Goal: Task Accomplishment & Management: Use online tool/utility

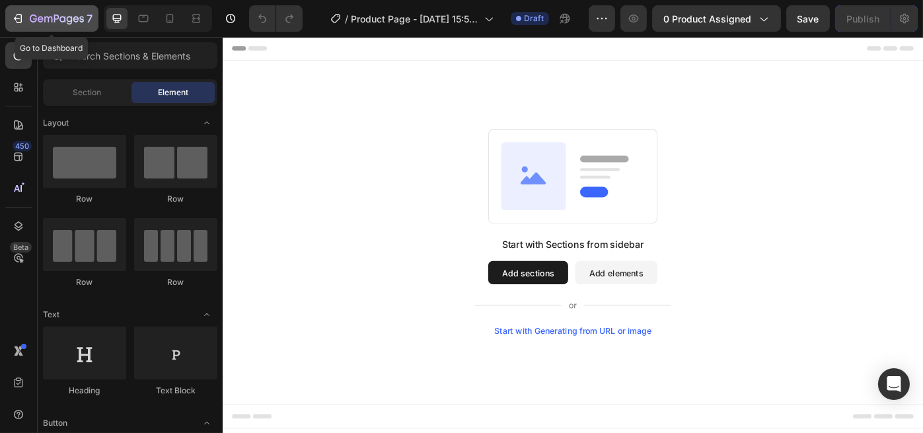
click at [52, 9] on button "7" at bounding box center [51, 18] width 93 height 26
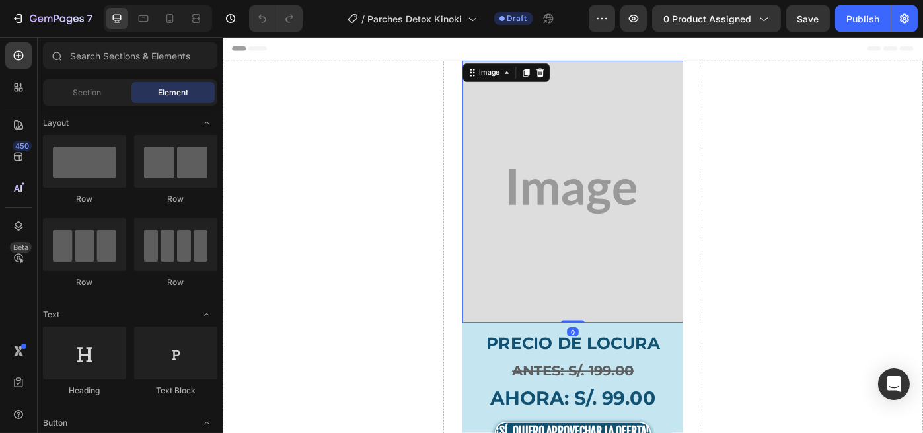
click at [575, 186] on img at bounding box center [618, 212] width 250 height 296
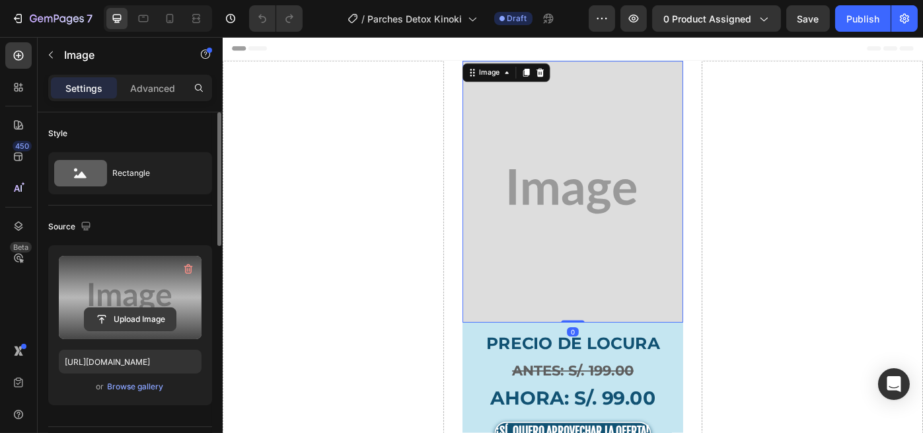
click at [124, 323] on input "file" at bounding box center [130, 319] width 91 height 22
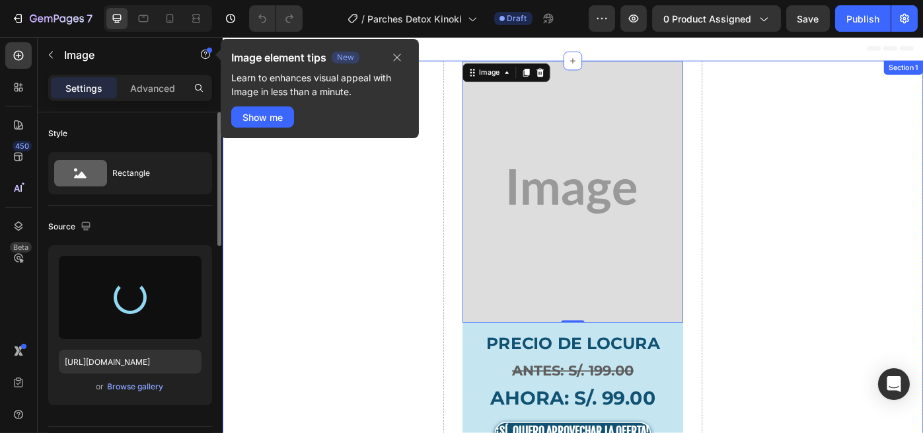
type input "[URL][DOMAIN_NAME]"
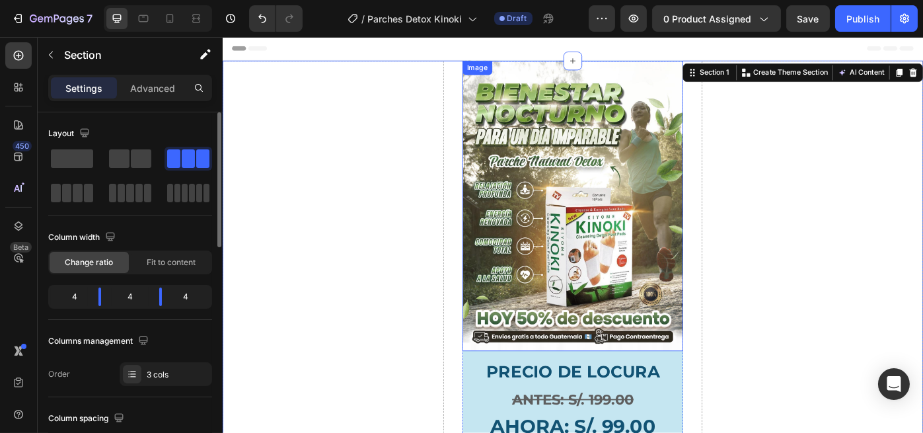
scroll to position [176, 0]
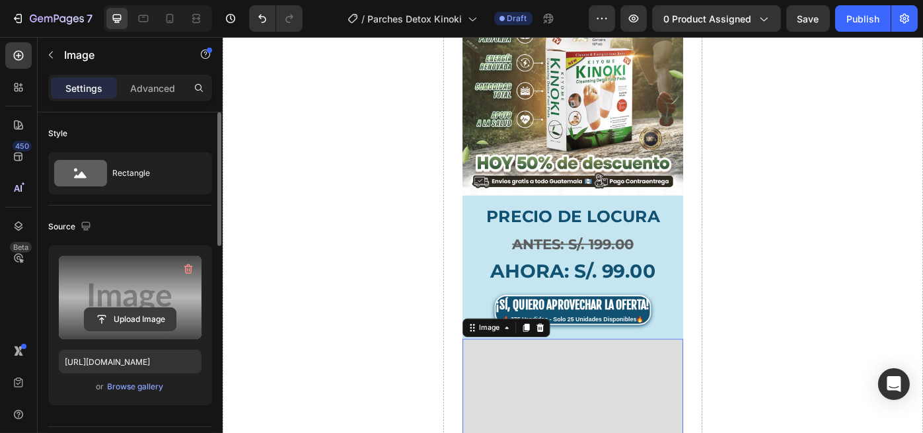
click at [87, 316] on input "file" at bounding box center [130, 319] width 91 height 22
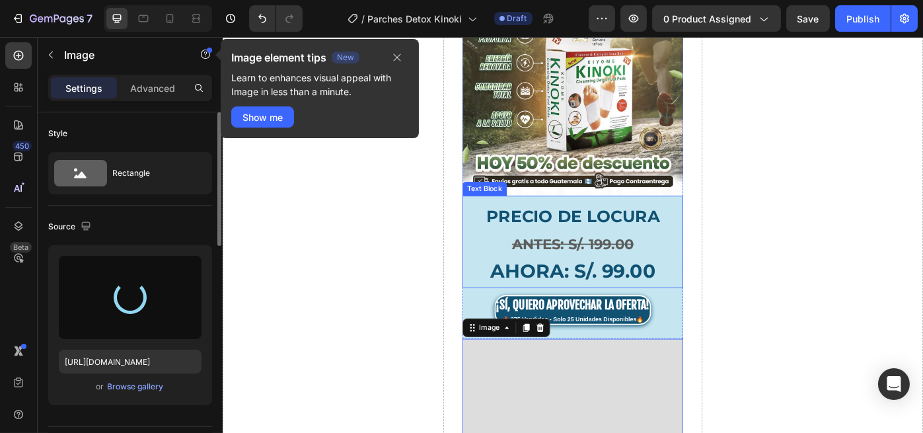
type input "https://cdn.shopify.com/s/files/1/0696/2397/2000/files/gempages_586455606919955…"
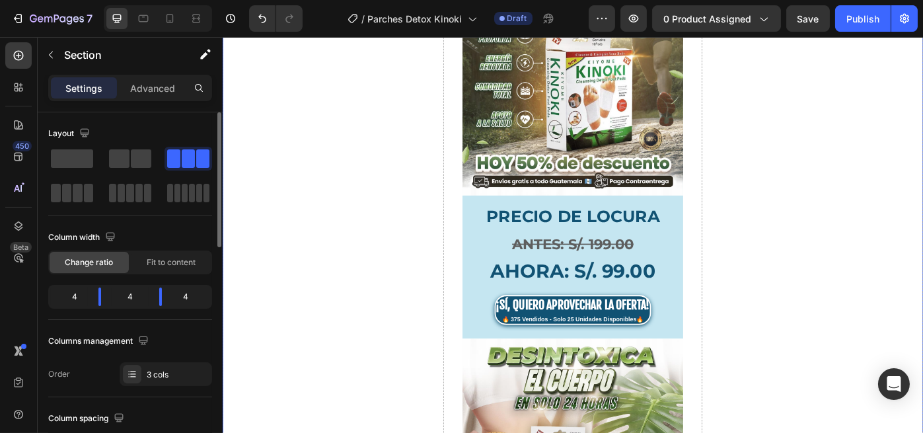
scroll to position [352, 0]
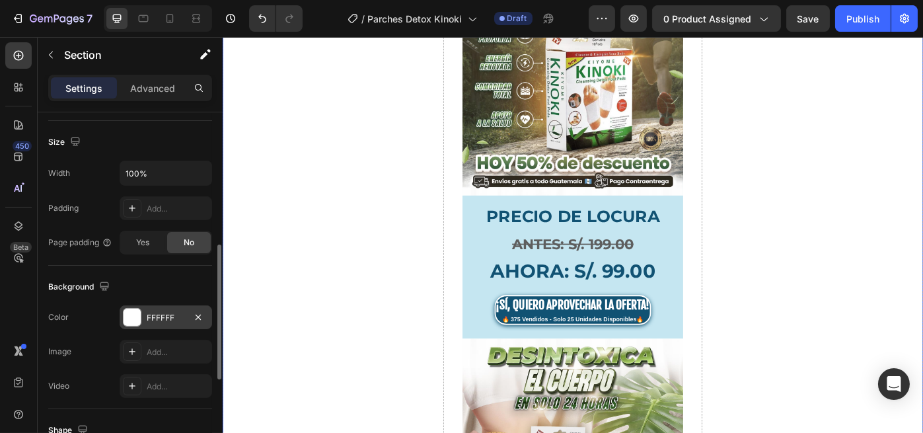
click at [132, 310] on div at bounding box center [132, 316] width 17 height 17
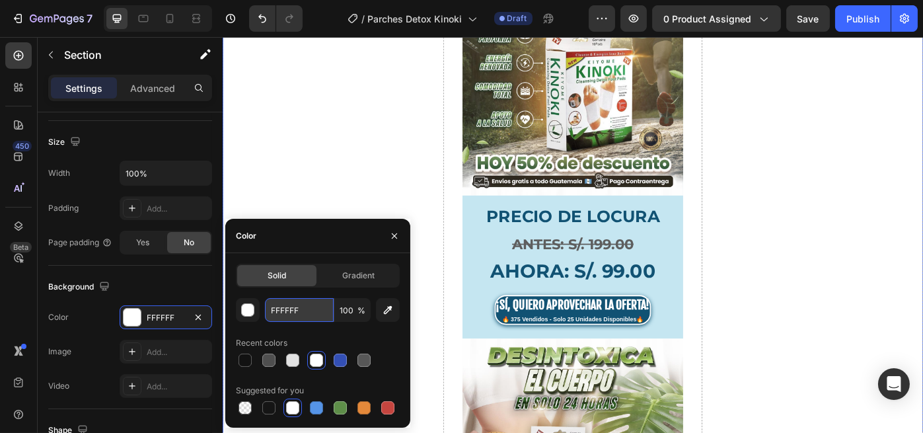
click at [307, 305] on input "FFFFFF" at bounding box center [299, 310] width 69 height 24
paste input "#fefefe"
type input "#fefefe"
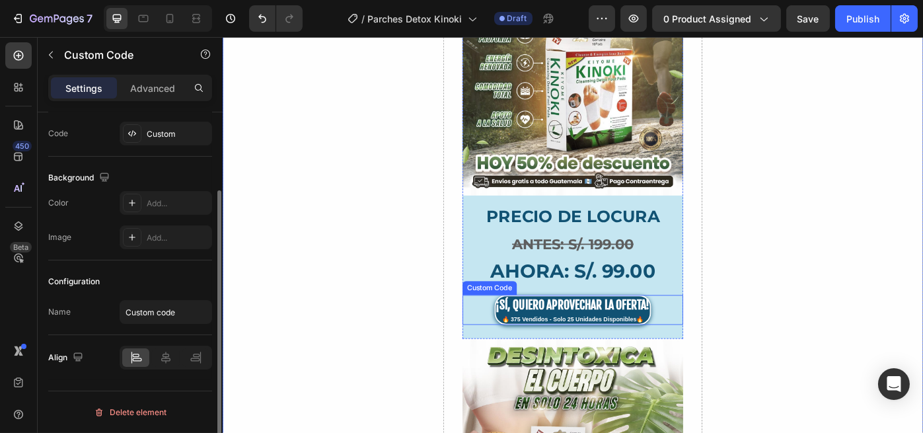
click at [504, 333] on div "¡SÍ, QUIERO APROVECHAR LA OFERTA! 🔥 375 Vendidos - Solo 25 Unidades Disponibles🔥" at bounding box center [618, 346] width 250 height 34
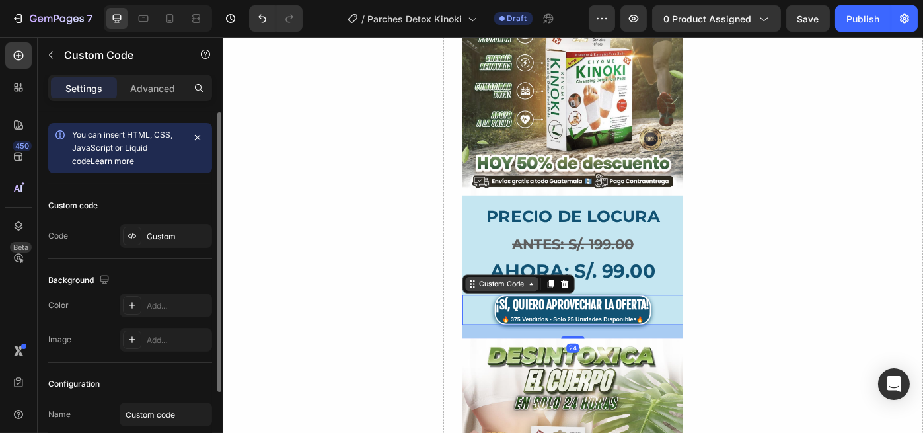
click at [510, 310] on div "Custom Code" at bounding box center [538, 316] width 56 height 12
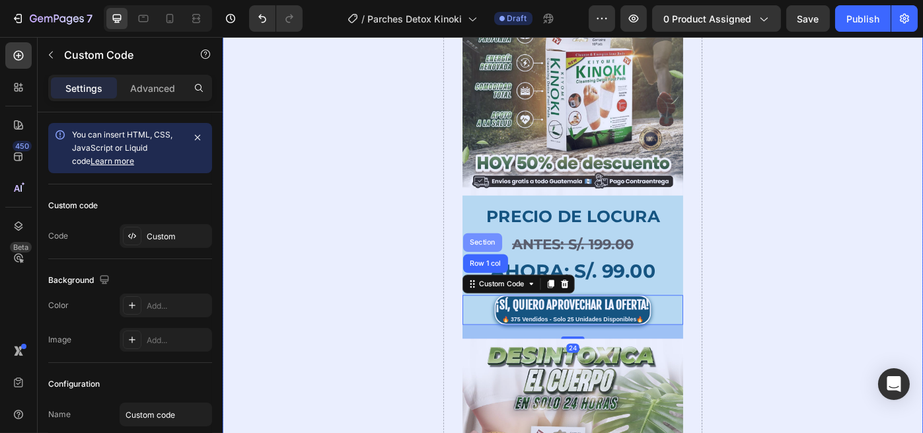
click at [511, 267] on div "Section" at bounding box center [516, 270] width 34 height 8
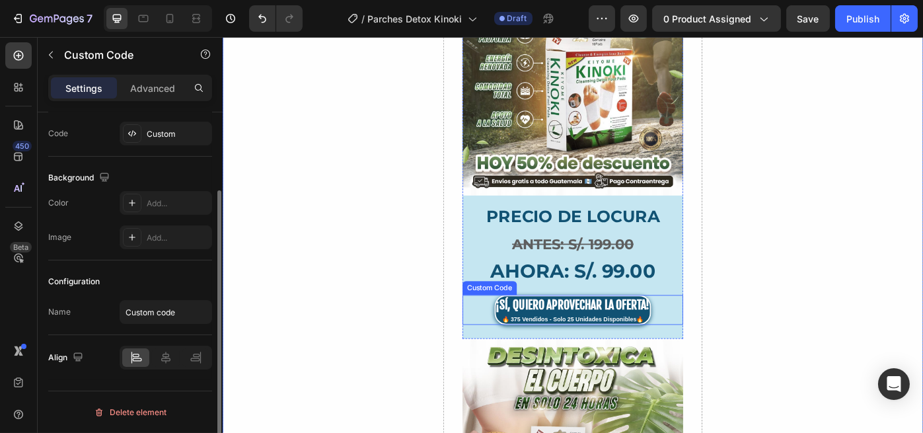
scroll to position [101, 0]
click at [497, 315] on div "Custom Code" at bounding box center [524, 321] width 56 height 12
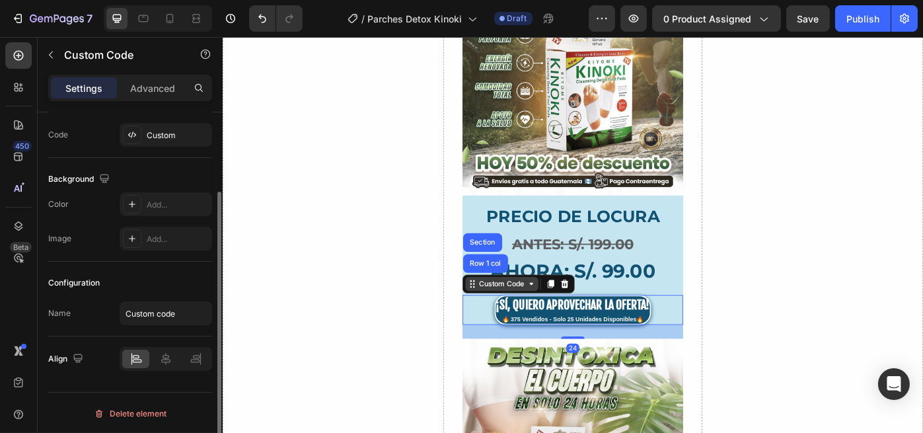
scroll to position [0, 0]
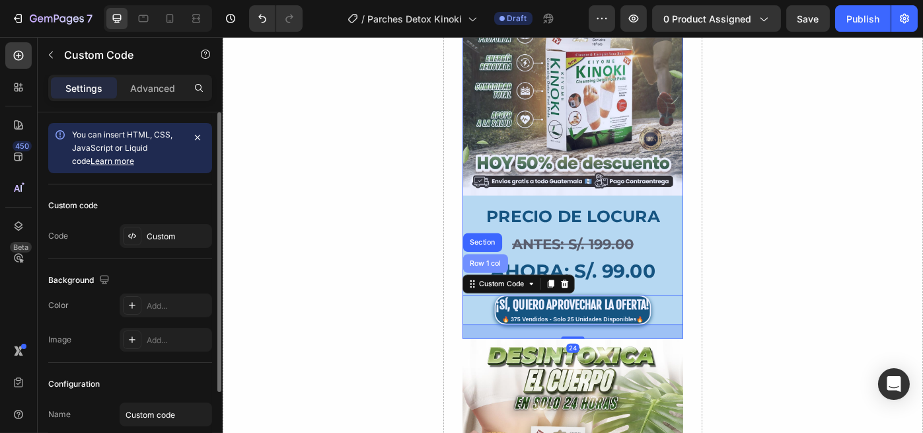
click at [504, 294] on div "Row 1 col" at bounding box center [519, 293] width 51 height 21
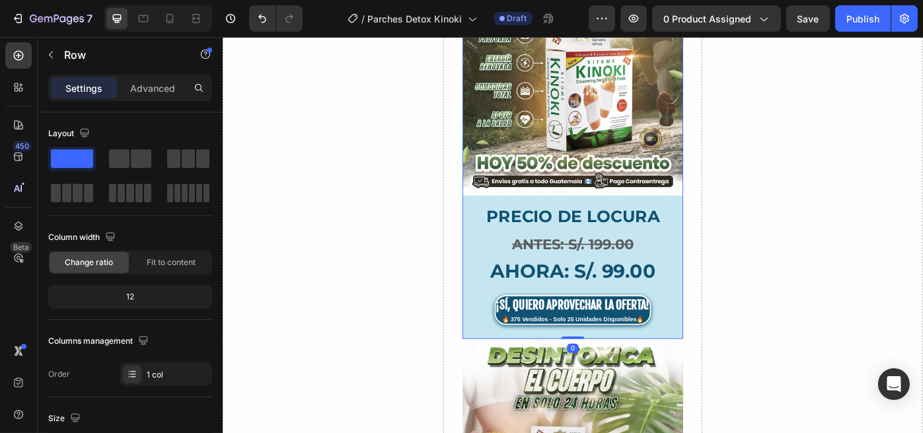
scroll to position [446, 0]
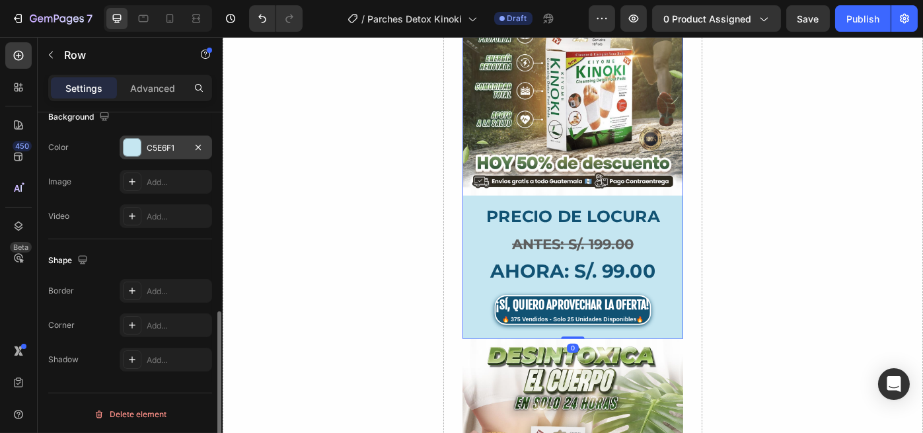
click at [164, 149] on div "C5E6F1" at bounding box center [166, 148] width 38 height 12
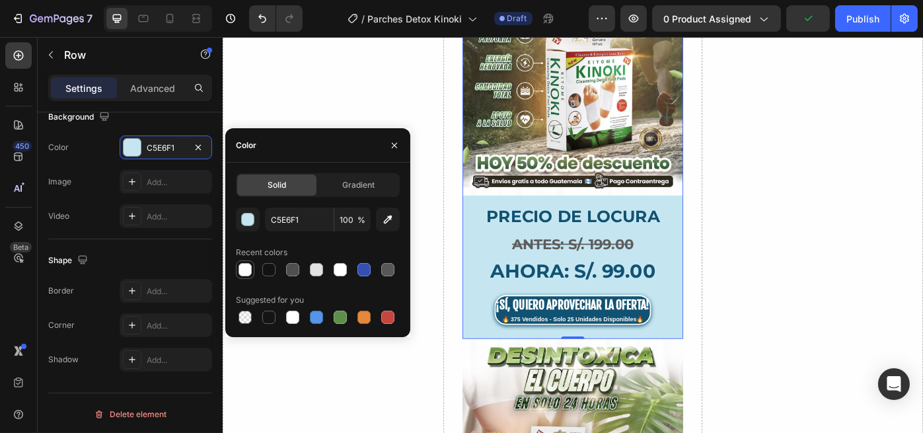
click at [250, 263] on div at bounding box center [244, 269] width 13 height 13
type input "FEFEFE"
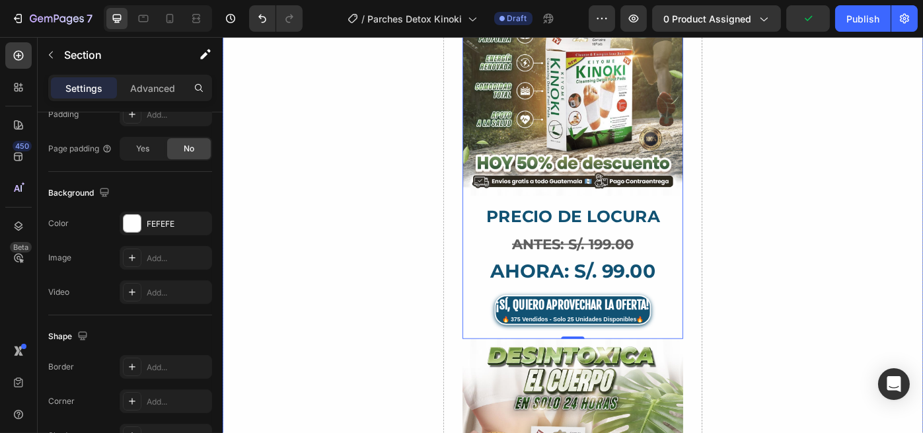
scroll to position [0, 0]
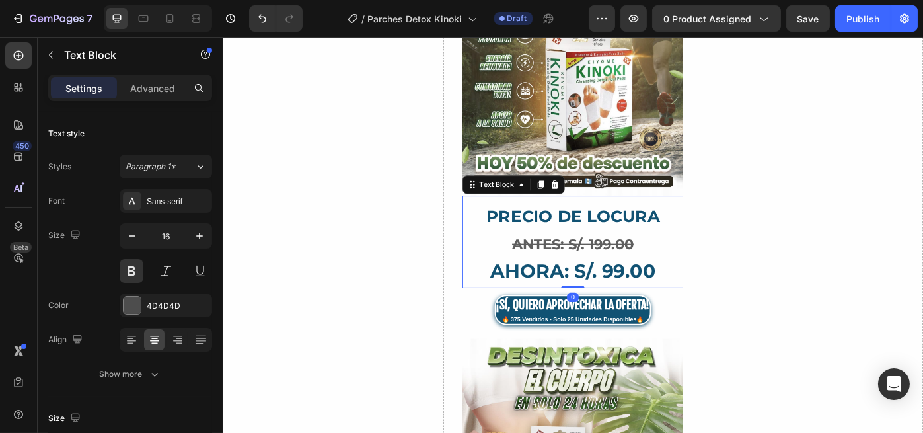
click at [597, 266] on s "ANTES: S/. 199.00" at bounding box center [618, 271] width 137 height 19
click at [593, 203] on icon at bounding box center [598, 204] width 11 height 11
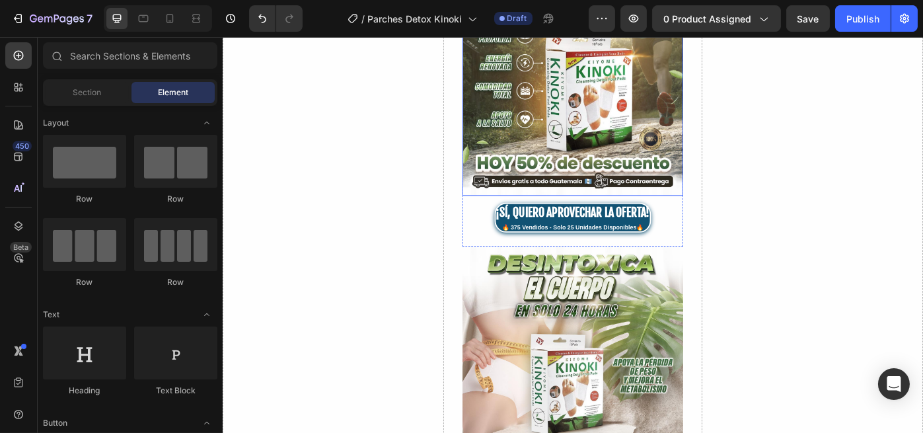
click at [603, 162] on img at bounding box center [618, 52] width 250 height 328
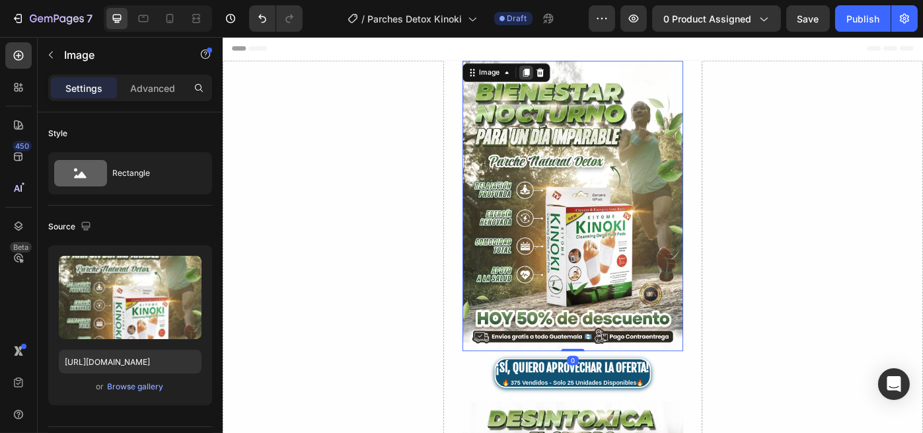
click at [567, 73] on icon at bounding box center [565, 77] width 11 height 11
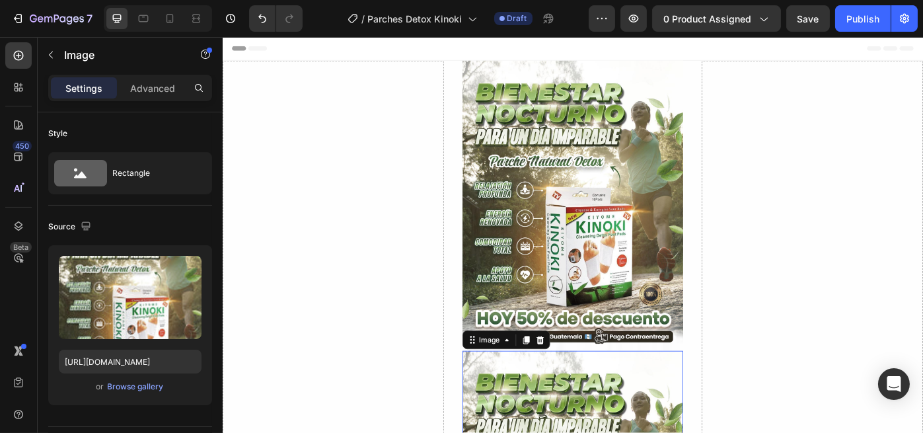
scroll to position [305, 0]
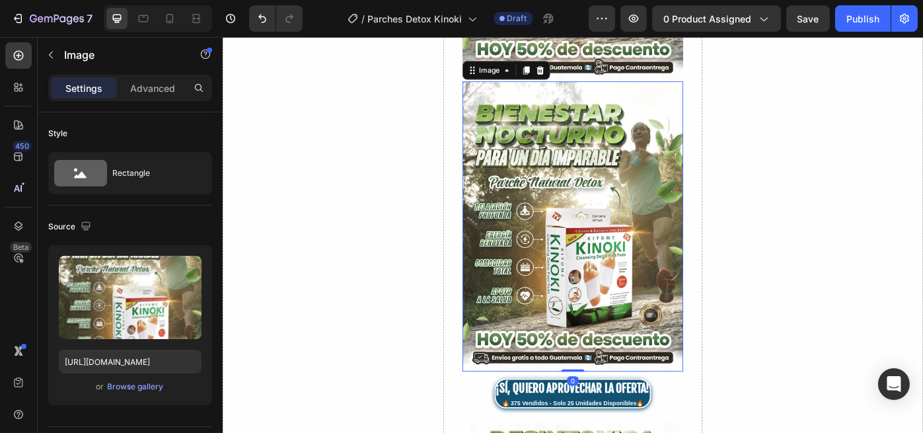
click at [612, 293] on img at bounding box center [618, 252] width 250 height 328
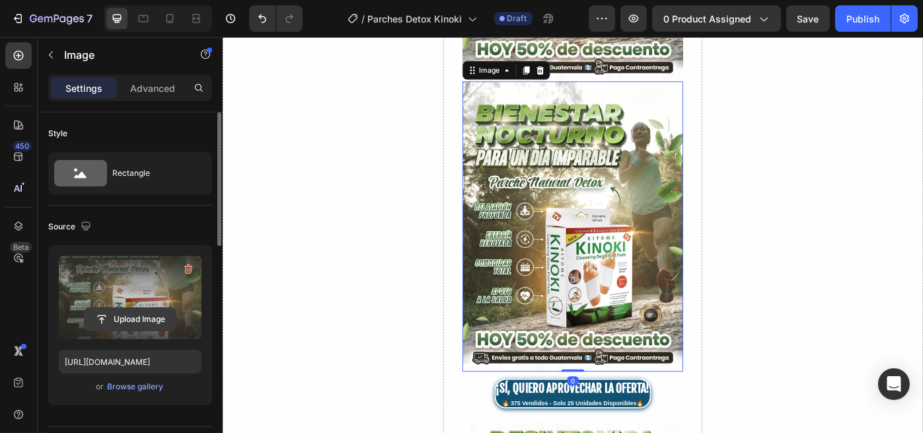
click at [122, 324] on input "file" at bounding box center [130, 319] width 91 height 22
click at [116, 318] on input "file" at bounding box center [130, 319] width 91 height 22
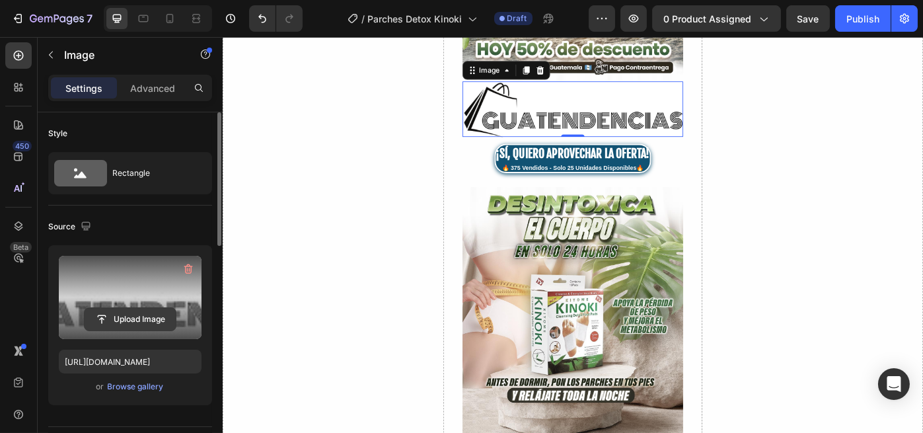
click at [122, 319] on input "file" at bounding box center [130, 319] width 91 height 22
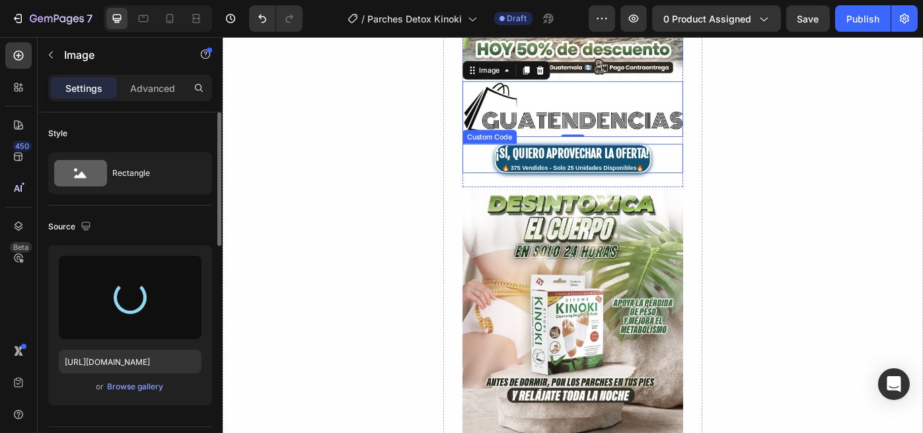
type input "https://cdn.shopify.com/s/files/1/0696/2397/2000/files/gempages_586455606919955…"
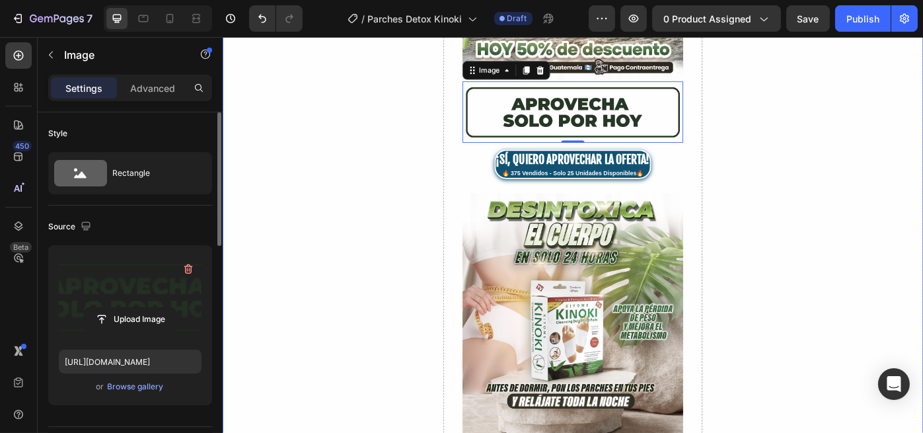
scroll to position [128, 0]
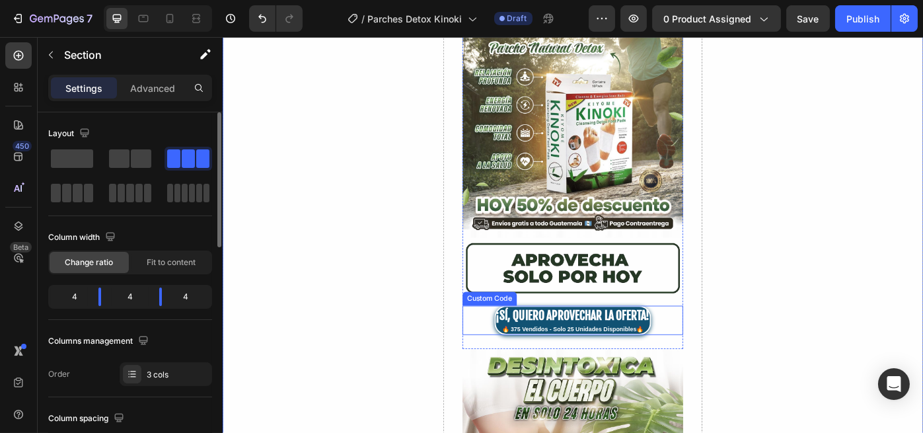
drag, startPoint x: 577, startPoint y: 353, endPoint x: 567, endPoint y: 355, distance: 10.1
click at [576, 354] on div "¡SÍ, QUIERO APROVECHAR LA OFERTA!" at bounding box center [618, 353] width 174 height 20
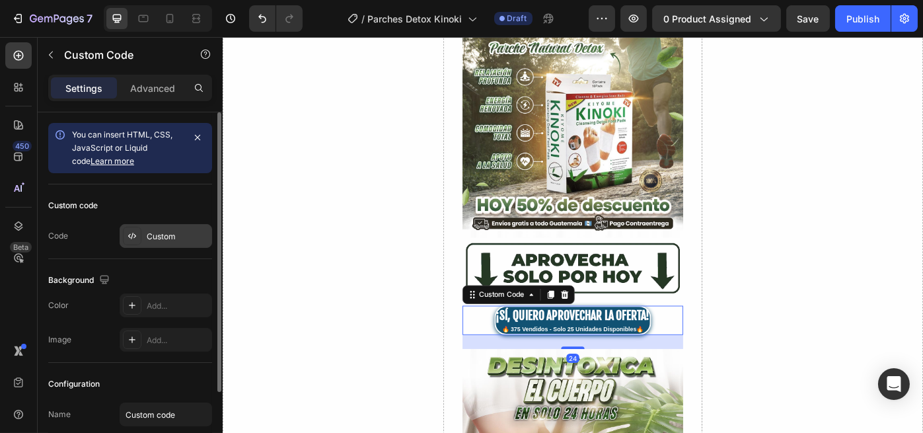
click at [165, 231] on div "Custom" at bounding box center [178, 237] width 62 height 12
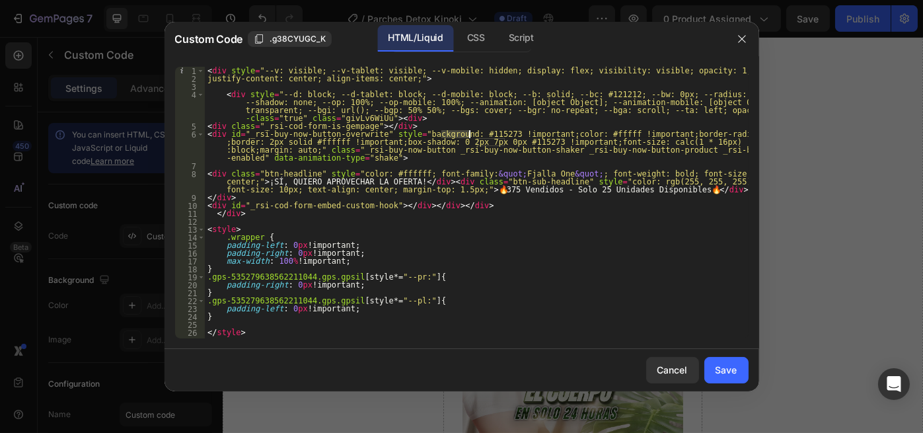
drag, startPoint x: 439, startPoint y: 134, endPoint x: 468, endPoint y: 134, distance: 29.1
click at [468, 134] on div "< div style = "--v: visible; --v-tablet: visible; --v-mobile: hidden; display: …" at bounding box center [477, 210] width 544 height 287
paste textarea "253824"
drag, startPoint x: 477, startPoint y: 142, endPoint x: 503, endPoint y: 142, distance: 26.4
click at [503, 142] on div "< div style = "--v: visible; --v-tablet: visible; --v-mobile: hidden; display: …" at bounding box center [477, 210] width 544 height 287
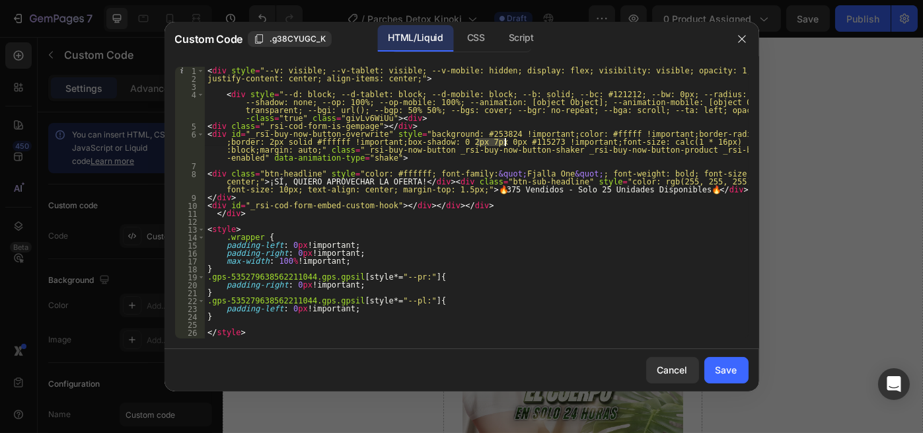
paste textarea "253824"
type textarea "<div id="_rsi-buy-now-button-overwrite" style="background: #253824 !important;c…"
click at [737, 381] on button "Save" at bounding box center [726, 370] width 44 height 26
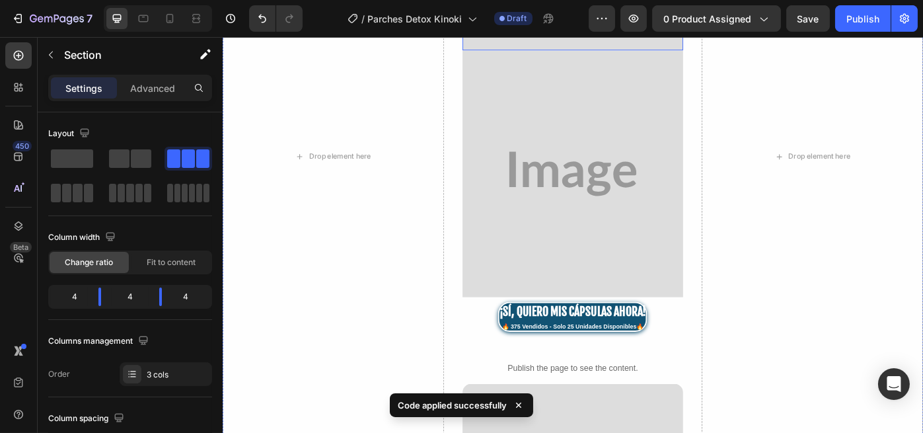
scroll to position [2418, 0]
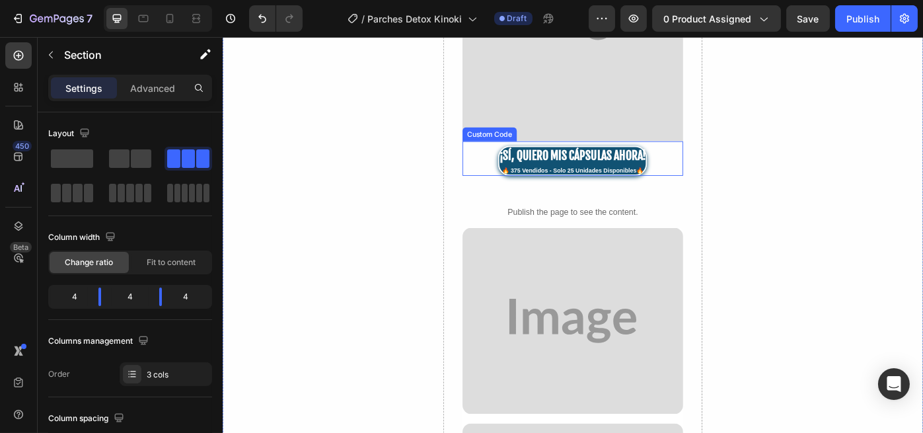
click at [605, 183] on div "🔥 375 Vendidos - Solo 25 Unidades Disponibles🔥" at bounding box center [618, 188] width 166 height 10
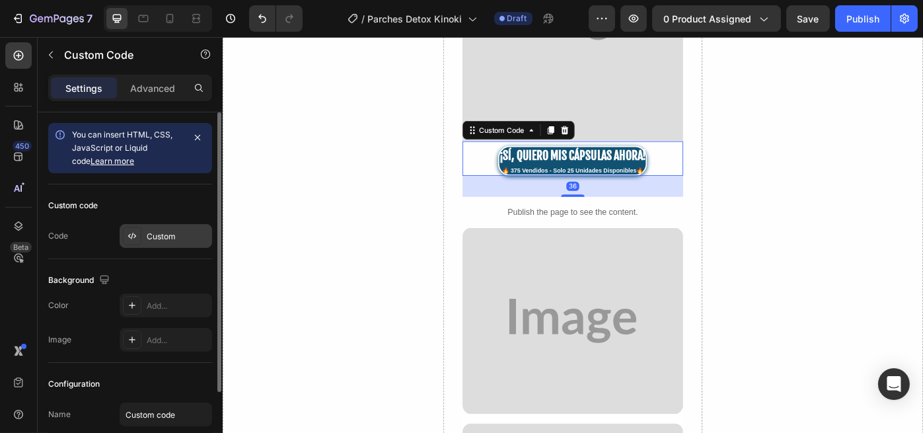
click at [174, 240] on div "Custom" at bounding box center [178, 237] width 62 height 12
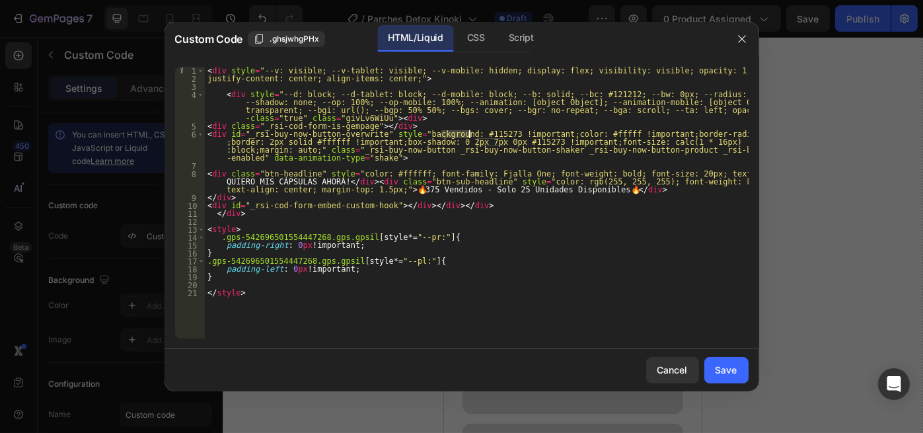
drag, startPoint x: 440, startPoint y: 133, endPoint x: 468, endPoint y: 133, distance: 28.4
click at [468, 133] on div "< div style = "--v: visible; --v-tablet: visible; --v-mobile: hidden; display: …" at bounding box center [477, 210] width 544 height 287
paste textarea "253824"
drag, startPoint x: 479, startPoint y: 142, endPoint x: 470, endPoint y: 140, distance: 9.5
click at [497, 141] on div "< div style = "--v: visible; --v-tablet: visible; --v-mobile: hidden; display: …" at bounding box center [477, 210] width 544 height 287
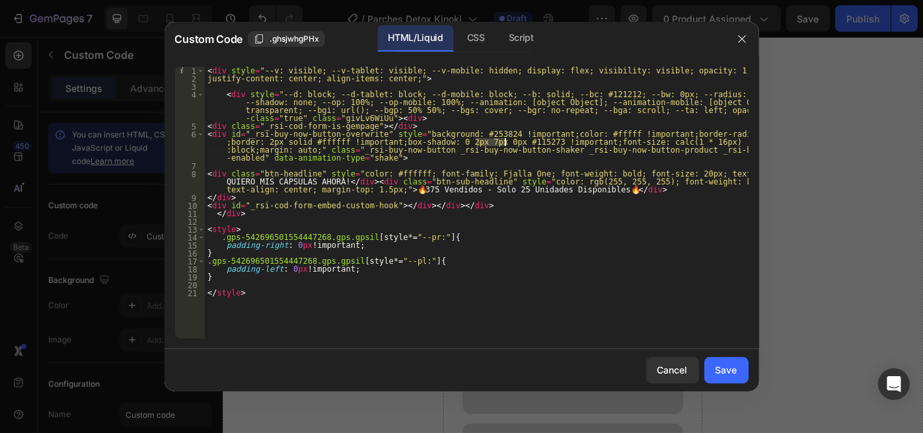
drag, startPoint x: 477, startPoint y: 139, endPoint x: 503, endPoint y: 139, distance: 26.4
click at [503, 139] on div "< div style = "--v: visible; --v-tablet: visible; --v-mobile: hidden; display: …" at bounding box center [477, 210] width 544 height 287
paste textarea "253824"
drag, startPoint x: 267, startPoint y: 180, endPoint x: 322, endPoint y: 179, distance: 55.5
click at [322, 179] on div "< div style = "--v: visible; --v-tablet: visible; --v-mobile: hidden; display: …" at bounding box center [477, 210] width 544 height 287
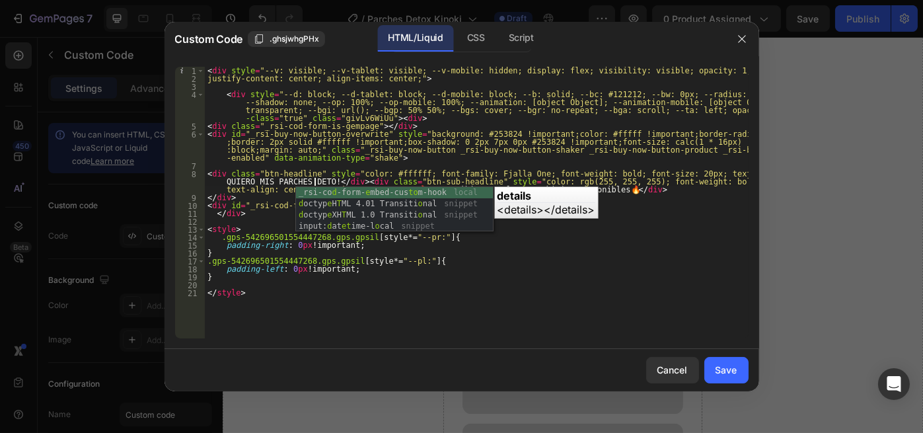
scroll to position [0, 53]
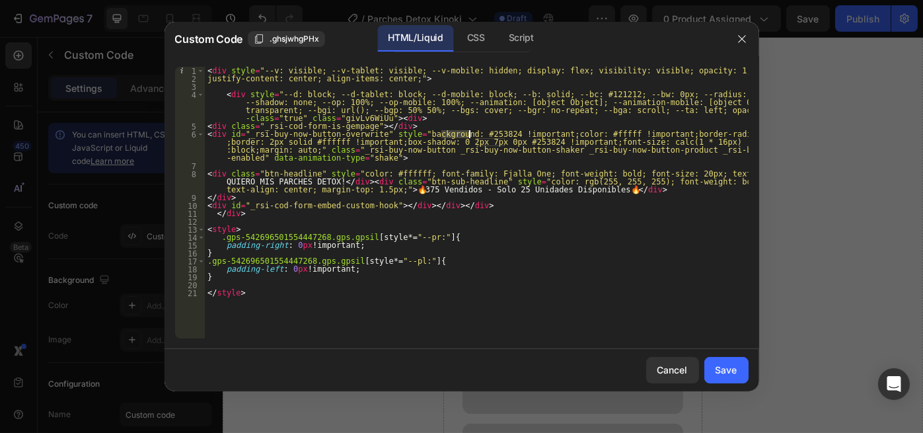
drag, startPoint x: 443, startPoint y: 133, endPoint x: 469, endPoint y: 131, distance: 26.6
click at [469, 131] on div "< div style = "--v: visible; --v-tablet: visible; --v-mobile: hidden; display: …" at bounding box center [477, 210] width 544 height 287
paste textarea "e291d"
drag, startPoint x: 478, startPoint y: 139, endPoint x: 505, endPoint y: 142, distance: 27.9
click at [505, 142] on div "< div style = "--v: visible; --v-tablet: visible; --v-mobile: hidden; display: …" at bounding box center [477, 210] width 544 height 287
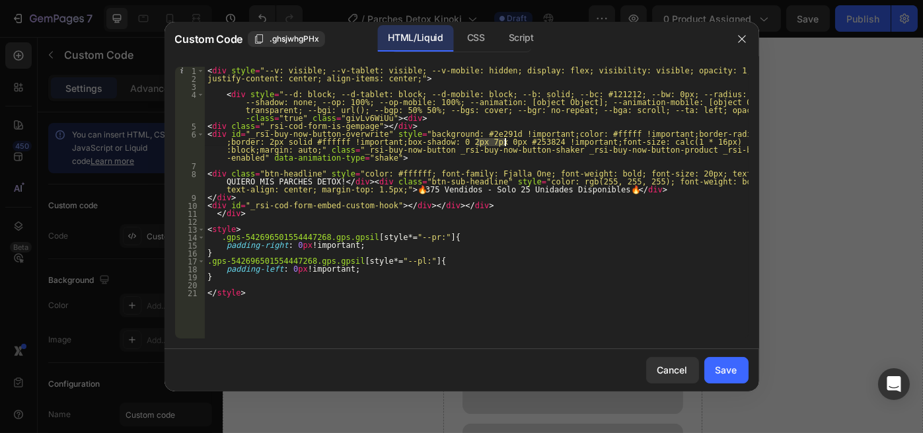
paste textarea "e291d"
type textarea "<div id="_rsi-buy-now-button-overwrite" style="background: #2e291d !important;c…"
click at [729, 367] on div "Save" at bounding box center [726, 370] width 22 height 14
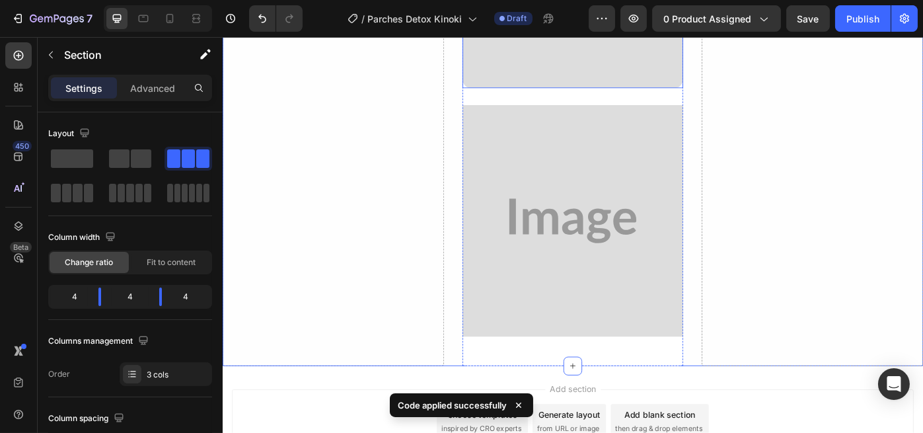
scroll to position [4379, 0]
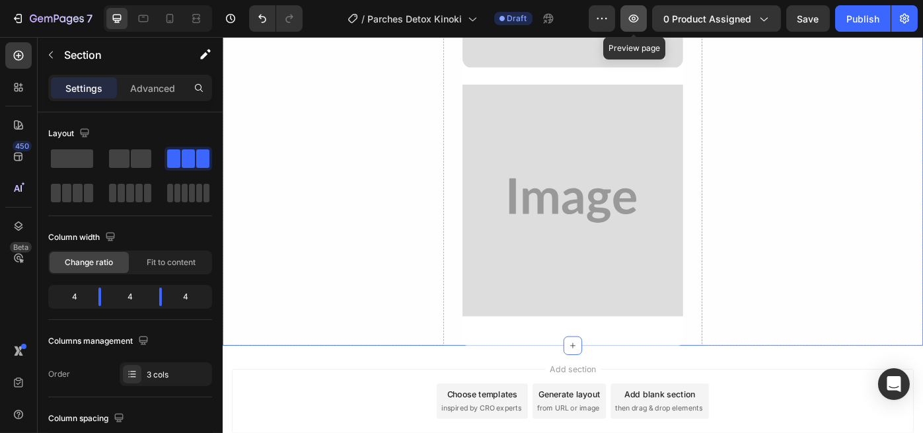
click at [623, 16] on button "button" at bounding box center [633, 18] width 26 height 26
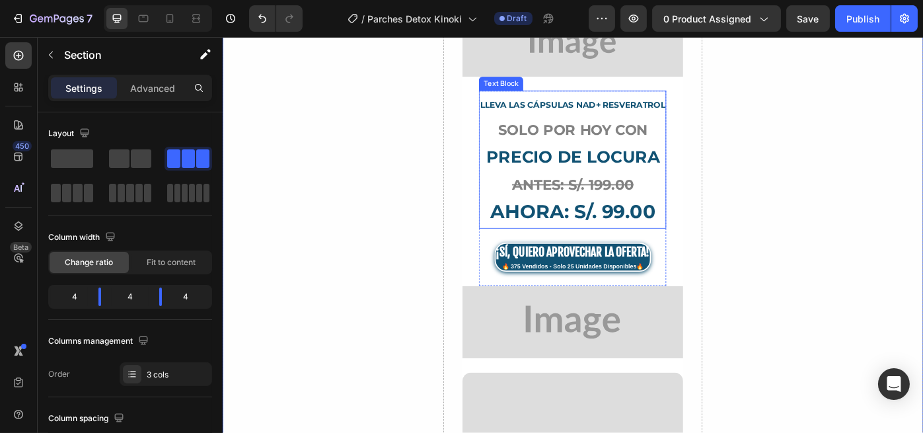
scroll to position [2970, 0]
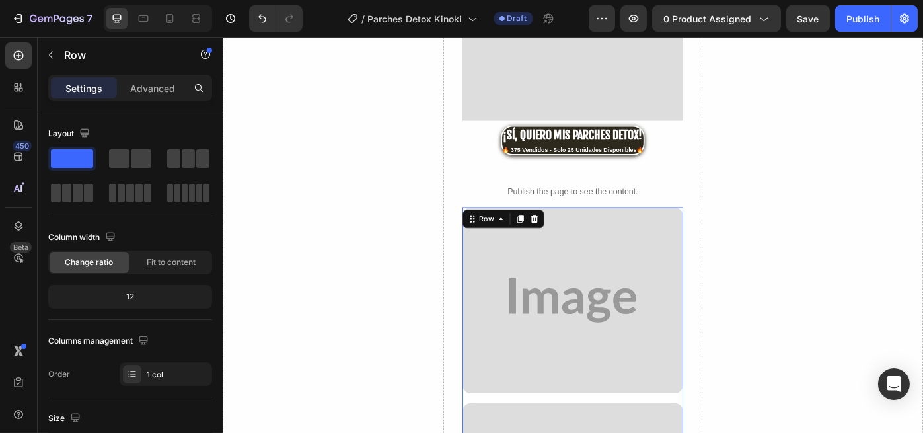
scroll to position [2265, 0]
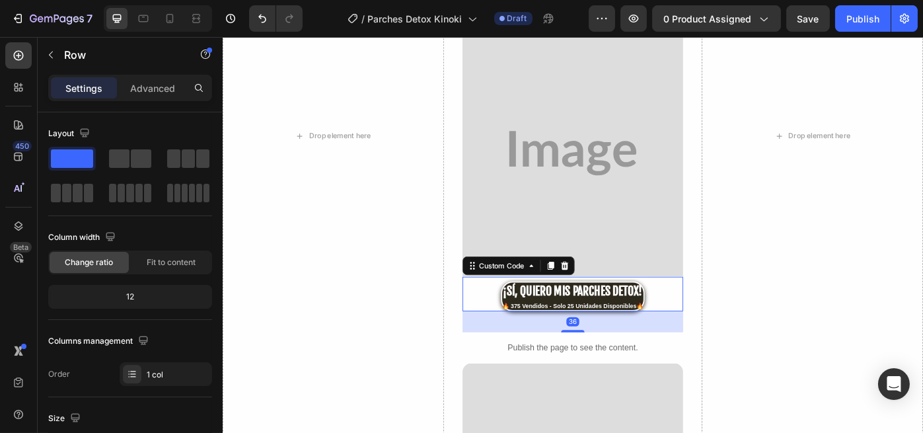
click at [507, 314] on div "¡SÍ, QUIERO MIS PARCHES DETOX! 🔥 375 Vendidos - Solo 25 Unidades Disponibles🔥" at bounding box center [618, 331] width 250 height 34
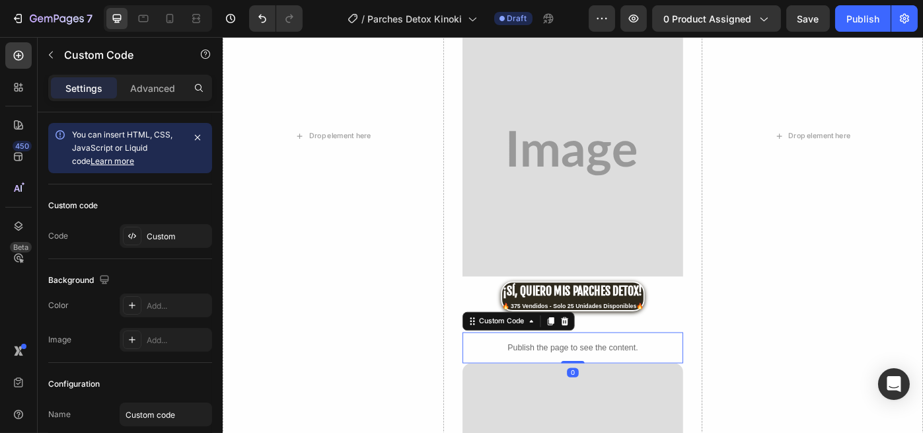
click at [506, 371] on div "Publish the page to see the content." at bounding box center [618, 388] width 250 height 35
click at [494, 314] on div "¡SÍ, QUIERO MIS PARCHES DETOX! 🔥 375 Vendidos - Solo 25 Unidades Disponibles🔥" at bounding box center [618, 331] width 250 height 34
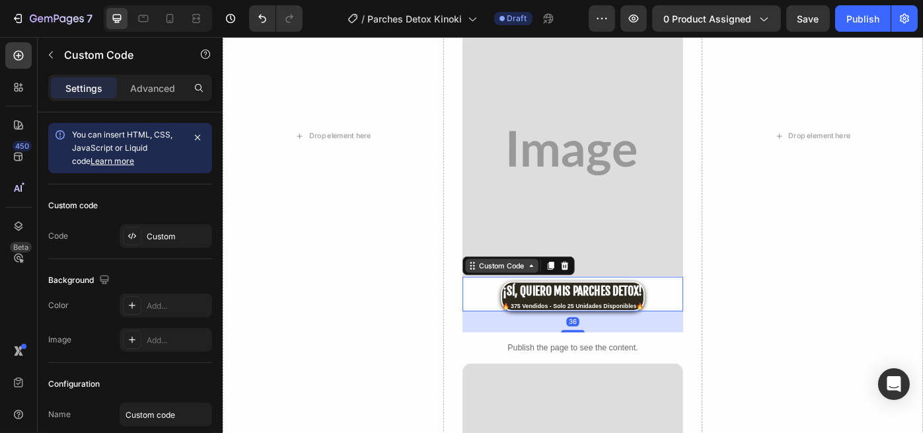
click at [503, 291] on icon at bounding box center [504, 296] width 11 height 11
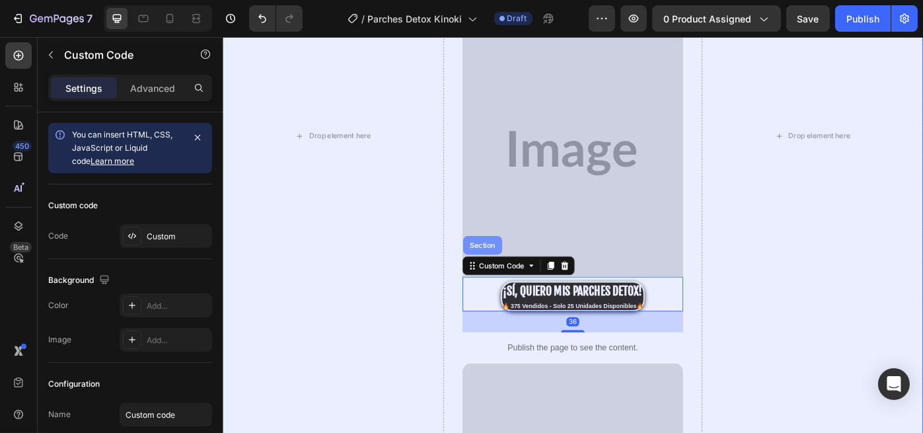
click at [508, 269] on div "Section" at bounding box center [516, 273] width 34 height 8
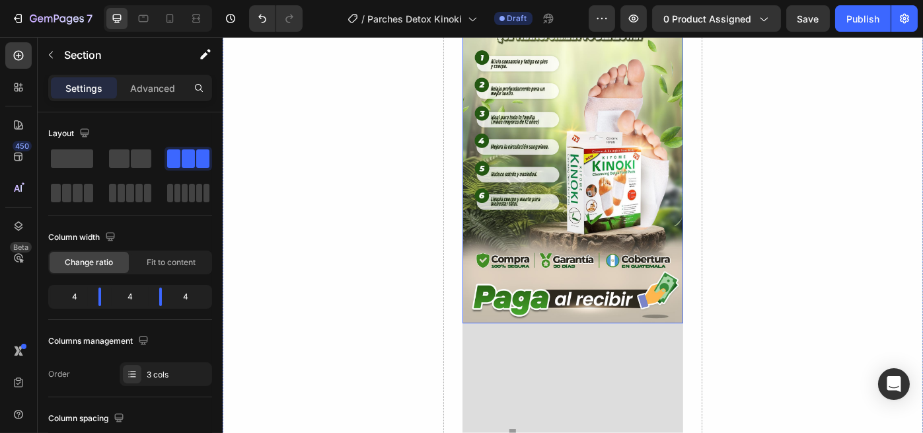
scroll to position [1560, 0]
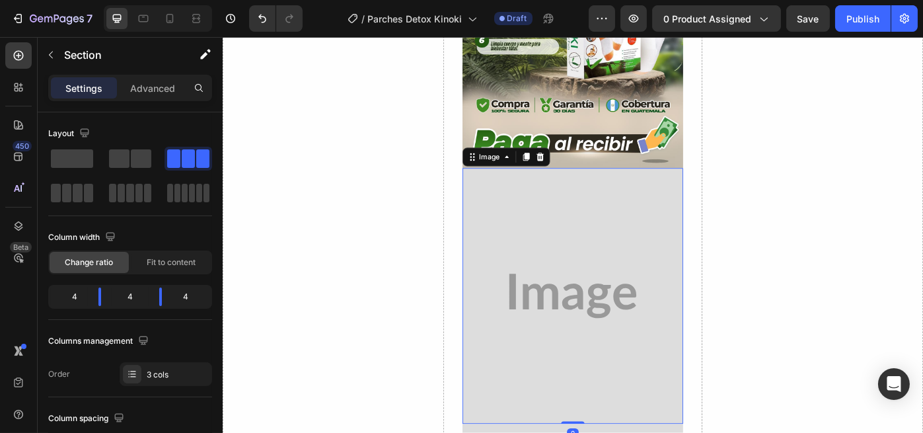
click at [580, 217] on img at bounding box center [618, 330] width 250 height 289
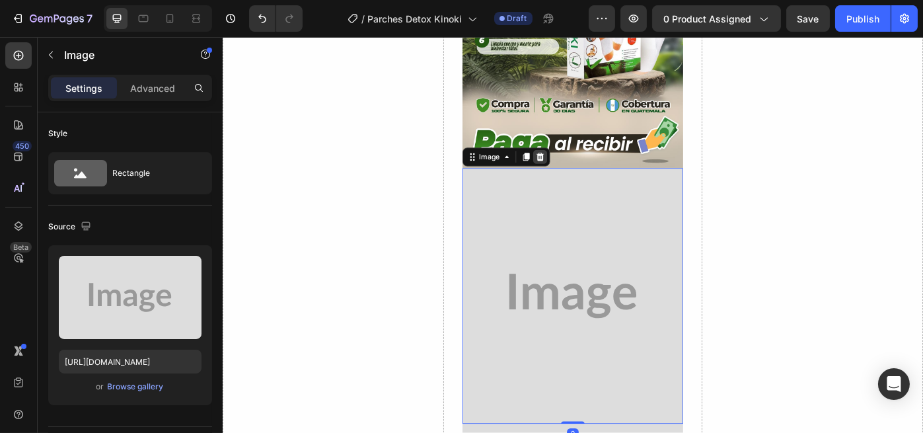
click at [577, 168] on icon at bounding box center [581, 172] width 9 height 9
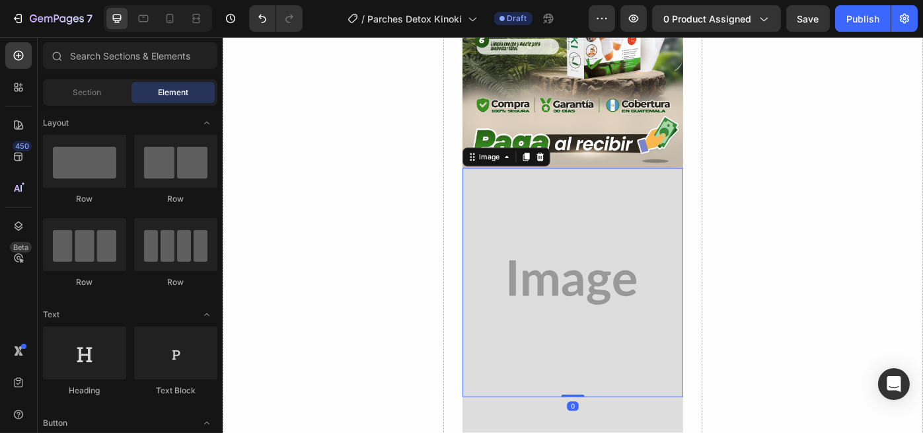
click at [597, 240] on img at bounding box center [618, 315] width 250 height 259
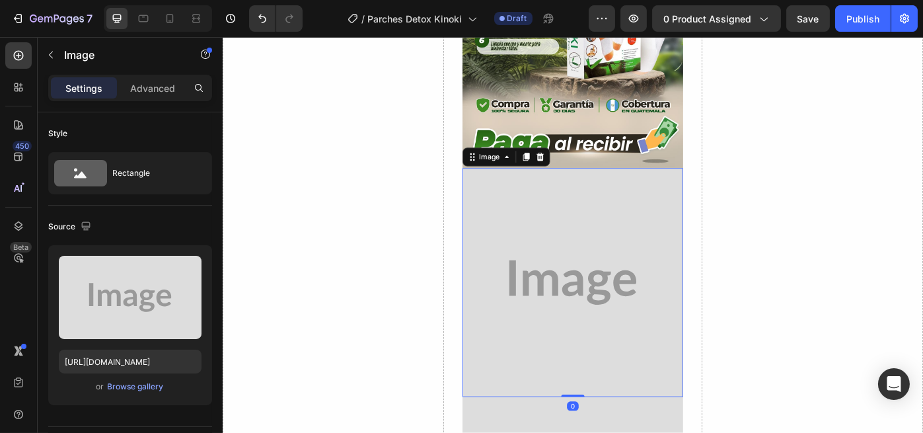
drag, startPoint x: 577, startPoint y: 145, endPoint x: 579, endPoint y: 233, distance: 87.9
click at [577, 168] on icon at bounding box center [581, 173] width 11 height 11
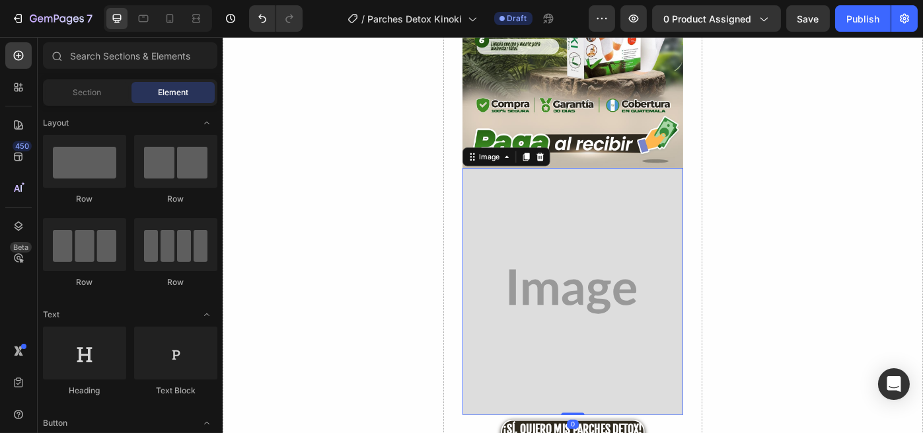
click at [577, 239] on img at bounding box center [618, 326] width 250 height 280
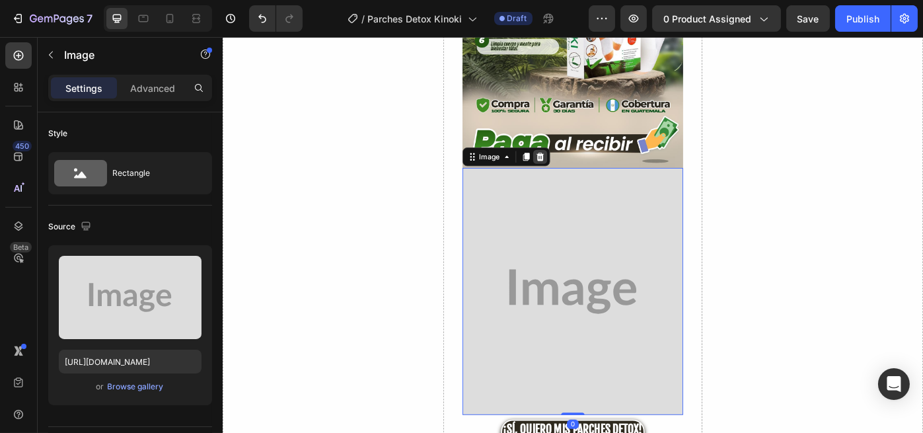
click at [577, 168] on icon at bounding box center [581, 172] width 9 height 9
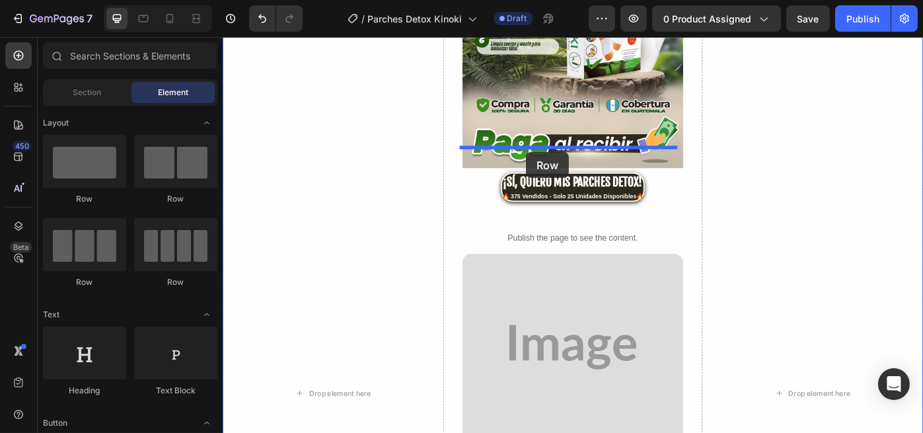
drag, startPoint x: 312, startPoint y: 206, endPoint x: 565, endPoint y: 167, distance: 256.6
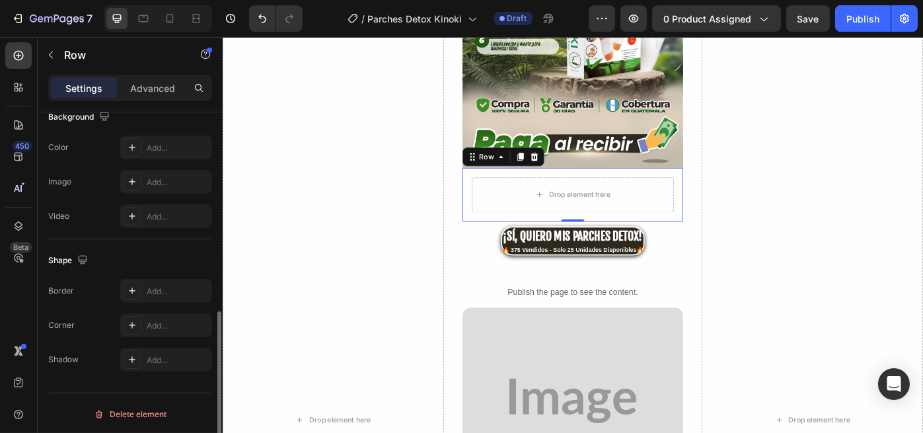
scroll to position [270, 0]
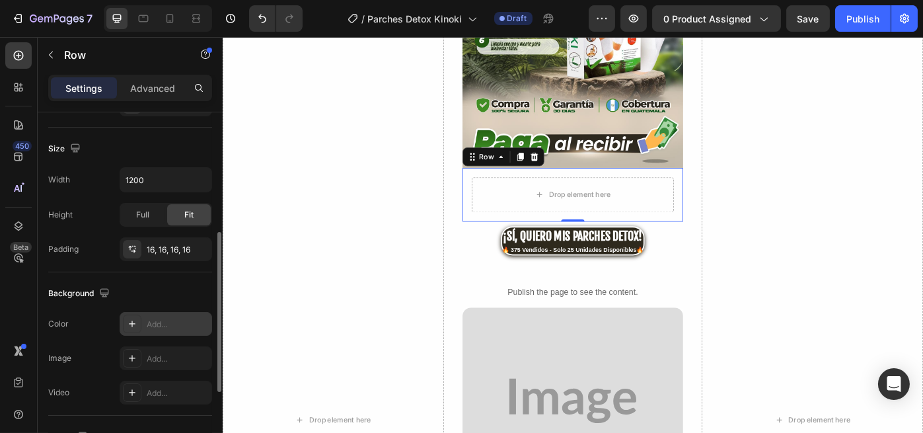
click at [152, 312] on div "Add..." at bounding box center [166, 324] width 92 height 24
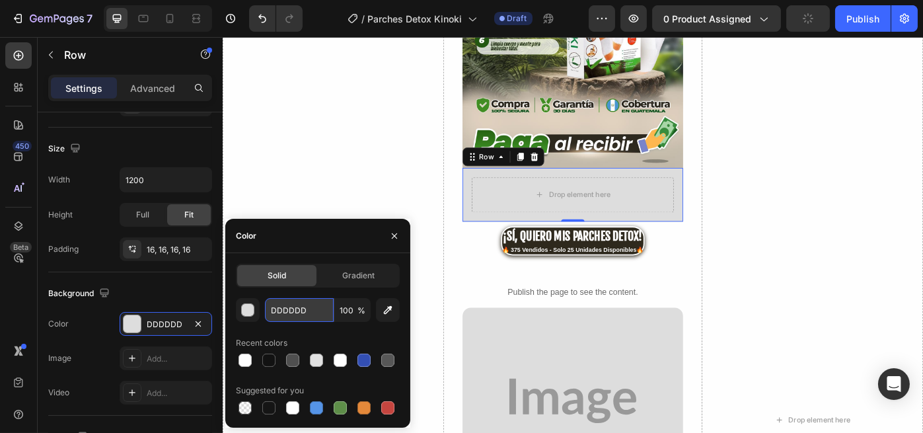
click at [270, 310] on input "DDDDDD" at bounding box center [299, 310] width 69 height 24
paste input "#c4b9a6"
type input "#c4b9a6"
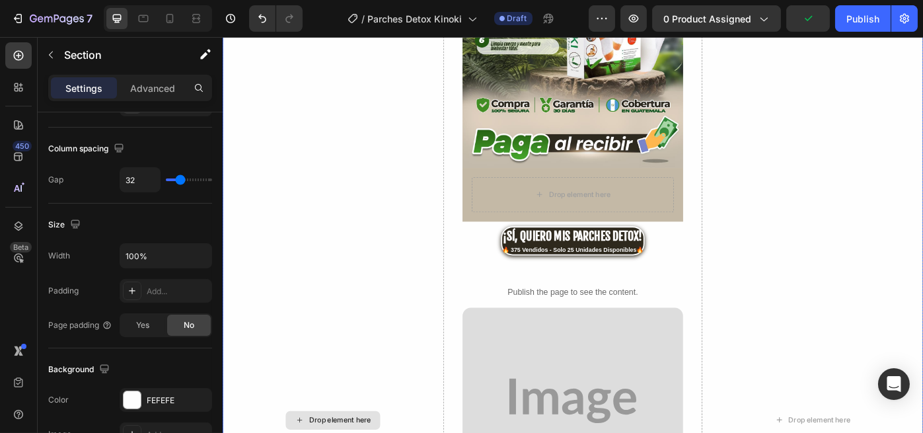
scroll to position [0, 0]
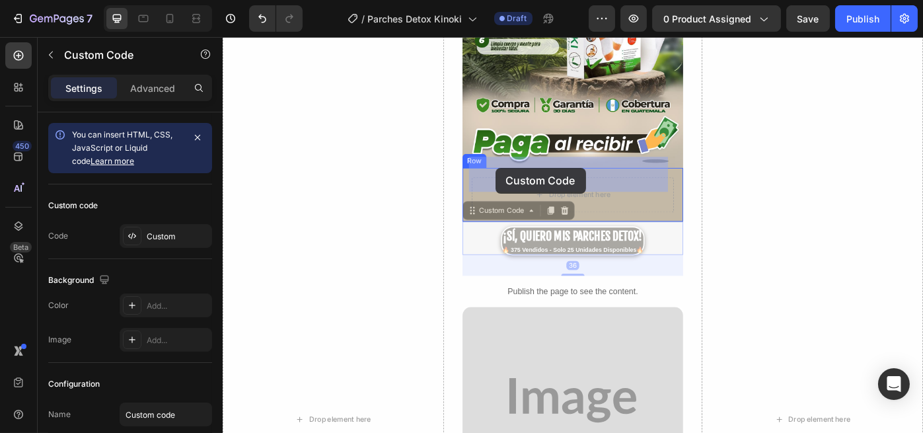
drag, startPoint x: 506, startPoint y: 212, endPoint x: 530, endPoint y: 185, distance: 36.5
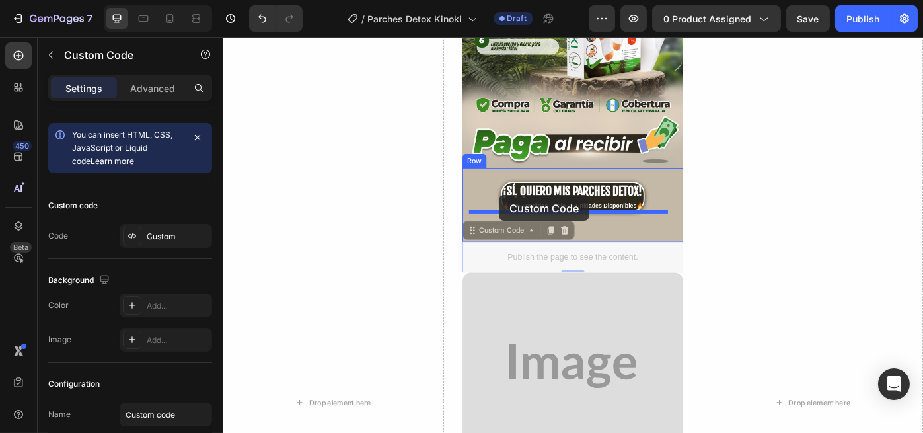
drag, startPoint x: 519, startPoint y: 235, endPoint x: 534, endPoint y: 216, distance: 24.9
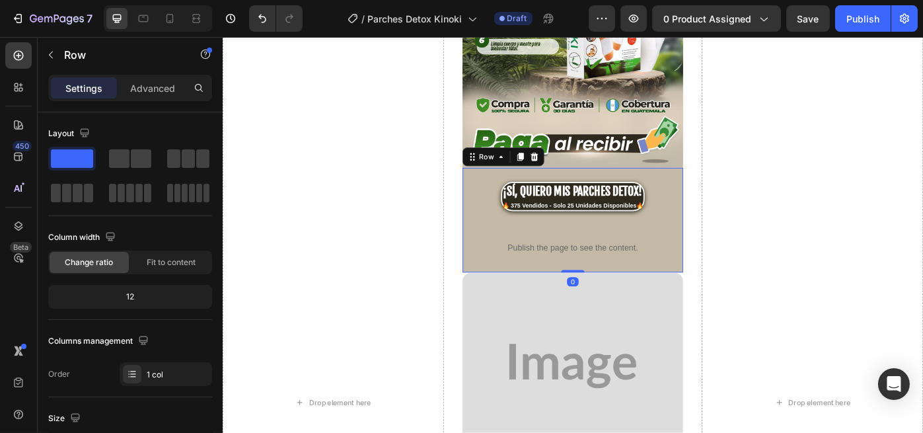
click at [655, 186] on div "¡SÍ, QUIERO MIS PARCHES DETOX! 🔥 375 Vendidos - Solo 25 Unidades Disponibles🔥 C…" at bounding box center [618, 245] width 250 height 119
click at [159, 89] on p "Advanced" at bounding box center [152, 88] width 45 height 14
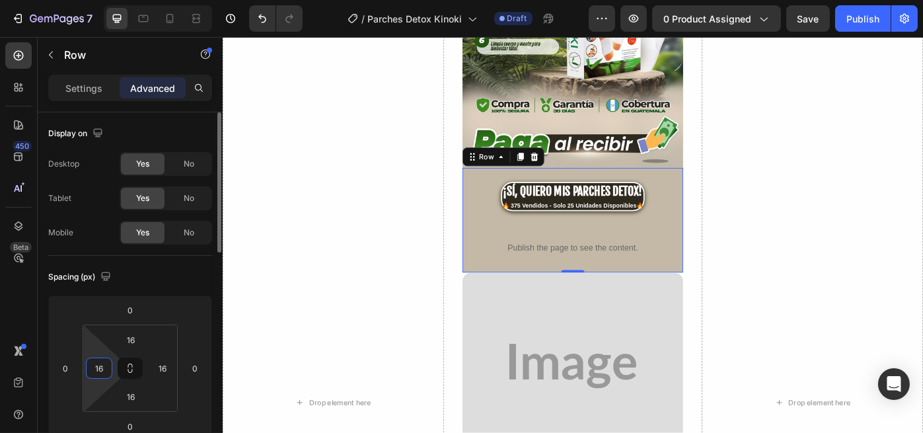
click at [100, 366] on input "16" at bounding box center [99, 368] width 20 height 20
click at [126, 342] on input "16" at bounding box center [131, 340] width 26 height 20
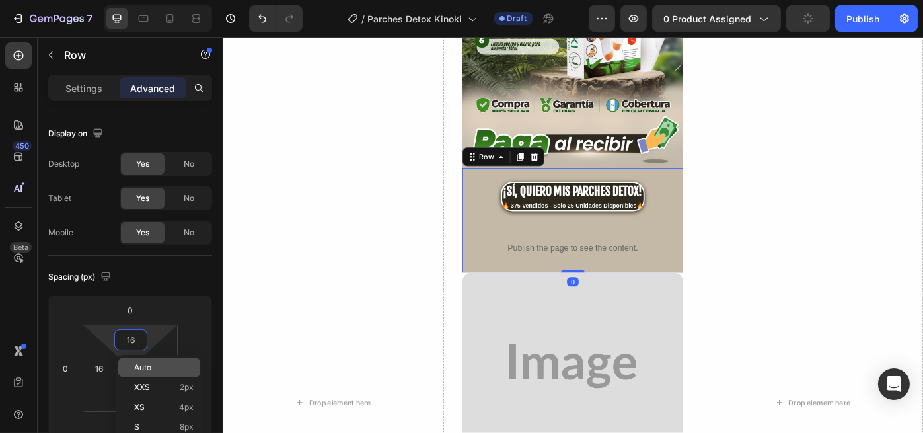
click at [139, 367] on span "Auto" at bounding box center [142, 367] width 17 height 9
type input "Auto"
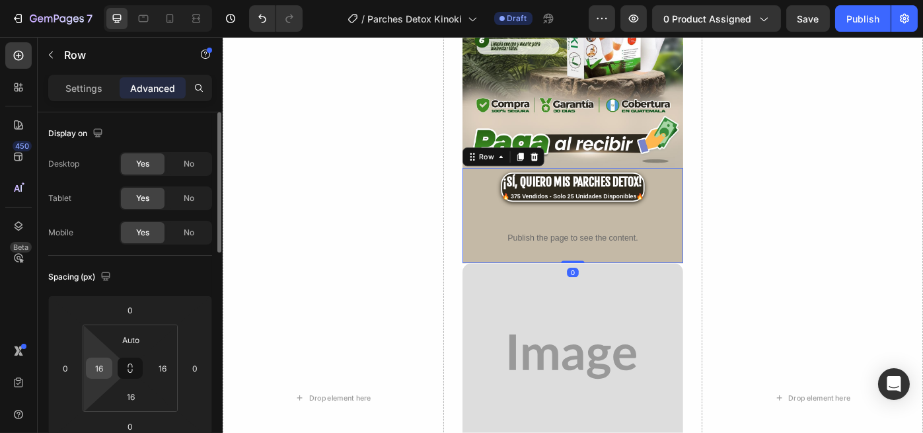
click at [100, 361] on input "16" at bounding box center [99, 368] width 20 height 20
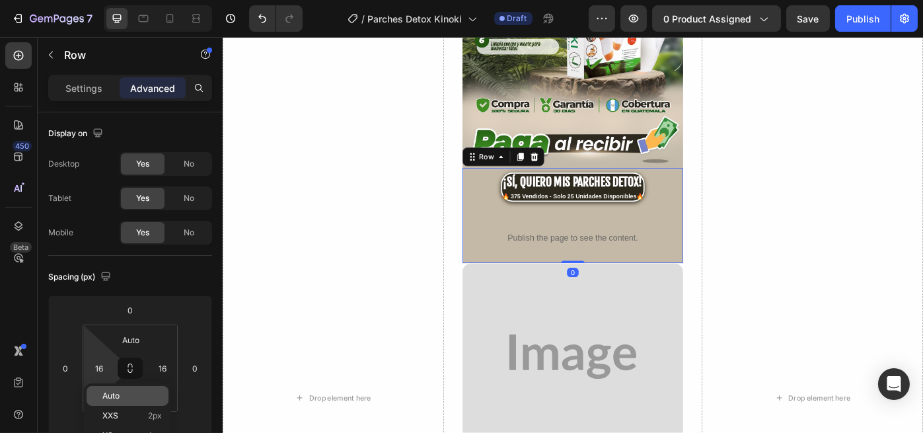
click at [116, 392] on span "Auto" at bounding box center [110, 395] width 17 height 9
type input "Auto"
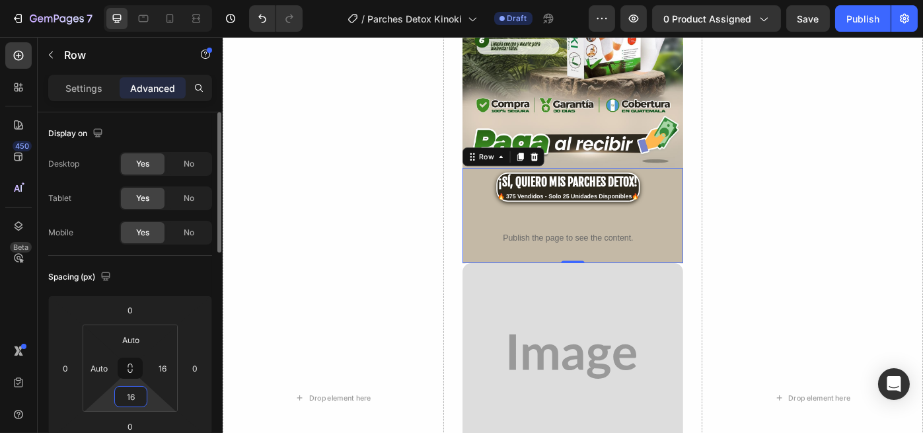
click at [123, 398] on input "16" at bounding box center [131, 396] width 26 height 20
click at [145, 419] on div "Auto" at bounding box center [159, 424] width 82 height 20
type input "Auto"
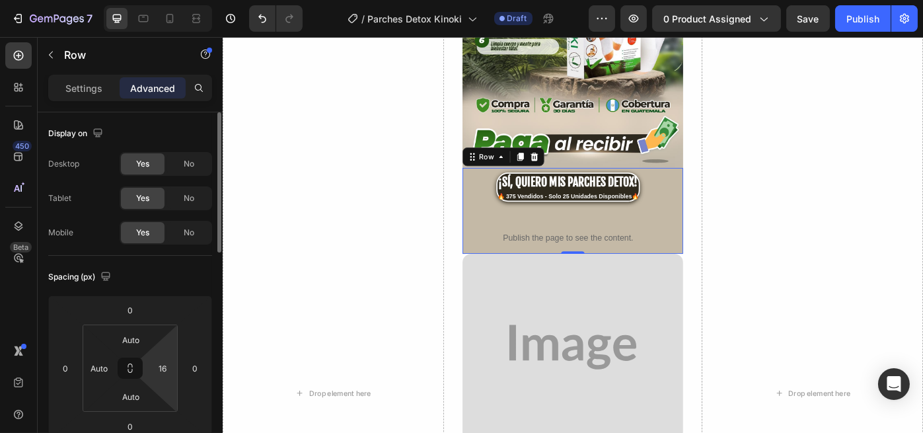
click at [147, 0] on html "7 / Parches Detox Kinoki Draft Preview 0 product assigned Save Publish 450 Beta…" at bounding box center [461, 0] width 923 height 0
click at [163, 367] on input "16" at bounding box center [163, 368] width 20 height 20
click at [177, 388] on div "Auto" at bounding box center [191, 396] width 82 height 20
type input "Auto"
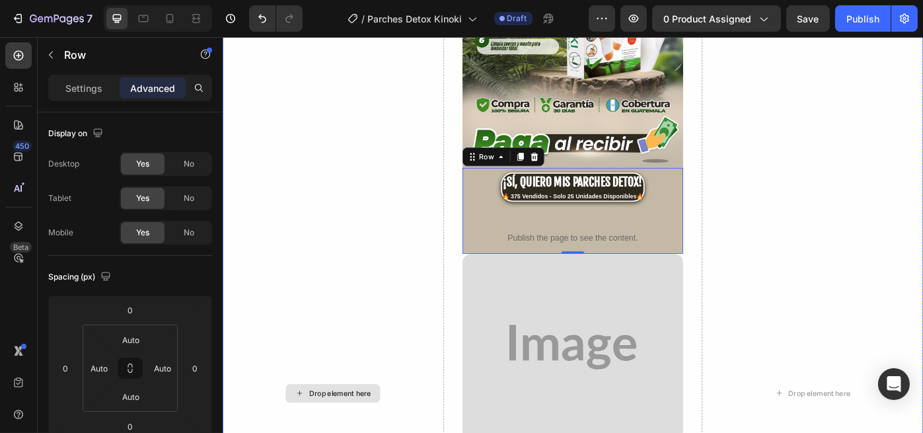
click at [307, 270] on div "Drop element here" at bounding box center [347, 440] width 250 height 3873
click at [723, 258] on p "Publish the page to see the content." at bounding box center [618, 265] width 250 height 14
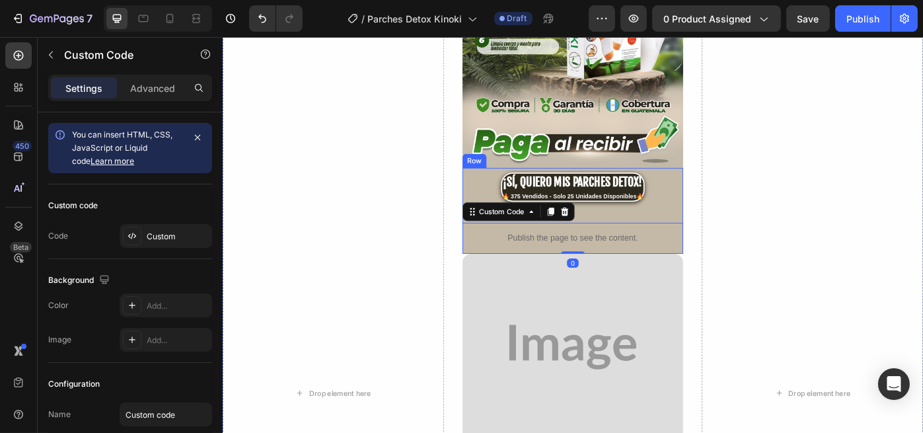
click at [713, 214] on div "¡SÍ, QUIERO MIS PARCHES DETOX! 🔥 375 Vendidos - Solo 25 Unidades Disponibles🔥 C…" at bounding box center [618, 235] width 250 height 98
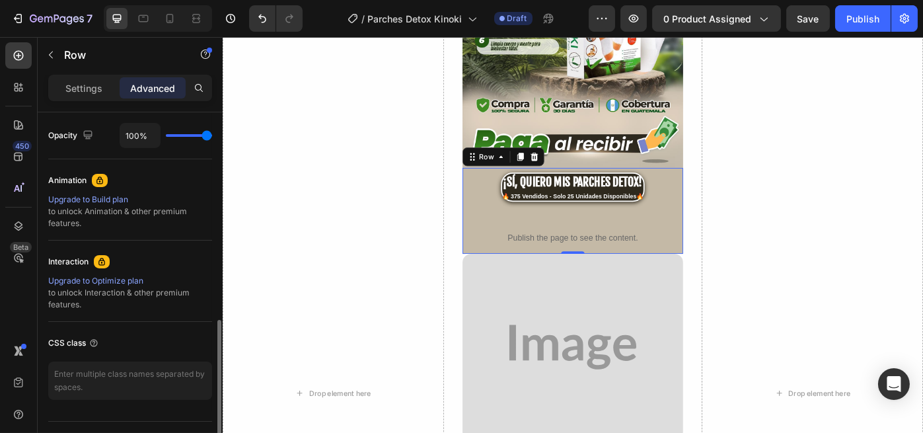
scroll to position [176, 0]
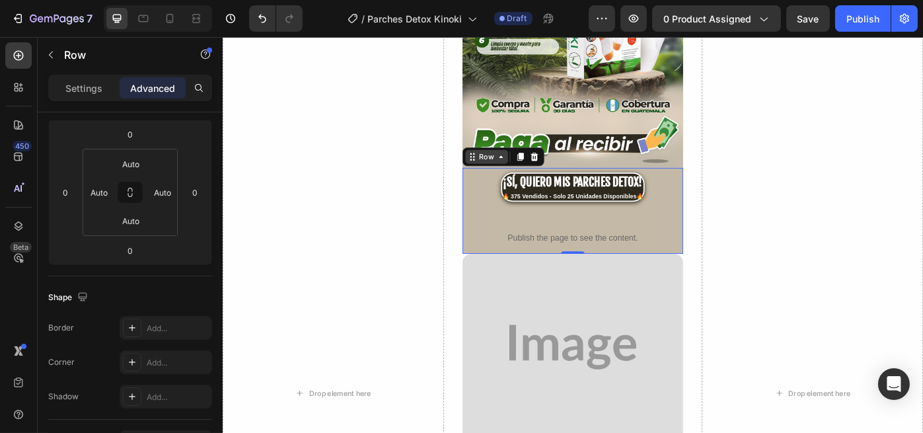
click at [511, 167] on div "Row" at bounding box center [521, 173] width 22 height 12
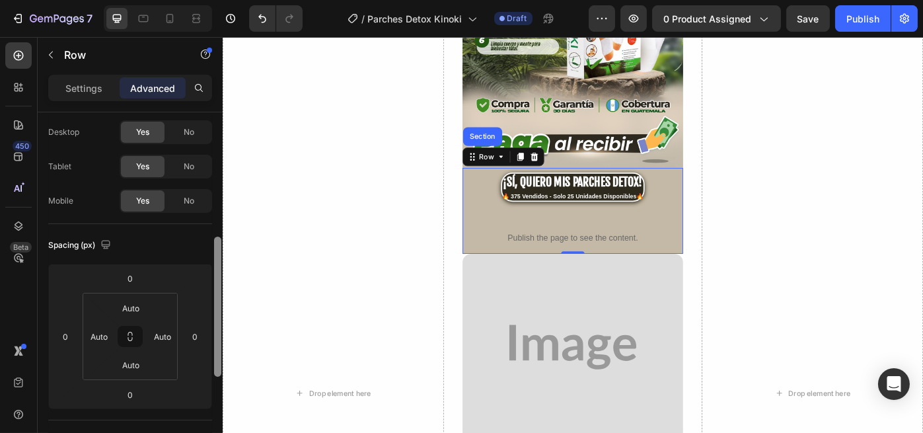
drag, startPoint x: 217, startPoint y: 242, endPoint x: 218, endPoint y: 171, distance: 70.7
click at [221, 236] on div at bounding box center [217, 306] width 7 height 140
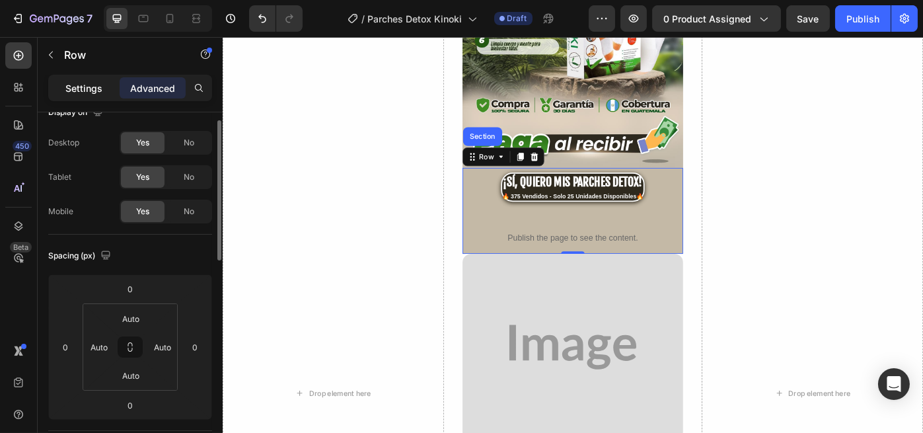
click at [86, 86] on p "Settings" at bounding box center [83, 88] width 37 height 14
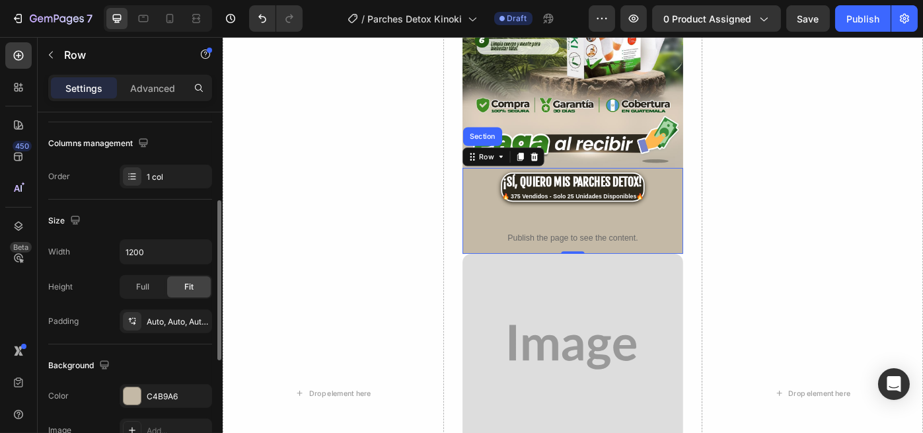
scroll to position [374, 0]
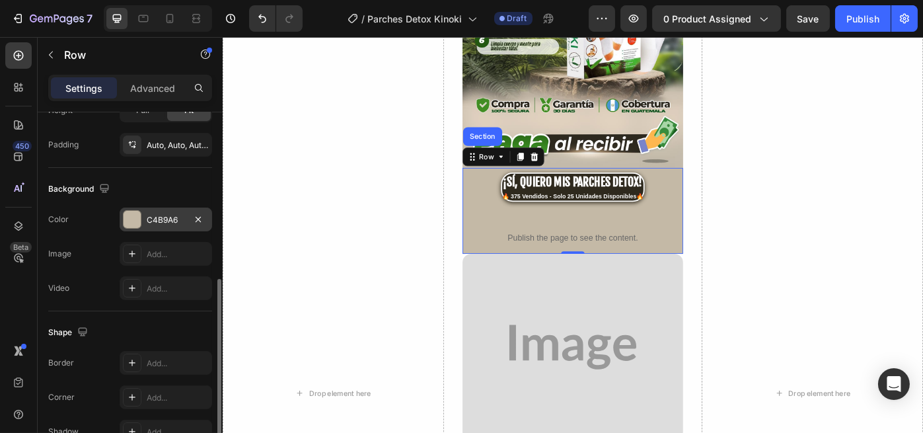
click at [156, 214] on div "C4B9A6" at bounding box center [166, 220] width 38 height 12
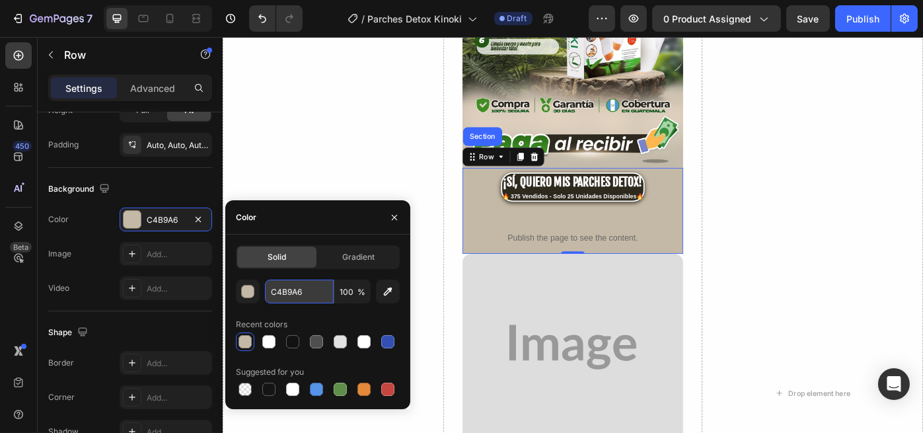
click at [275, 295] on input "C4B9A6" at bounding box center [299, 291] width 69 height 24
paste input "#c5bcac"
type input "#c5bcac"
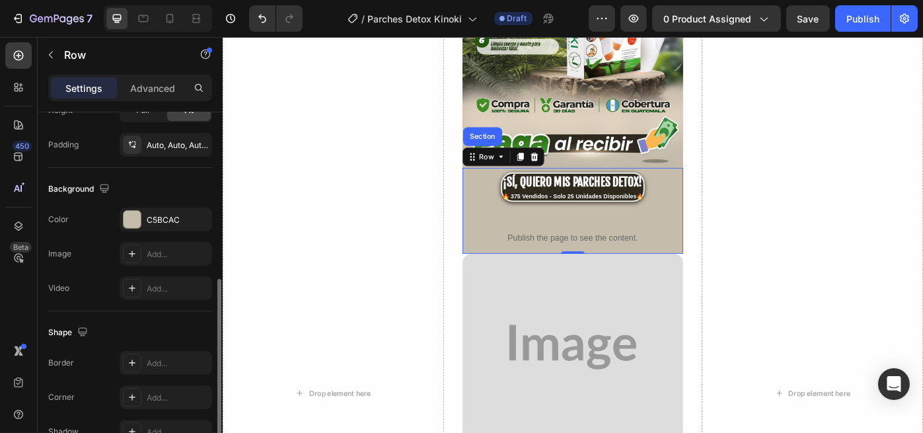
drag, startPoint x: 116, startPoint y: 258, endPoint x: 123, endPoint y: 268, distance: 12.8
click at [115, 258] on div "Image Add..." at bounding box center [130, 254] width 164 height 24
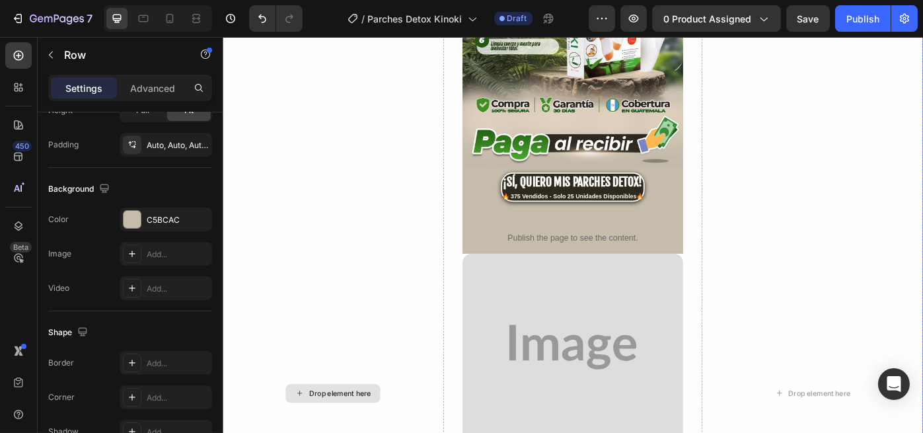
click at [460, 244] on div "Drop element here" at bounding box center [347, 440] width 250 height 3873
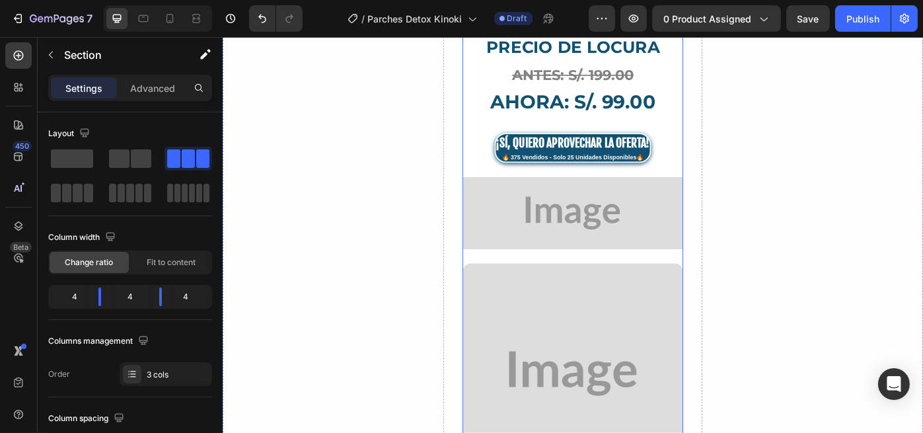
scroll to position [2265, 0]
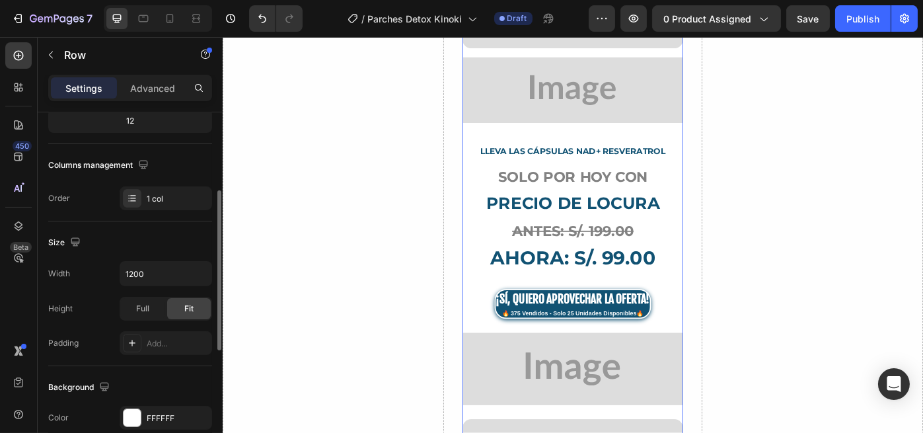
scroll to position [446, 0]
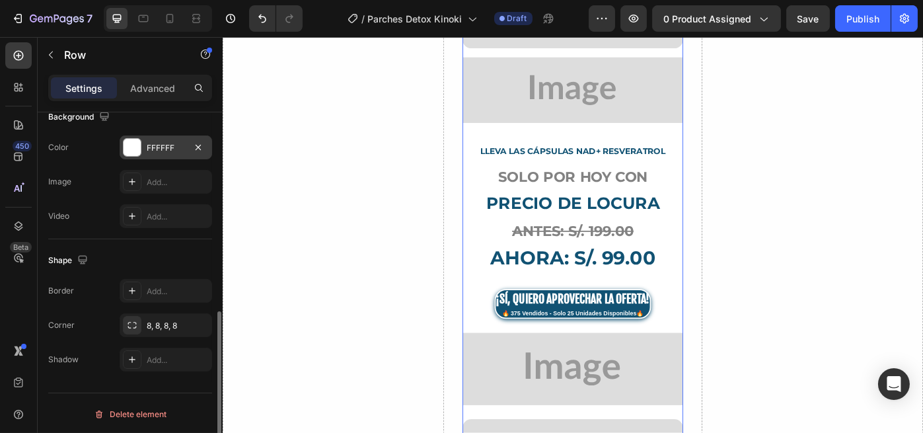
click at [157, 143] on div "FFFFFF" at bounding box center [166, 148] width 38 height 12
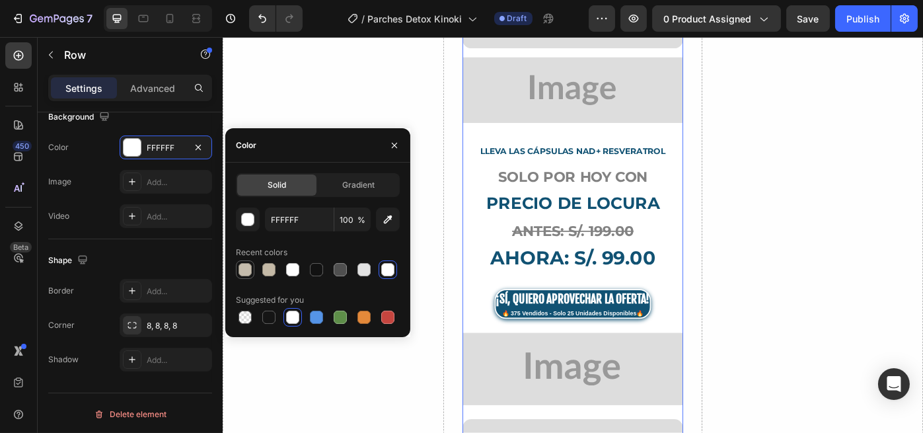
click at [246, 276] on div at bounding box center [245, 270] width 16 height 16
type input "C5BCAC"
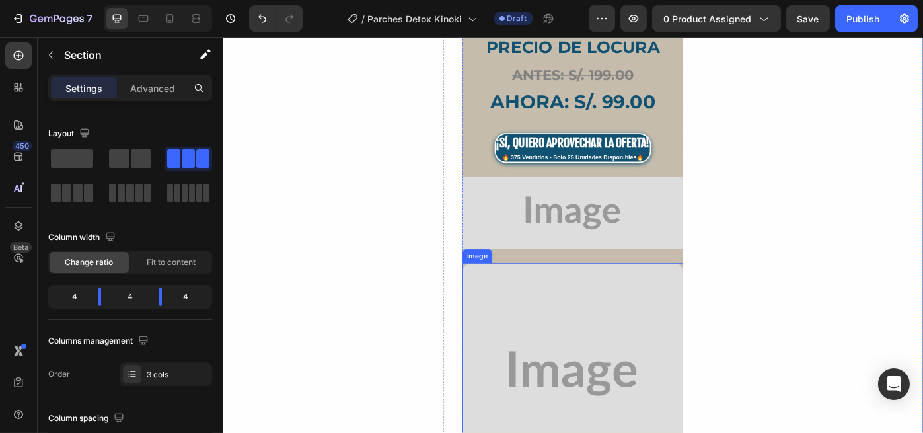
scroll to position [2265, 0]
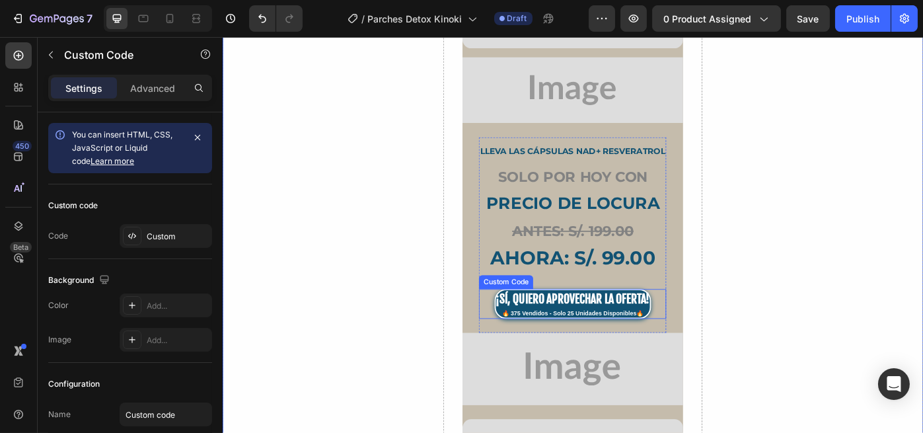
click at [576, 324] on div "¡SÍ, QUIERO APROVECHAR LA OFERTA!" at bounding box center [618, 334] width 174 height 20
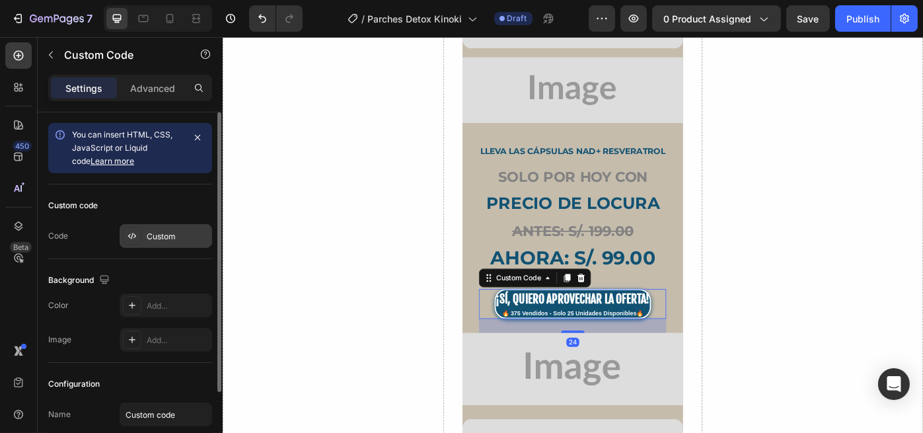
click at [153, 235] on div "Custom" at bounding box center [178, 237] width 62 height 12
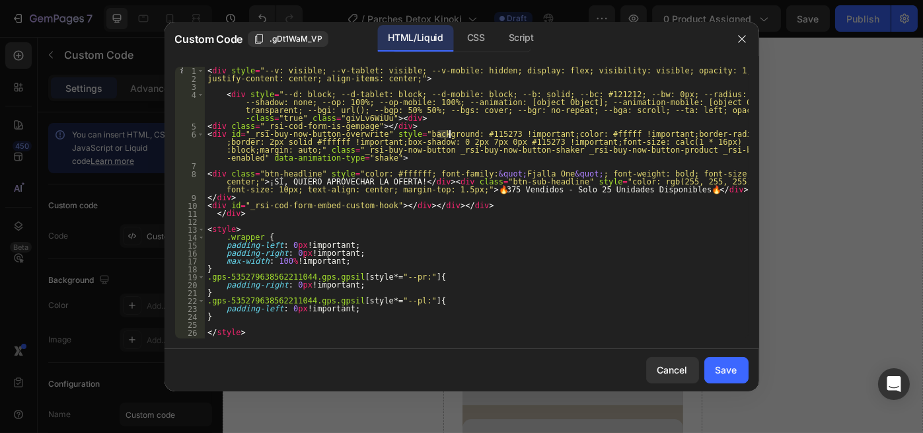
drag, startPoint x: 438, startPoint y: 133, endPoint x: 455, endPoint y: 133, distance: 17.2
click at [455, 133] on div "< div style = "--v: visible; --v-tablet: visible; --v-mobile: hidden; display: …" at bounding box center [477, 210] width 544 height 287
drag, startPoint x: 446, startPoint y: 139, endPoint x: 433, endPoint y: 133, distance: 14.2
click at [444, 139] on div "< div style = "--v: visible; --v-tablet: visible; --v-mobile: hidden; display: …" at bounding box center [477, 210] width 544 height 287
drag, startPoint x: 441, startPoint y: 132, endPoint x: 468, endPoint y: 133, distance: 27.1
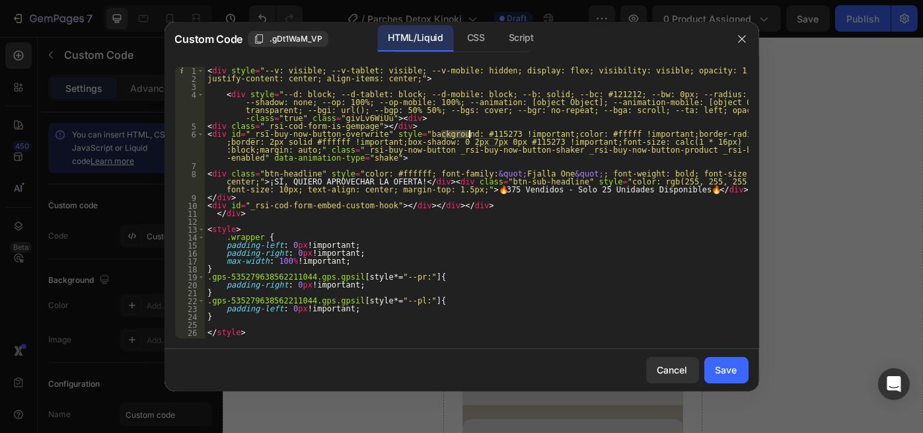
click at [468, 133] on div "< div style = "--v: visible; --v-tablet: visible; --v-mobile: hidden; display: …" at bounding box center [477, 210] width 544 height 287
paste textarea "f4f0d"
drag, startPoint x: 474, startPoint y: 141, endPoint x: 504, endPoint y: 141, distance: 29.7
click at [504, 141] on div "< div style = "--v: visible; --v-tablet: visible; --v-mobile: hidden; display: …" at bounding box center [477, 210] width 544 height 287
paste textarea "#1f4f0d !important;font-size: calc(1 * 16px) !important;display:block;margin: a…"
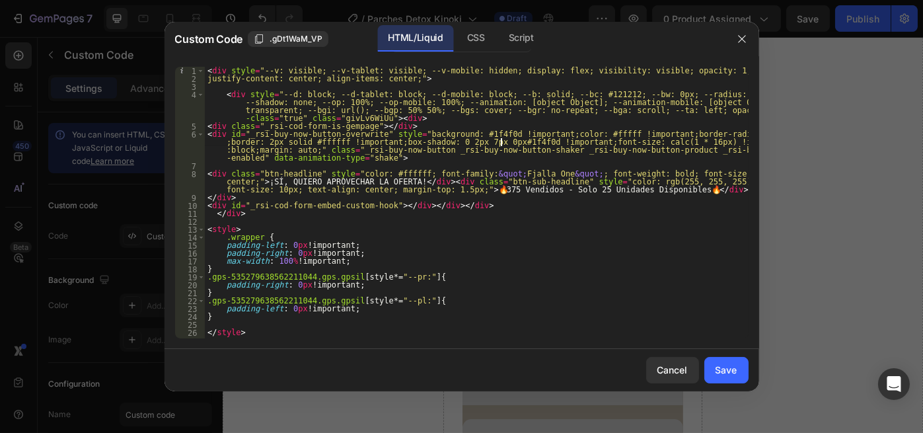
click at [472, 141] on div "< div style = "--v: visible; --v-tablet: visible; --v-mobile: hidden; display: …" at bounding box center [477, 210] width 544 height 287
type textarea "<div id="_rsi-buy-now-button-overwrite" style="background: #1f4f0d !important;c…"
click at [740, 372] on button "Save" at bounding box center [726, 370] width 44 height 26
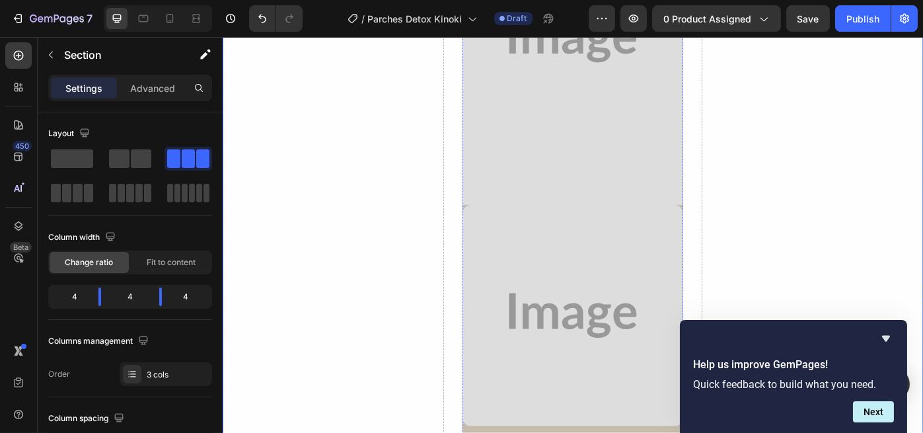
scroll to position [3499, 0]
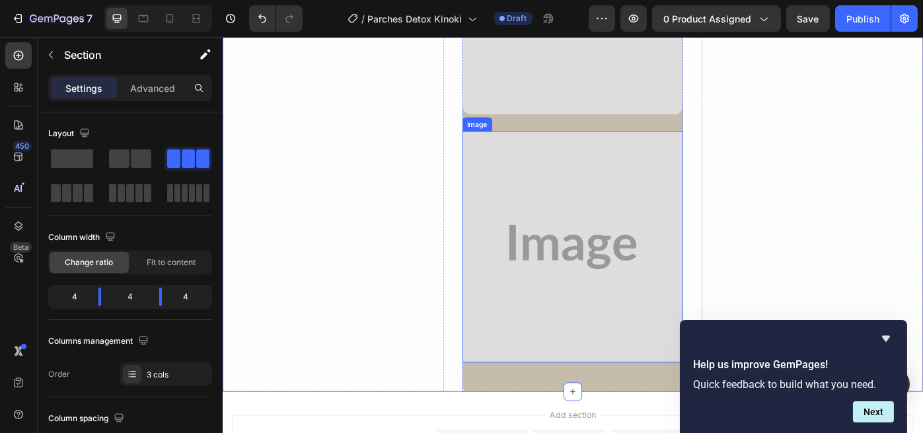
click at [639, 273] on img at bounding box center [618, 275] width 250 height 262
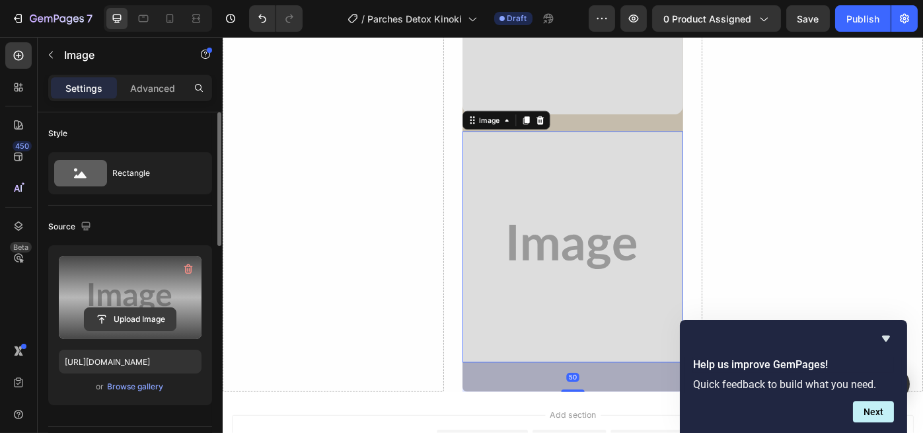
click at [122, 324] on input "file" at bounding box center [130, 319] width 91 height 22
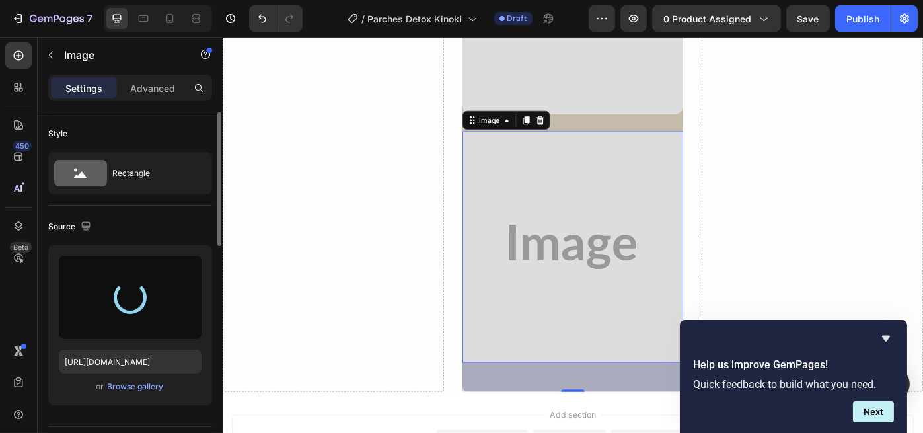
type input "https://cdn.shopify.com/s/files/1/0696/2397/2000/files/gempages_586455606919955…"
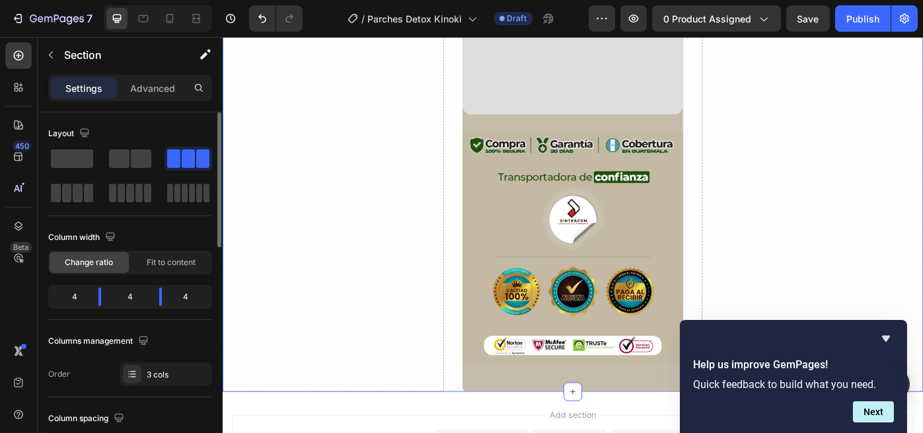
scroll to position [3322, 0]
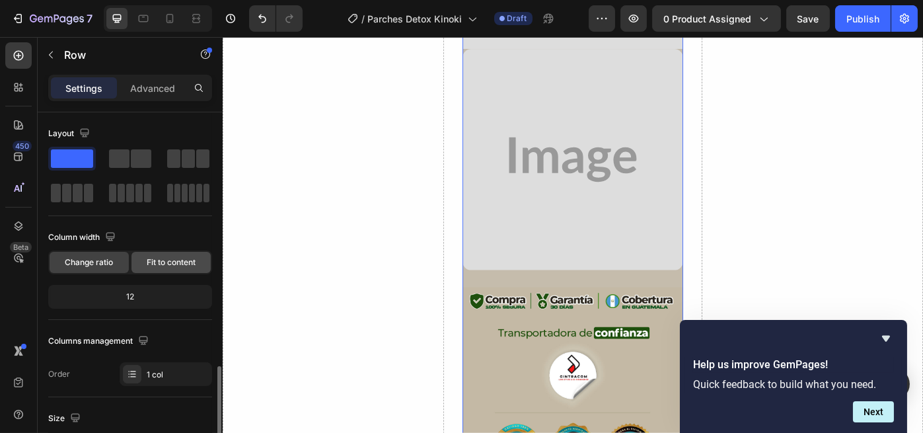
scroll to position [352, 0]
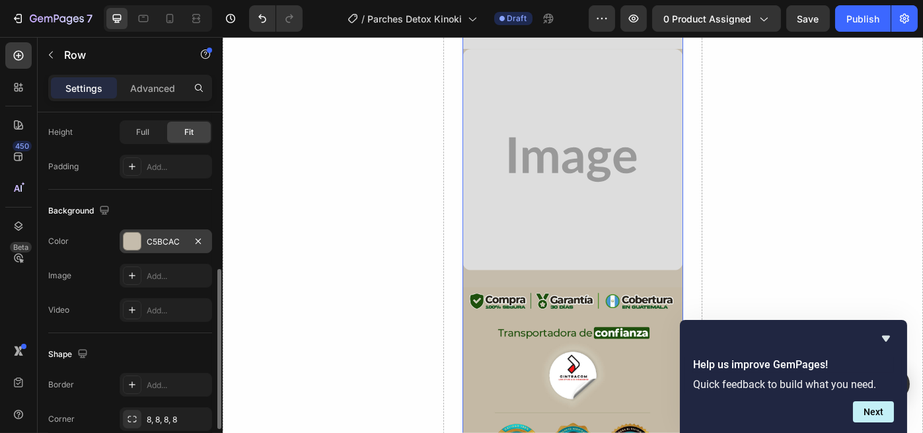
click at [148, 238] on div "C5BCAC" at bounding box center [166, 242] width 38 height 12
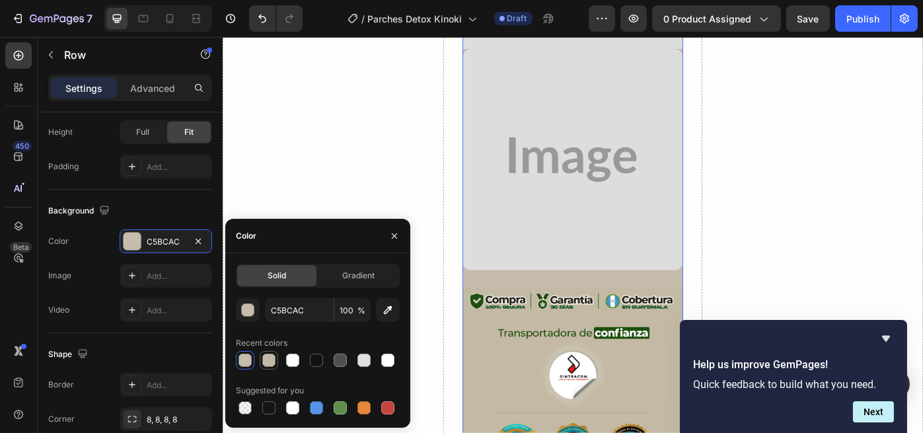
click at [266, 359] on div at bounding box center [268, 359] width 13 height 13
type input "C4B9A6"
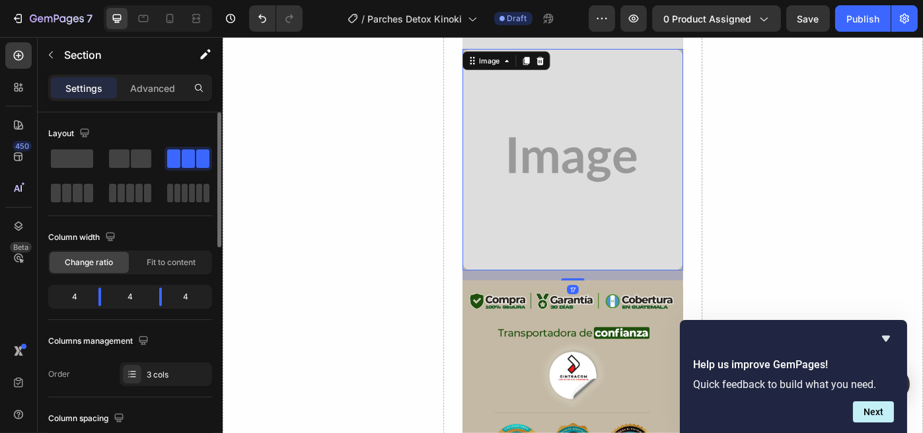
click at [618, 205] on img at bounding box center [618, 176] width 250 height 250
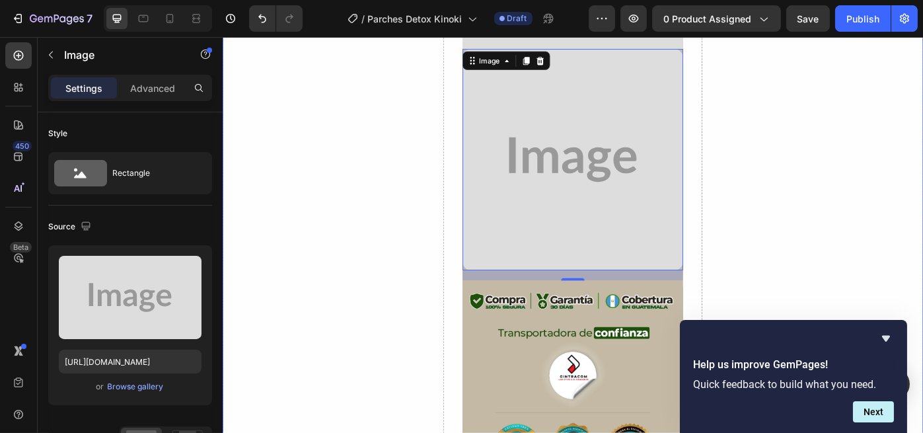
drag, startPoint x: 569, startPoint y: 192, endPoint x: 353, endPoint y: 361, distance: 274.3
click at [569, 192] on img at bounding box center [618, 176] width 250 height 250
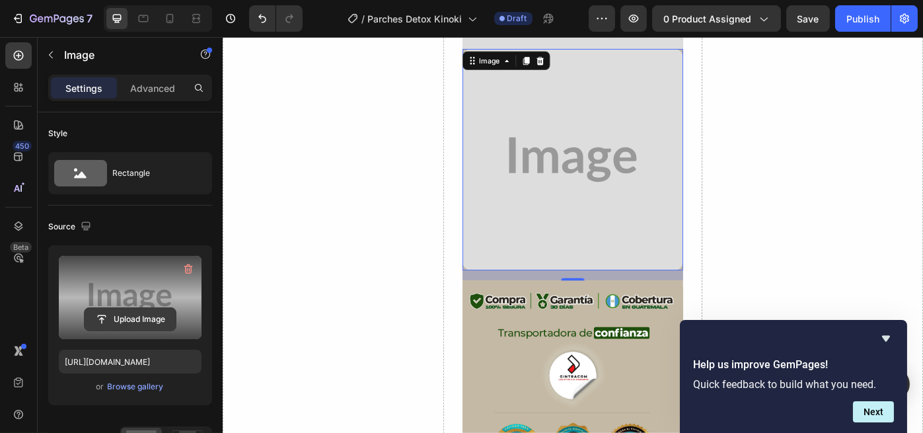
click at [123, 324] on input "file" at bounding box center [130, 319] width 91 height 22
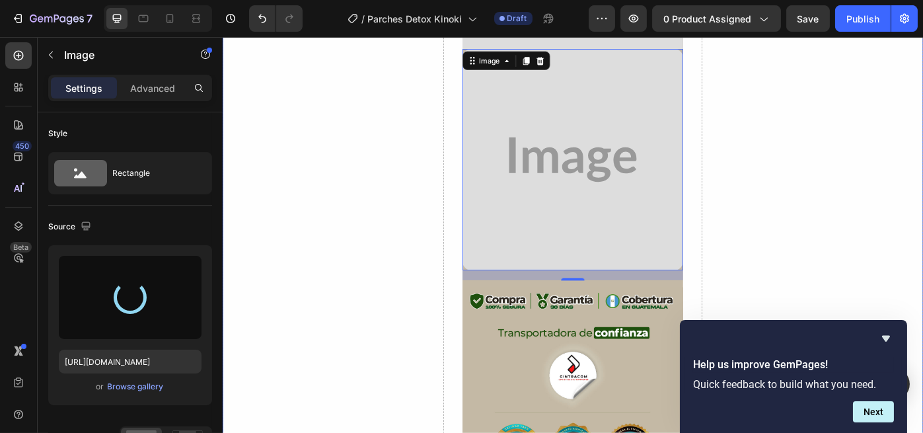
type input "https://cdn.shopify.com/s/files/1/0696/2397/2000/files/gempages_586455606919955…"
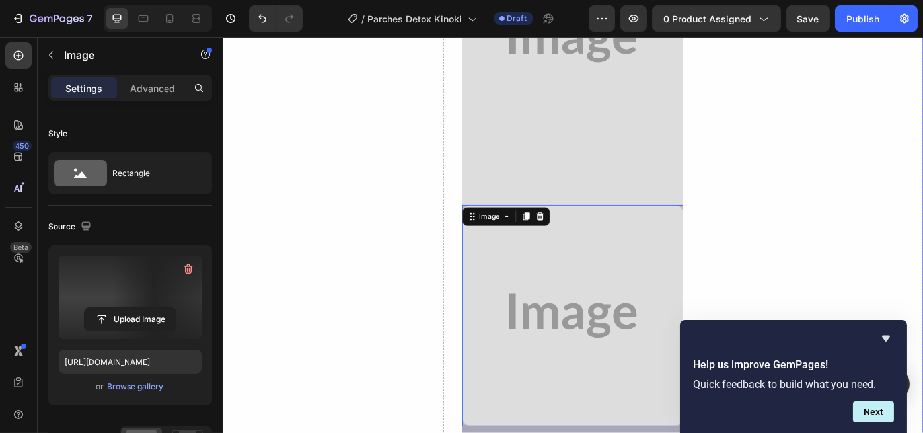
scroll to position [2970, 0]
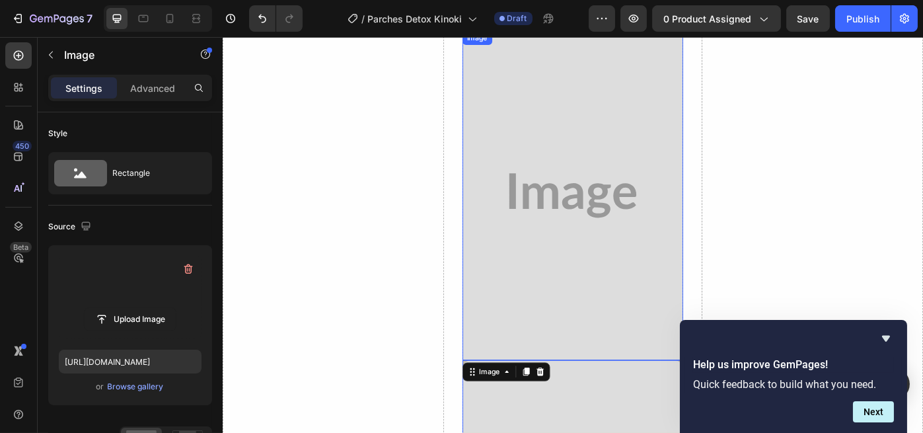
click at [493, 151] on img at bounding box center [618, 216] width 250 height 373
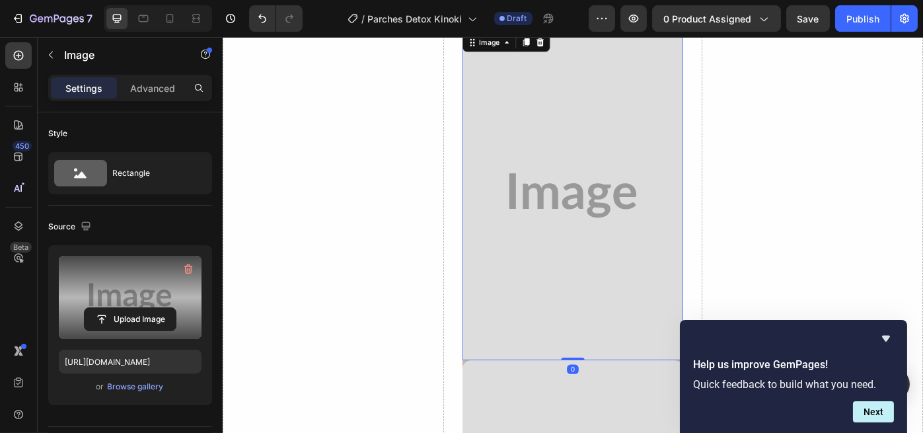
click at [141, 331] on label at bounding box center [130, 297] width 143 height 83
click at [141, 330] on input "file" at bounding box center [130, 319] width 91 height 22
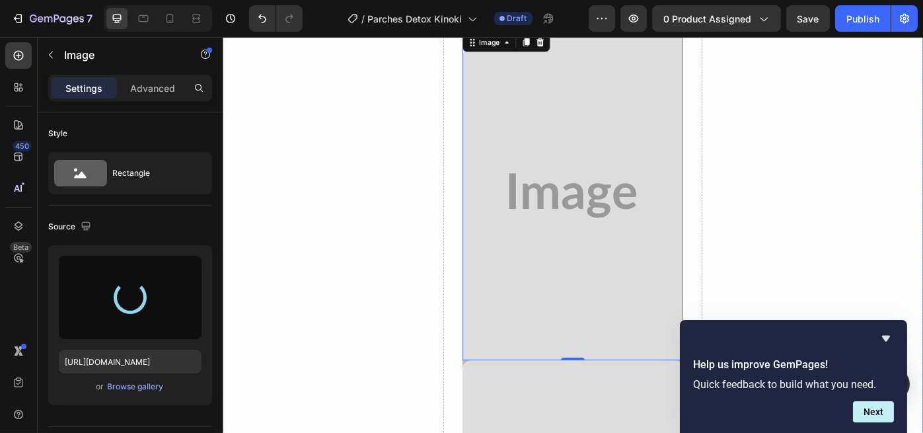
type input "https://cdn.shopify.com/s/files/1/0696/2397/2000/files/gempages_586455606919955…"
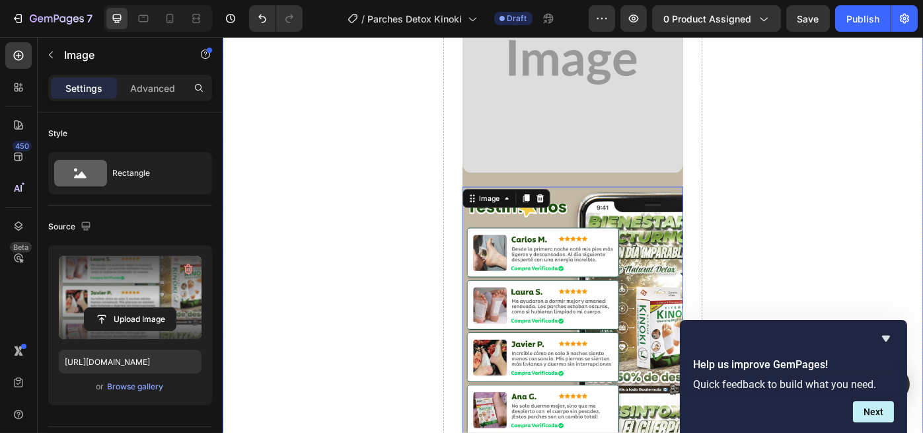
scroll to position [2617, 0]
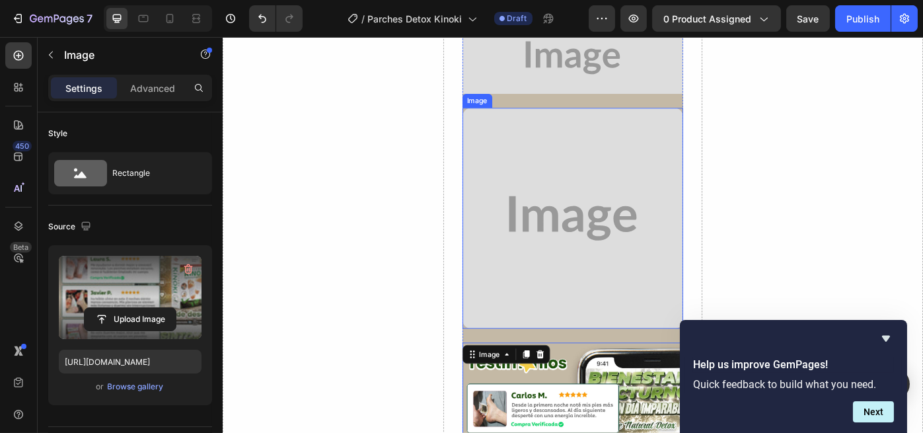
click at [620, 164] on img at bounding box center [618, 243] width 250 height 250
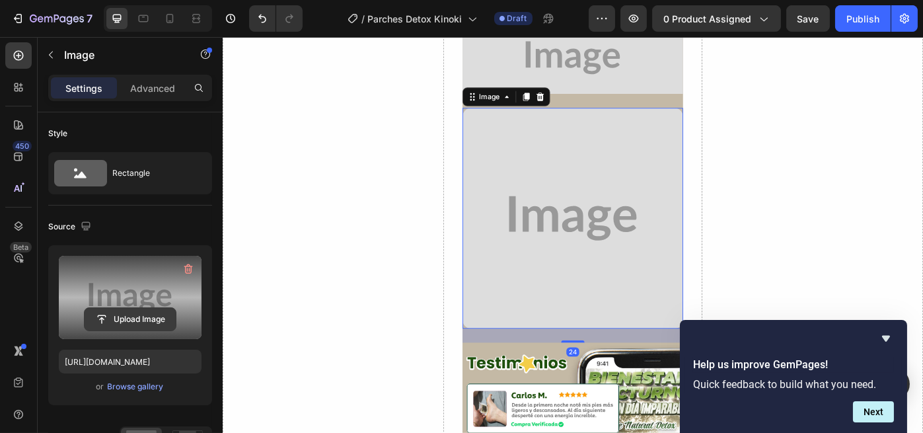
click at [135, 316] on input "file" at bounding box center [130, 319] width 91 height 22
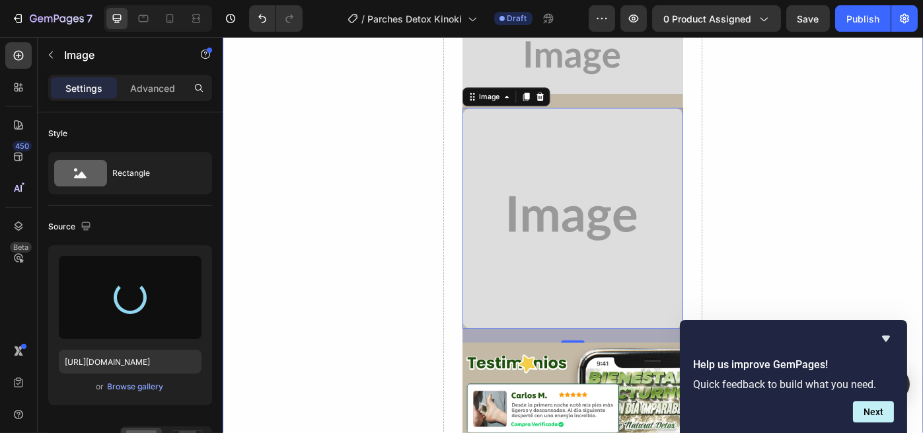
scroll to position [2442, 0]
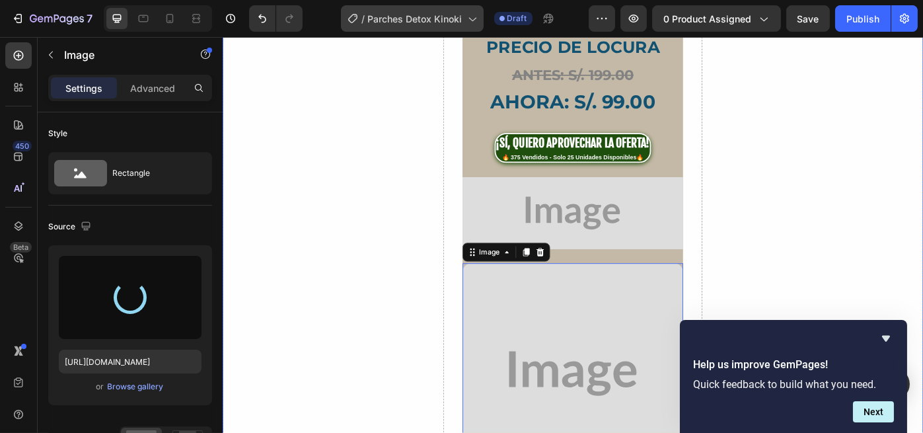
type input "https://cdn.shopify.com/s/files/1/0696/2397/2000/files/gempages_586455606919955…"
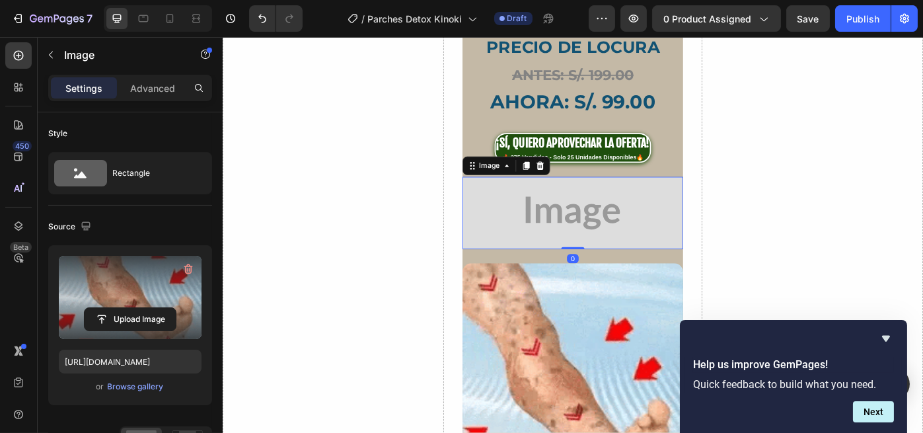
click at [611, 207] on img at bounding box center [618, 237] width 250 height 82
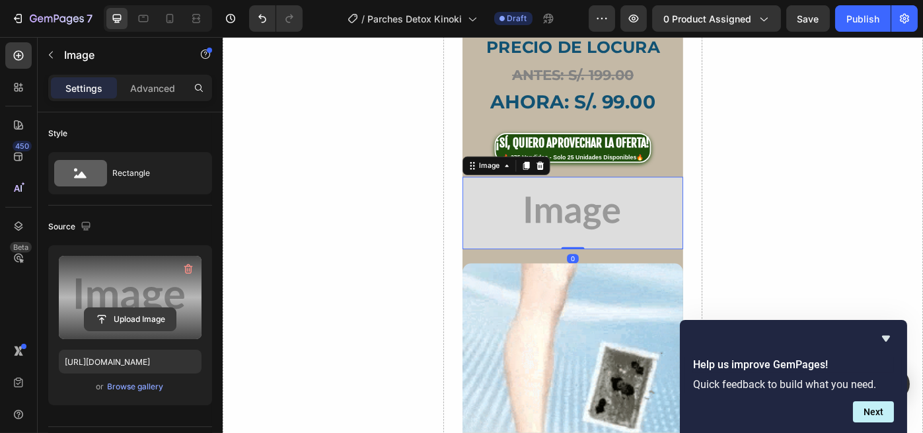
click at [149, 319] on input "file" at bounding box center [130, 319] width 91 height 22
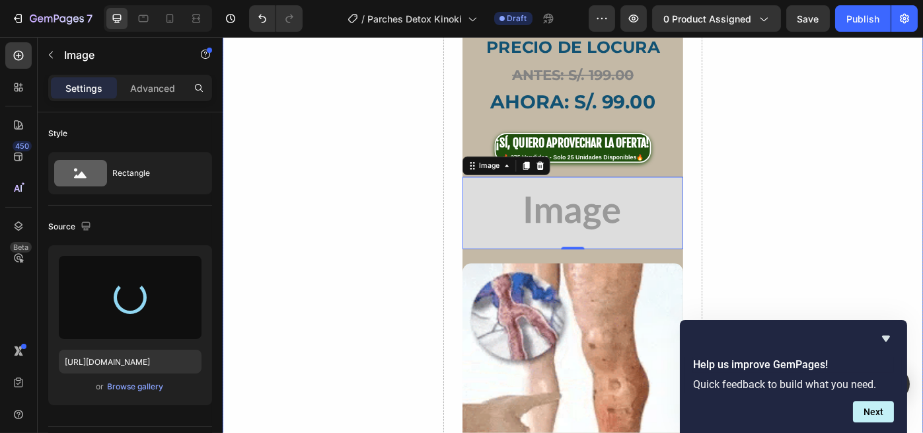
type input "https://cdn.shopify.com/s/files/1/0696/2397/2000/files/gempages_586455606919955…"
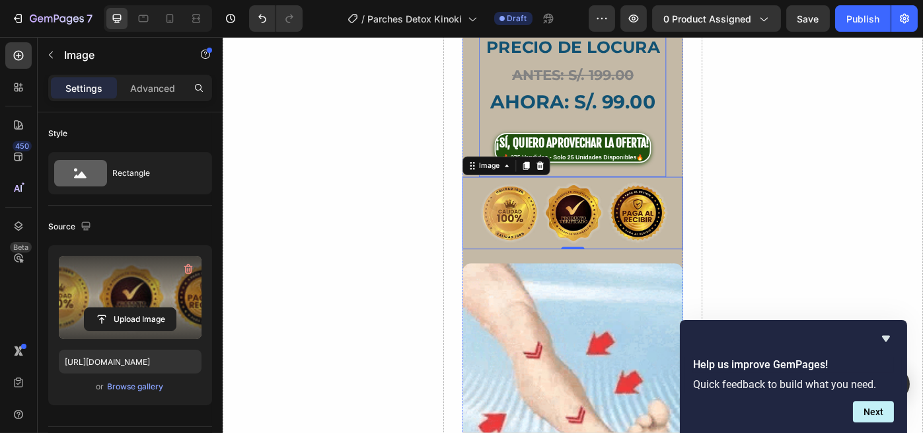
scroll to position [2265, 0]
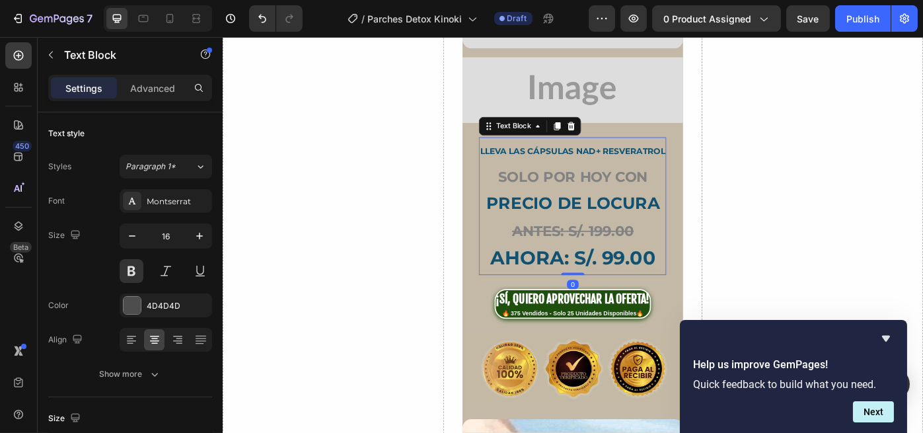
click at [629, 242] on p "ANTES: S/. 199.00" at bounding box center [617, 257] width 209 height 30
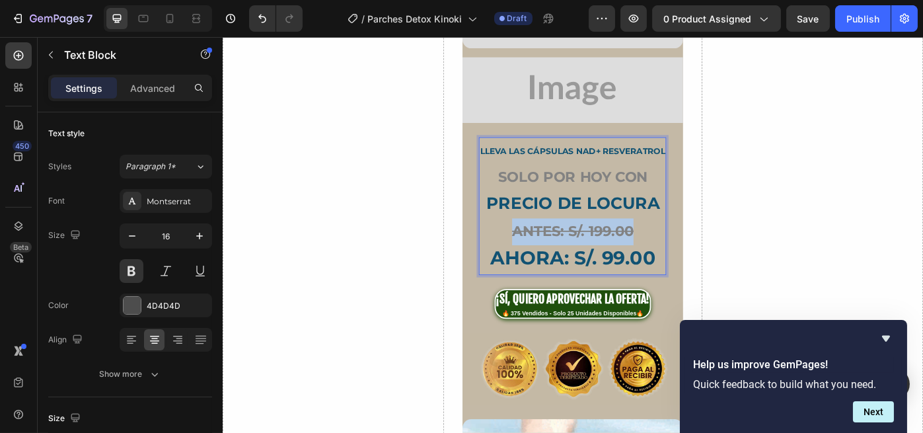
click at [629, 242] on p "ANTES: S/. 199.00" at bounding box center [617, 257] width 209 height 30
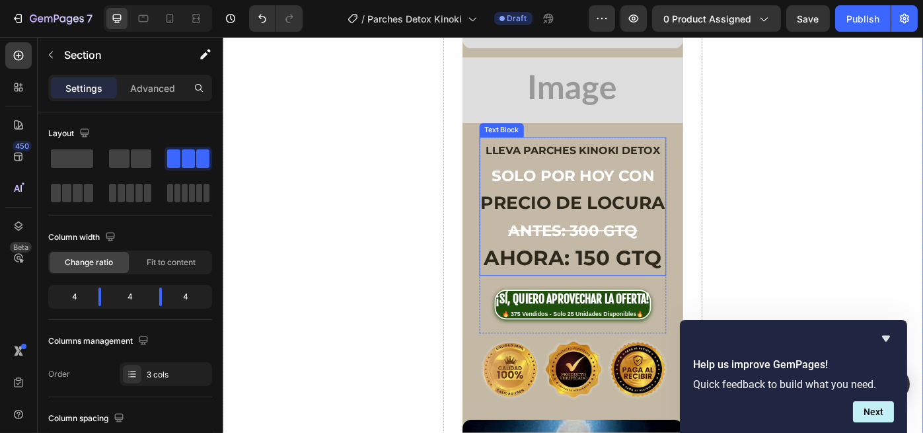
scroll to position [2089, 0]
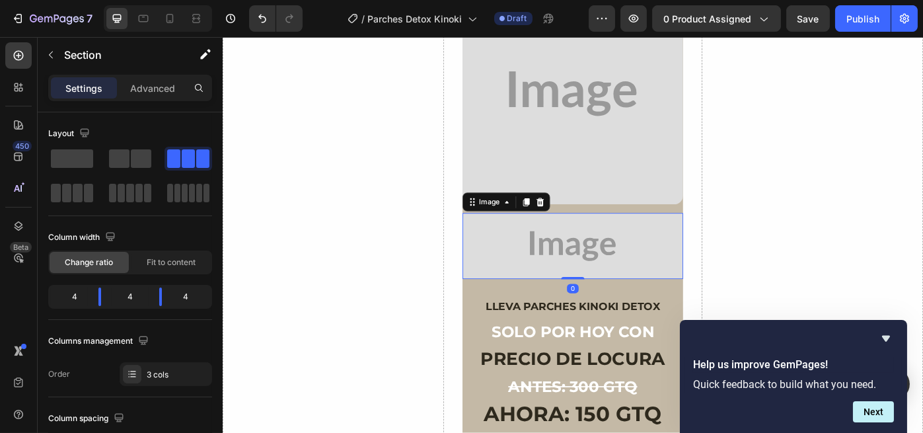
click at [581, 236] on img at bounding box center [618, 273] width 250 height 75
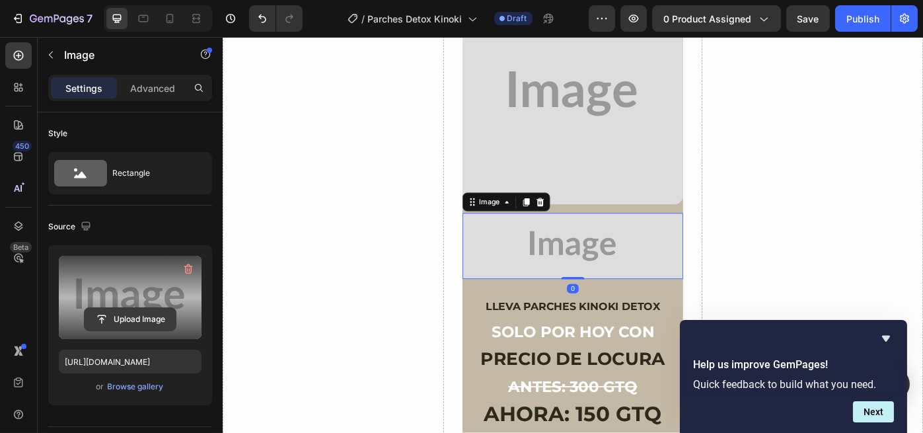
click at [155, 317] on input "file" at bounding box center [130, 319] width 91 height 22
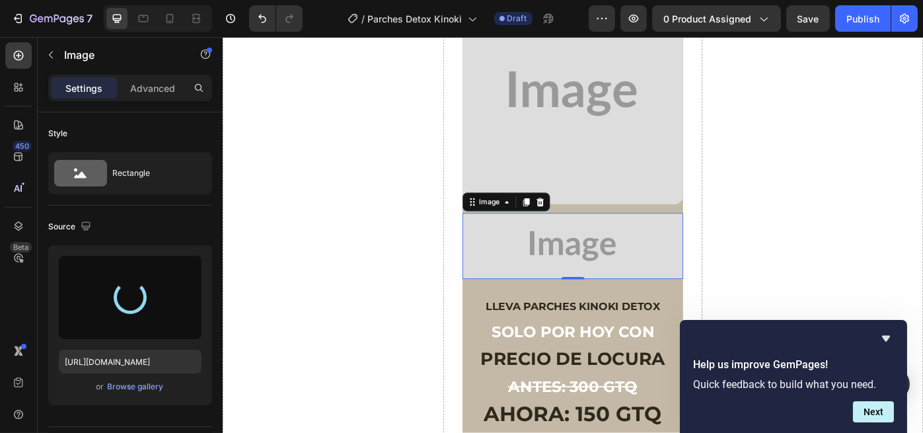
type input "https://cdn.shopify.com/s/files/1/0696/2397/2000/files/gempages_586455606919955…"
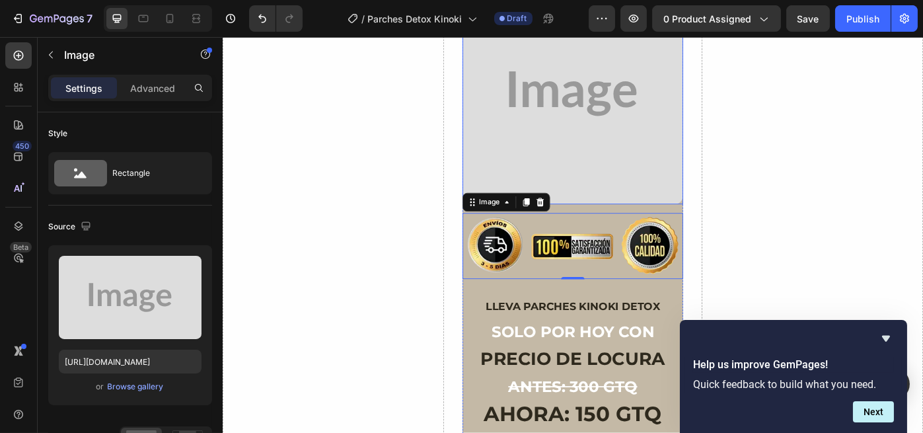
click at [618, 152] on img at bounding box center [618, 101] width 250 height 250
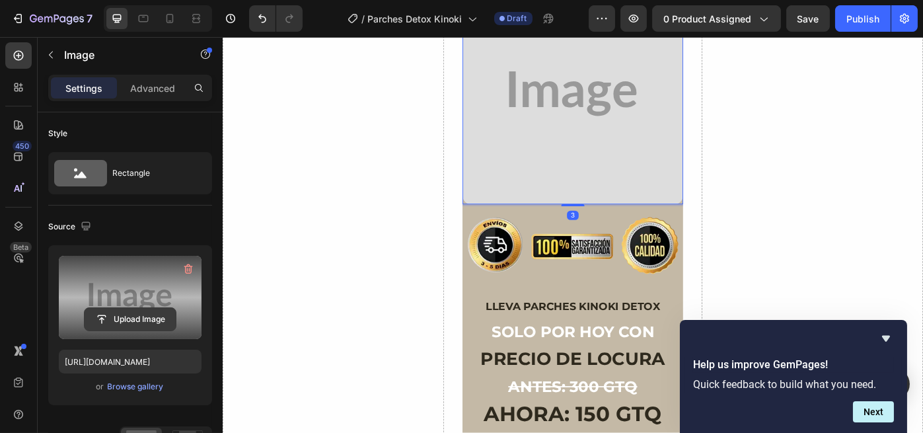
click at [136, 324] on input "file" at bounding box center [130, 319] width 91 height 22
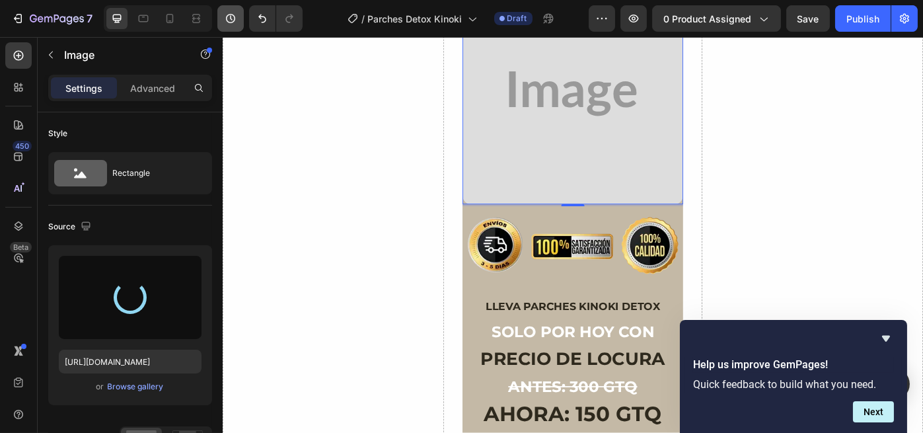
type input "https://cdn.shopify.com/s/files/1/0696/2397/2000/files/gempages_586455606919955…"
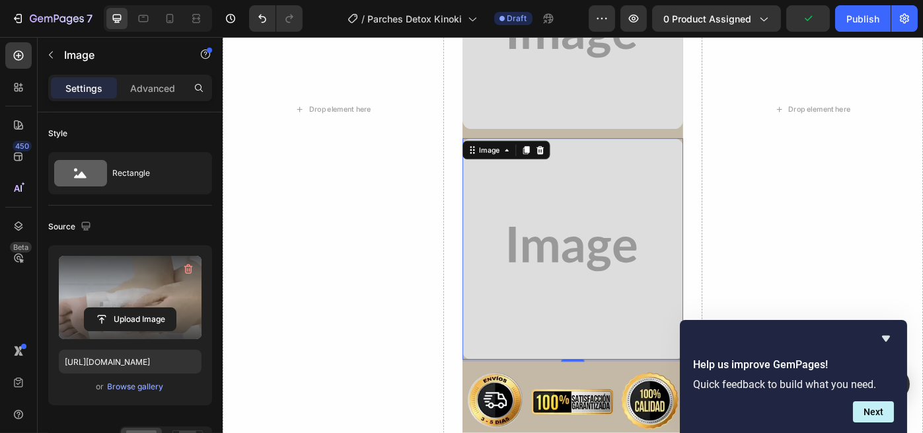
scroll to position [1737, 0]
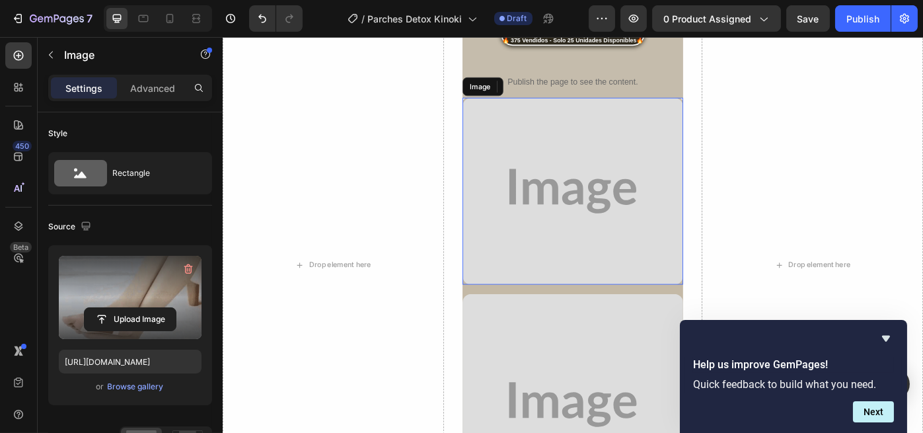
click at [651, 235] on img at bounding box center [618, 211] width 250 height 211
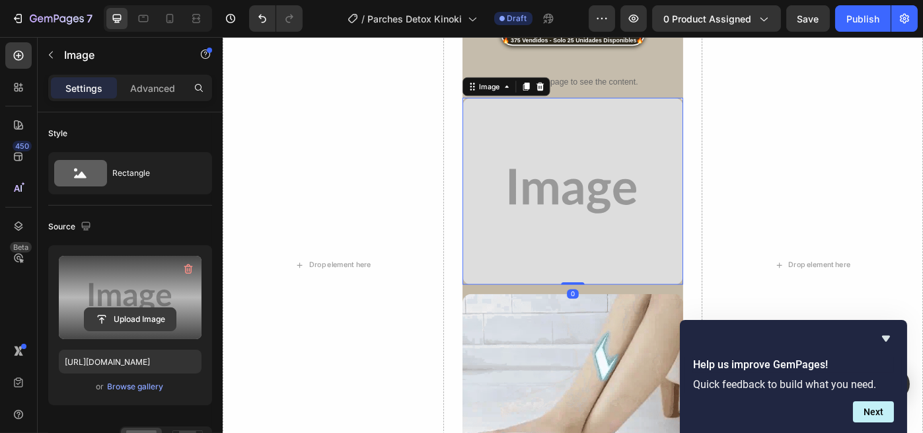
click at [131, 316] on input "file" at bounding box center [130, 319] width 91 height 22
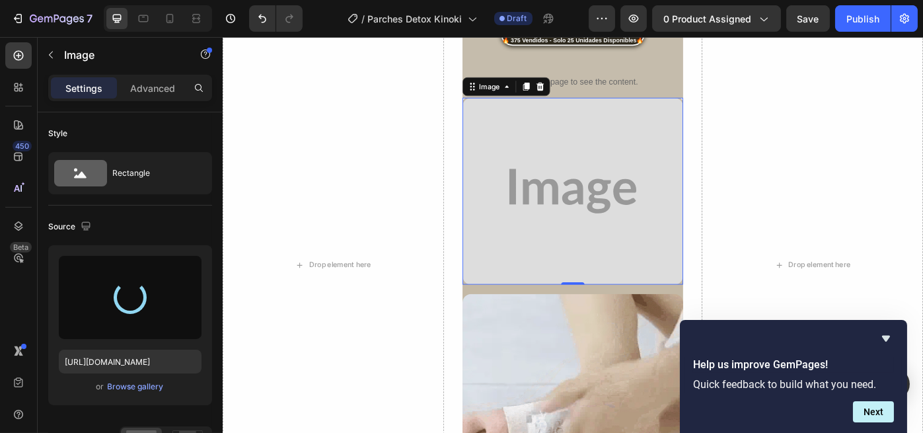
type input "https://cdn.shopify.com/s/files/1/0696/2397/2000/files/gempages_586455606919955…"
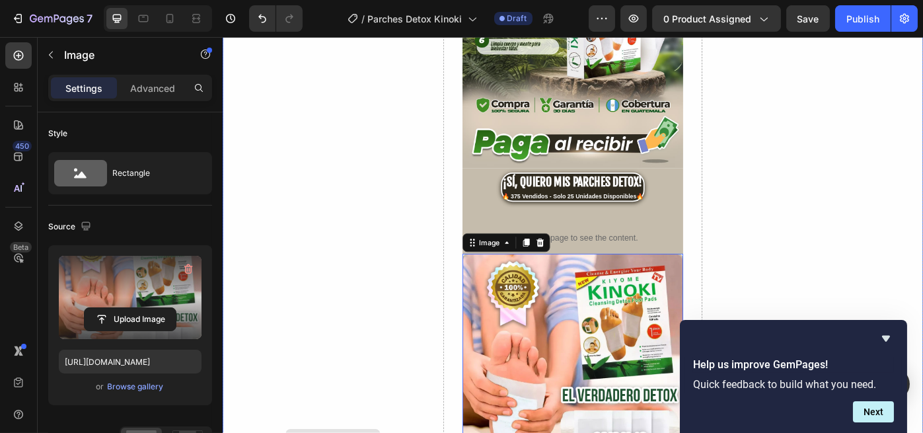
scroll to position [1385, 0]
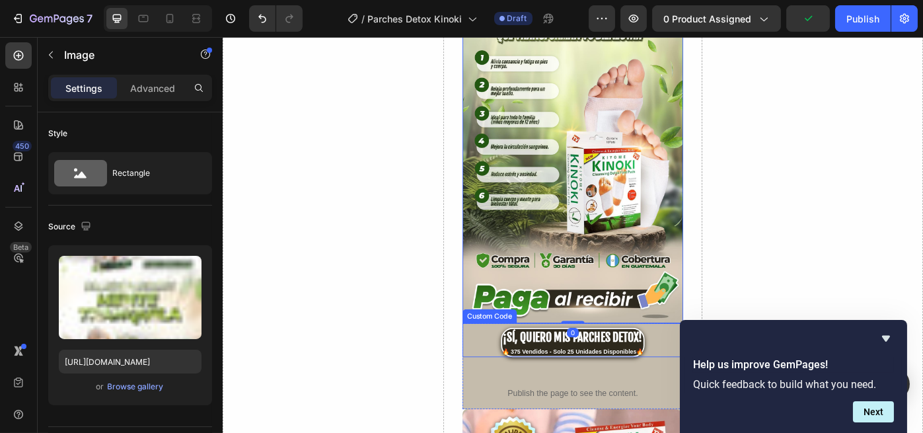
click at [635, 368] on div "¡SÍ, QUIERO MIS PARCHES DETOX!" at bounding box center [618, 378] width 160 height 20
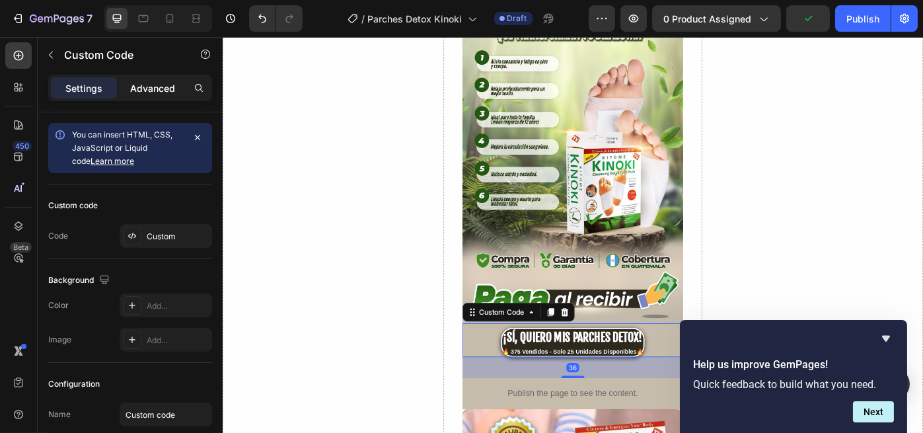
click at [162, 87] on p "Advanced" at bounding box center [152, 88] width 45 height 14
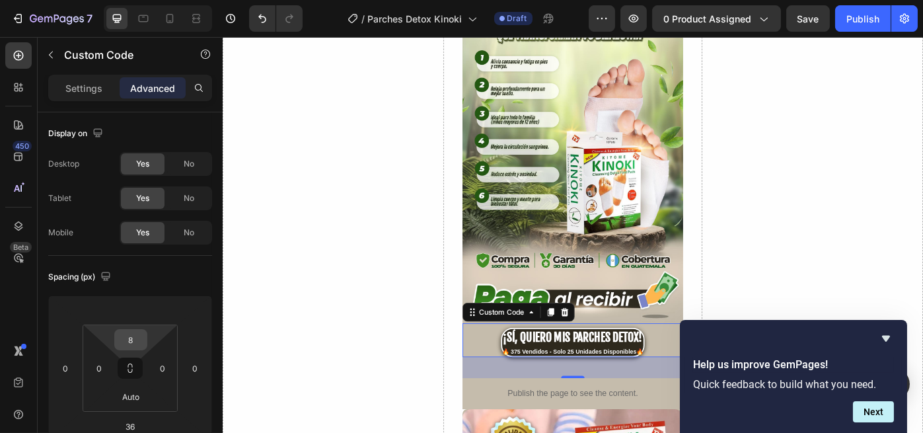
click at [133, 336] on input "8" at bounding box center [131, 340] width 26 height 20
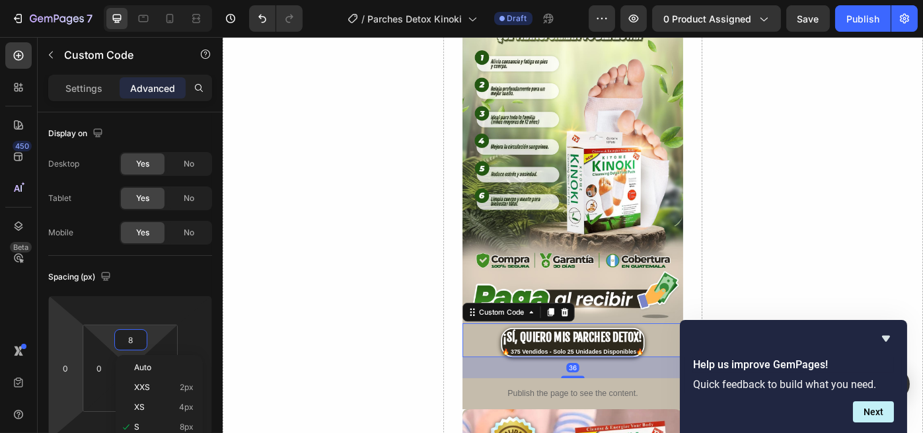
scroll to position [176, 0]
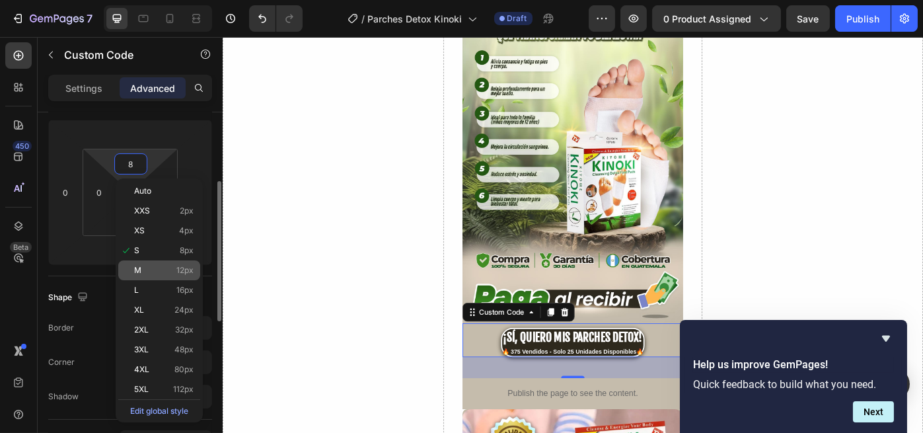
click at [161, 269] on p "M 12px" at bounding box center [163, 270] width 59 height 9
type input "12"
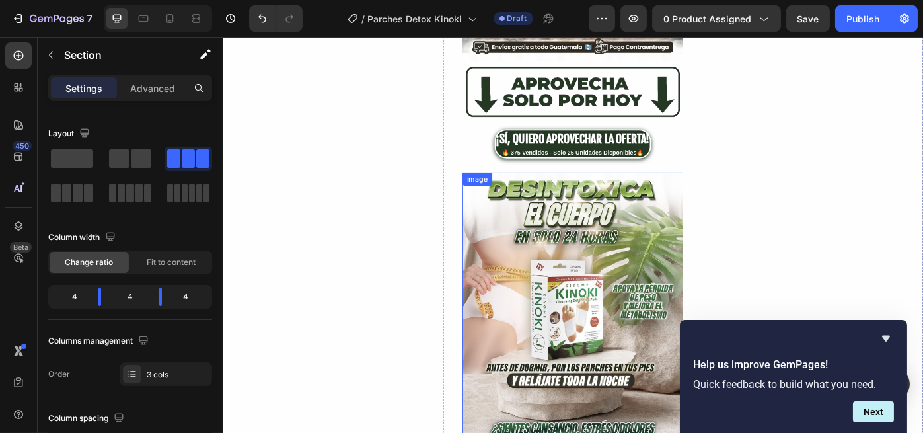
scroll to position [151, 0]
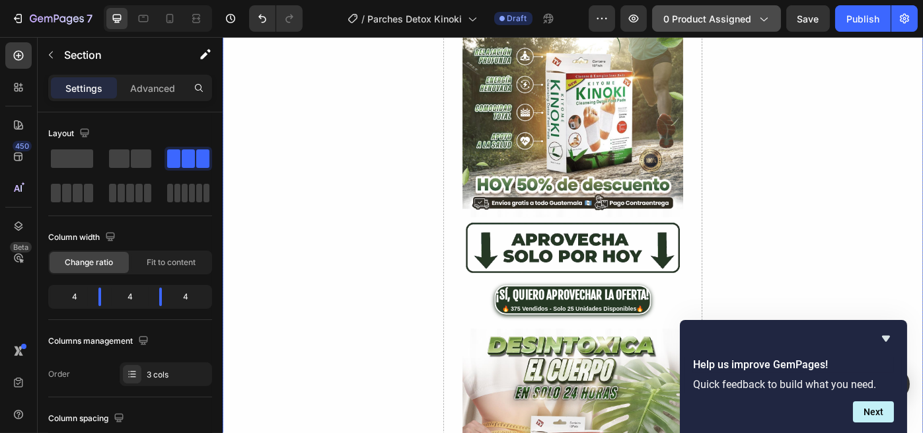
click at [732, 16] on span "0 product assigned" at bounding box center [707, 19] width 88 height 14
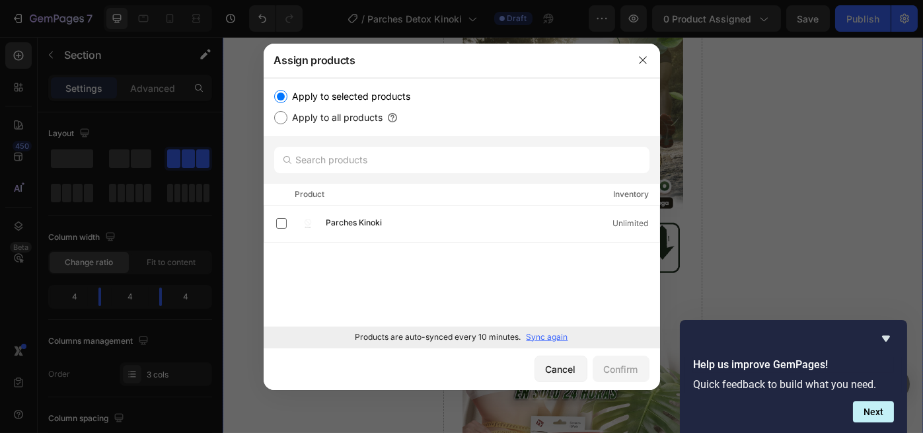
drag, startPoint x: 370, startPoint y: 210, endPoint x: 416, endPoint y: 262, distance: 69.3
click at [371, 213] on div "Parches Kinoki Unlimited" at bounding box center [467, 223] width 383 height 26
click at [611, 369] on div "Confirm" at bounding box center [621, 369] width 34 height 14
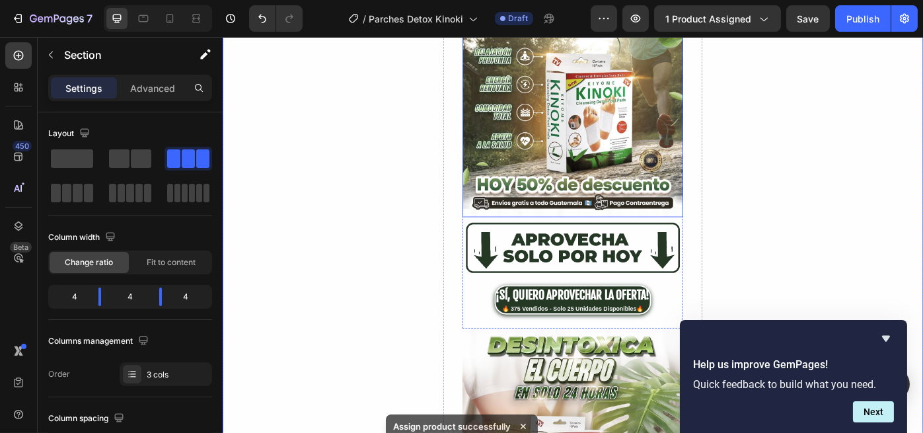
scroll to position [0, 0]
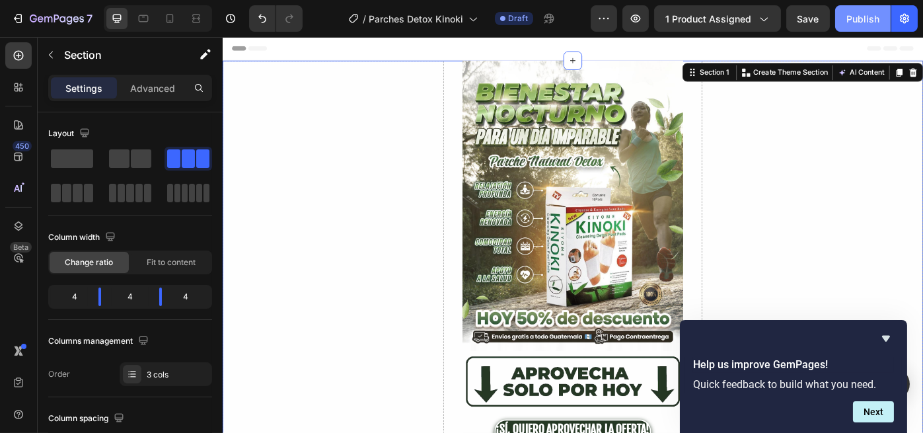
click at [873, 17] on div "Publish" at bounding box center [862, 19] width 33 height 14
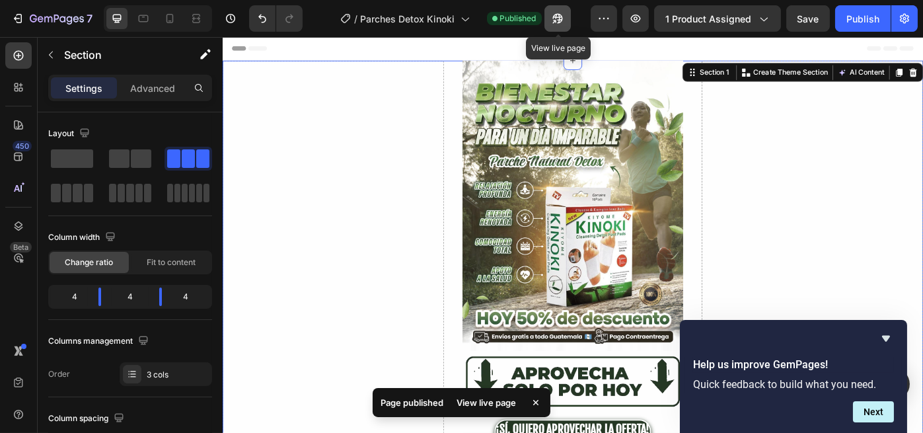
click at [554, 18] on icon "button" at bounding box center [557, 19] width 10 height 10
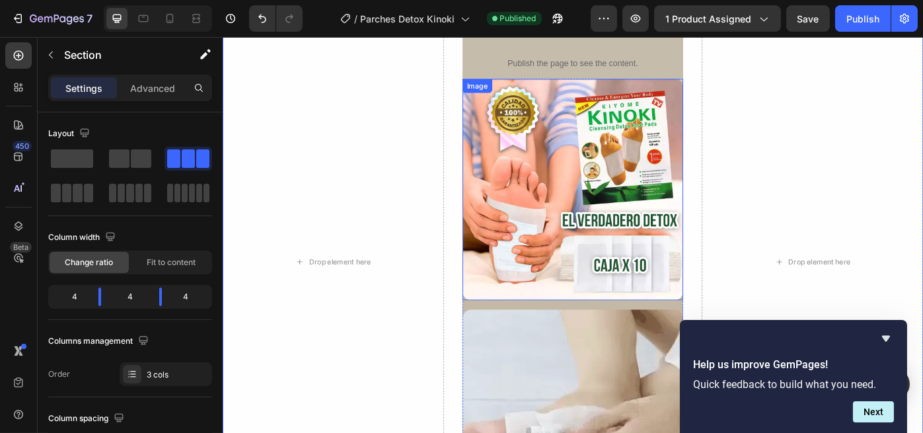
scroll to position [1409, 0]
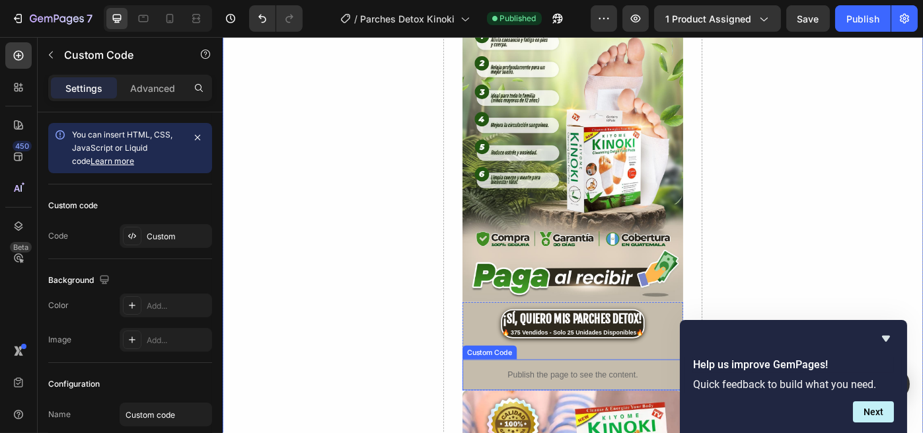
click at [598, 412] on p "Publish the page to see the content." at bounding box center [618, 419] width 250 height 14
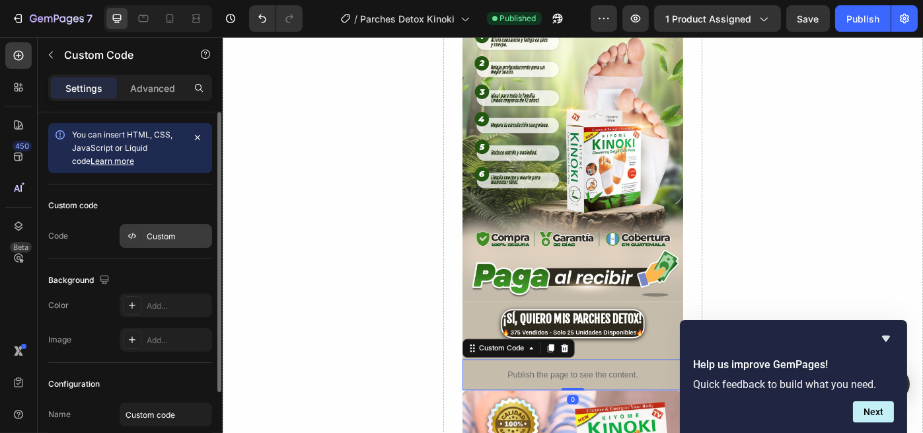
click at [169, 241] on div "Custom" at bounding box center [178, 237] width 62 height 12
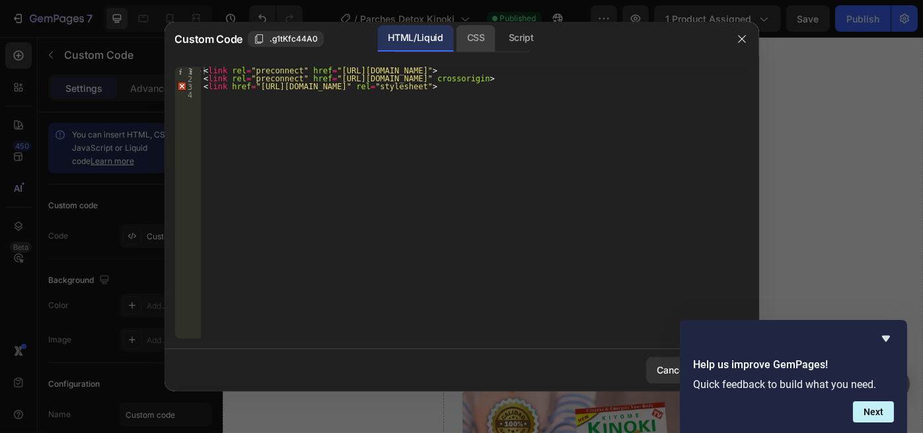
click at [466, 33] on div "CSS" at bounding box center [475, 38] width 39 height 26
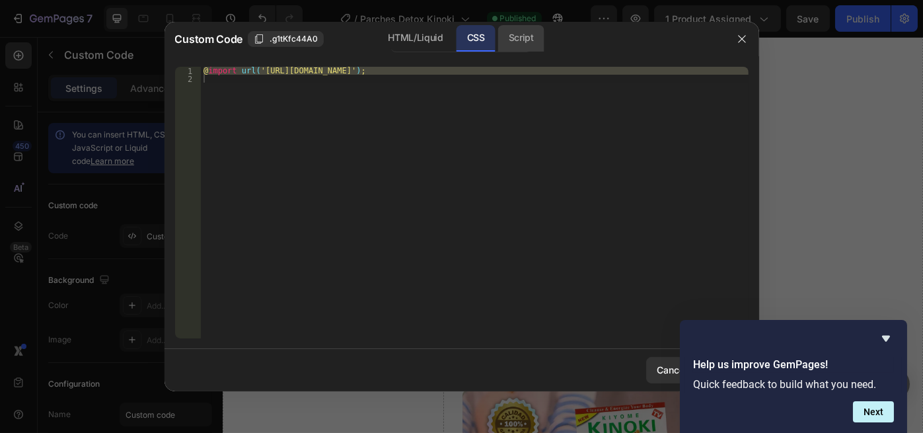
click at [505, 44] on div "Script" at bounding box center [521, 38] width 46 height 26
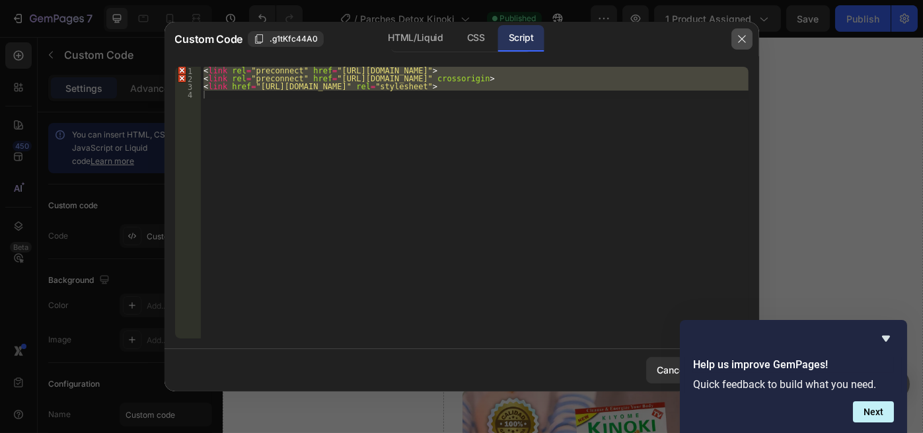
click at [740, 28] on div at bounding box center [742, 39] width 34 height 34
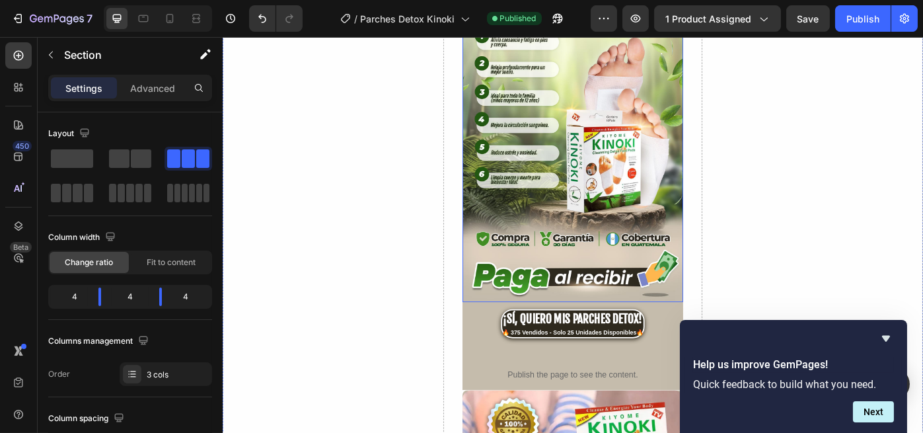
click at [571, 346] on div "¡SÍ, QUIERO MIS PARCHES DETOX!" at bounding box center [618, 356] width 160 height 20
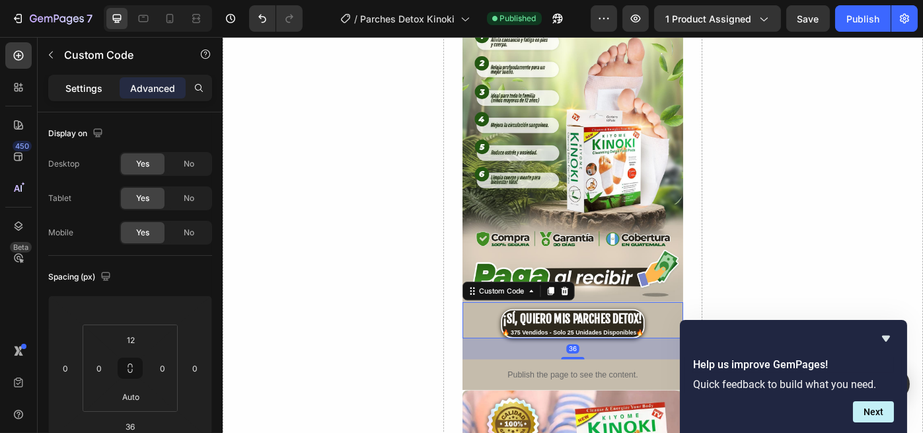
click at [81, 86] on p "Settings" at bounding box center [83, 88] width 37 height 14
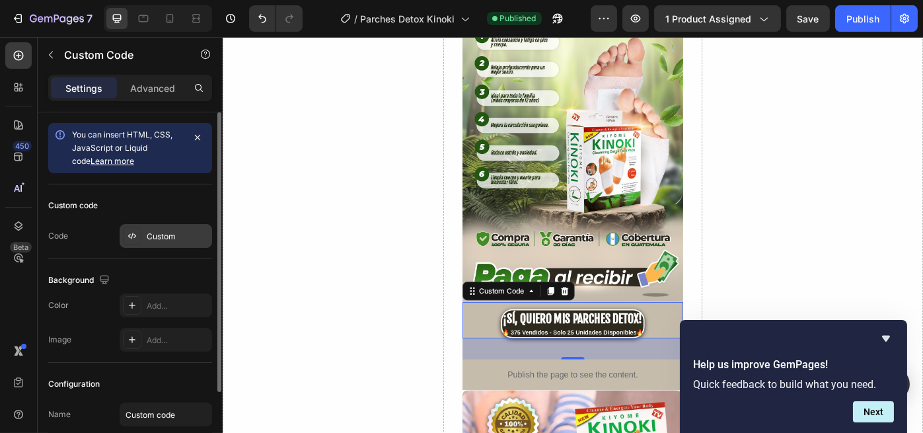
click at [145, 226] on div "Custom" at bounding box center [166, 236] width 92 height 24
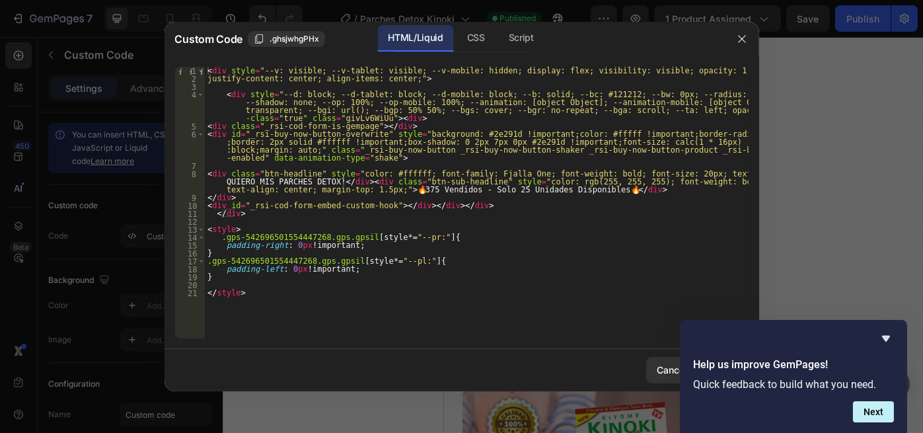
click at [243, 281] on div "< div style = "--v: visible; --v-tablet: visible; --v-mobile: hidden; display: …" at bounding box center [477, 210] width 544 height 287
click at [214, 299] on div "< div style = "--v: visible; --v-tablet: visible; --v-mobile: hidden; display: …" at bounding box center [477, 210] width 544 height 287
click at [206, 293] on div "< div style = "--v: visible; --v-tablet: visible; --v-mobile: hidden; display: …" at bounding box center [477, 210] width 544 height 287
paste textarea "}"
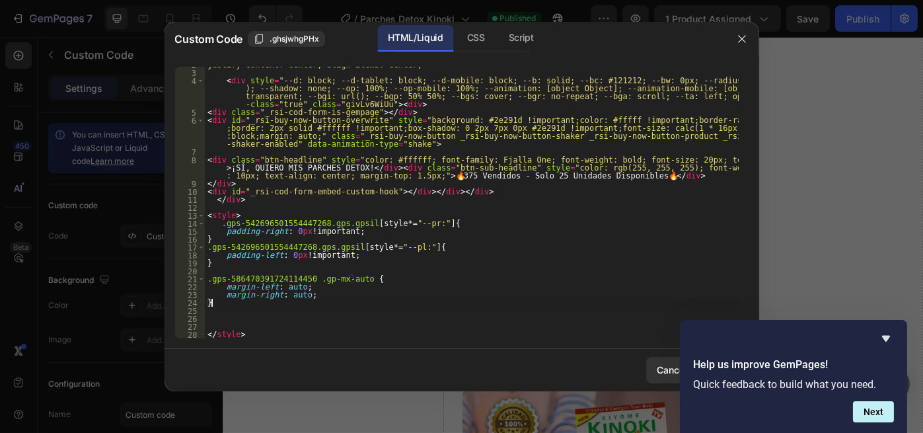
scroll to position [13, 0]
drag, startPoint x: 223, startPoint y: 254, endPoint x: 340, endPoint y: 260, distance: 117.0
click at [340, 257] on div "justify-content: center; align-items: center;" > < div style = "--d: block; --d…" at bounding box center [472, 204] width 534 height 287
click at [303, 292] on div "justify-content: center; align-items: center;" > < div style = "--d: block; --d…" at bounding box center [472, 204] width 534 height 287
type textarea "margin-right: auto;"
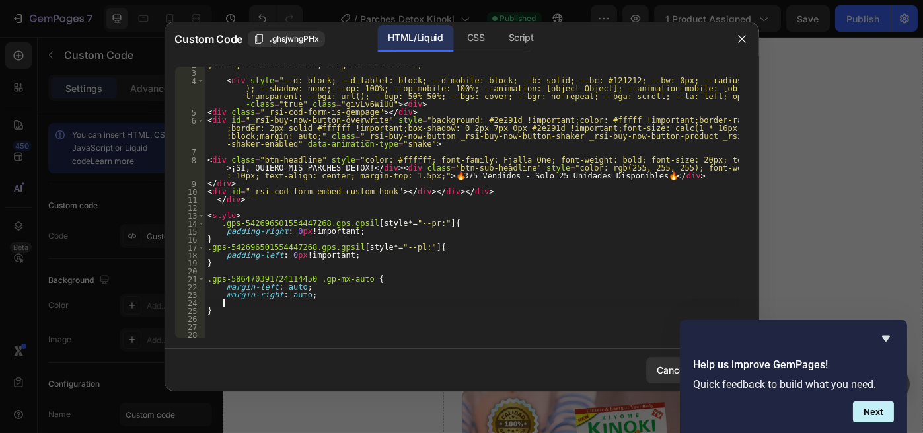
paste textarea "padding-left: 0px !important;"
type textarea "padding-left: 0px !important;"
drag, startPoint x: 223, startPoint y: 254, endPoint x: 345, endPoint y: 254, distance: 121.6
click at [345, 254] on div "justify-content: center; align-items: center;" > < div style = "--d: block; --d…" at bounding box center [472, 204] width 534 height 287
click at [228, 319] on div "justify-content: center; align-items: center;" > < div style = "--d: block; --d…" at bounding box center [472, 204] width 534 height 287
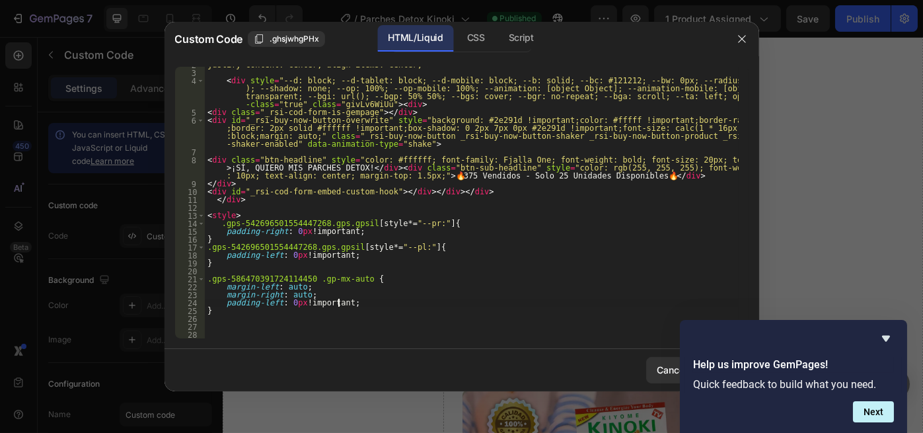
click at [344, 305] on div "justify-content: center; align-items: center;" > < div style = "--d: block; --d…" at bounding box center [472, 204] width 534 height 287
type textarea "padding-left: 0px !important;"
paste textarea "padding-left: 0px !important;"
type textarea "padding-left: 0px !important;"
click at [887, 337] on icon "Hide survey" at bounding box center [886, 339] width 8 height 6
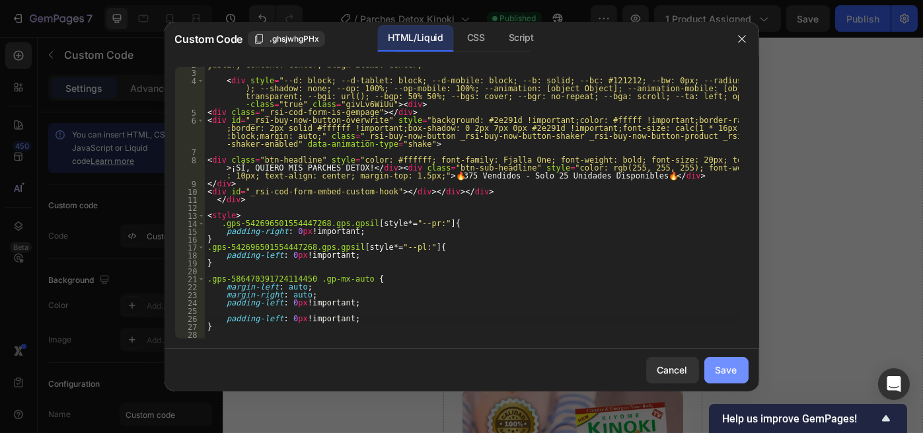
click at [706, 367] on button "Save" at bounding box center [726, 370] width 44 height 26
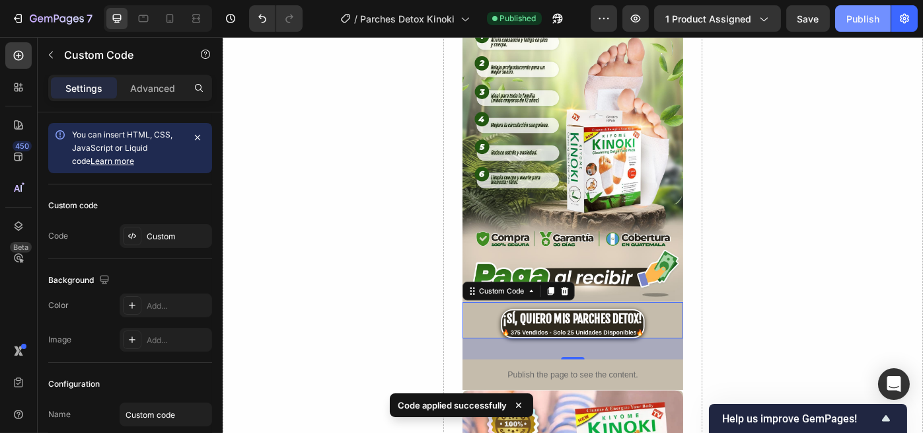
click at [851, 13] on div "Publish" at bounding box center [862, 19] width 33 height 14
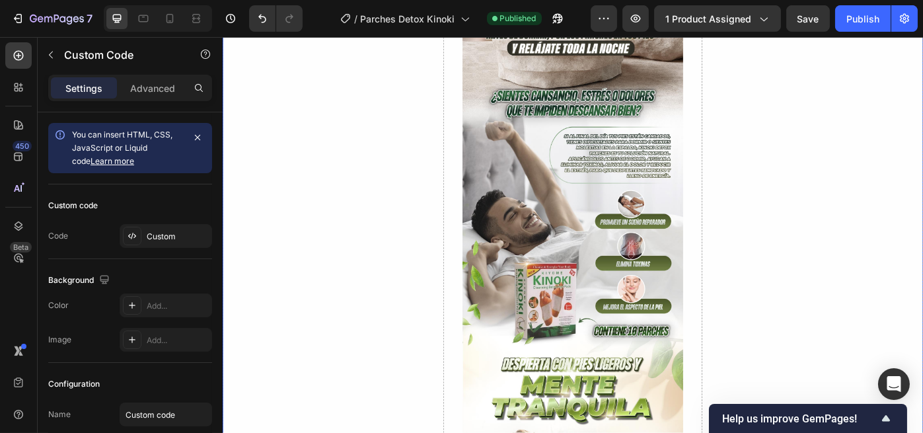
scroll to position [0, 0]
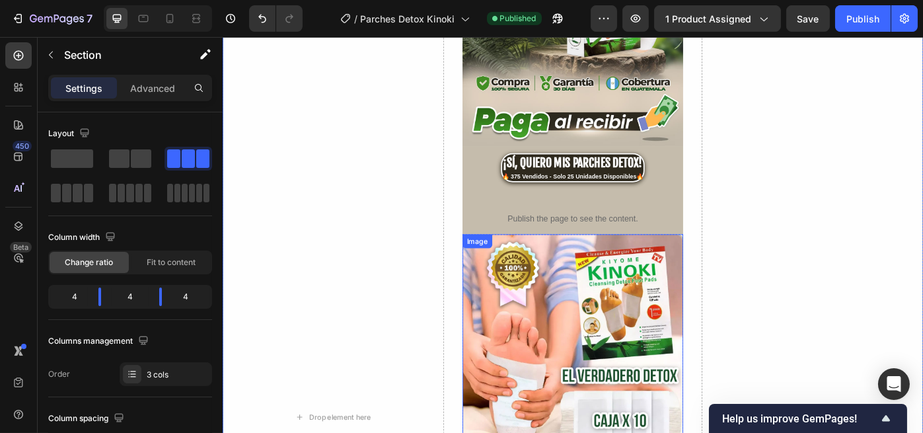
scroll to position [1409, 0]
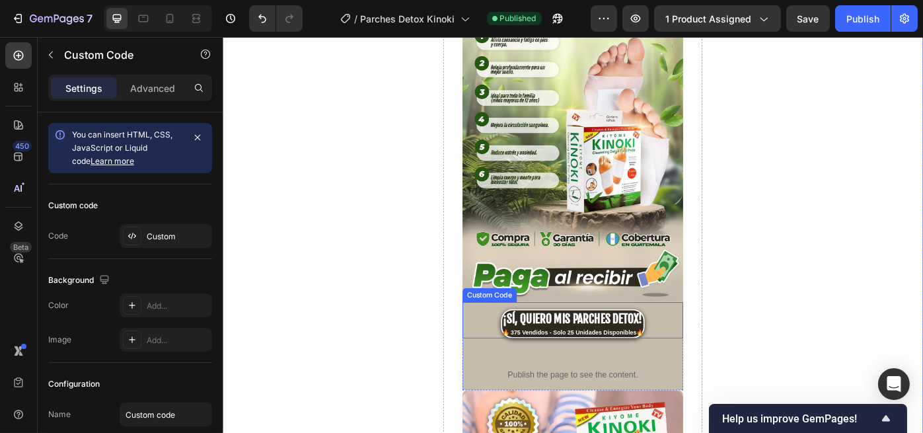
click at [607, 367] on div "🔥 375 Vendidos - Solo 25 Unidades Disponibles🔥" at bounding box center [618, 372] width 160 height 10
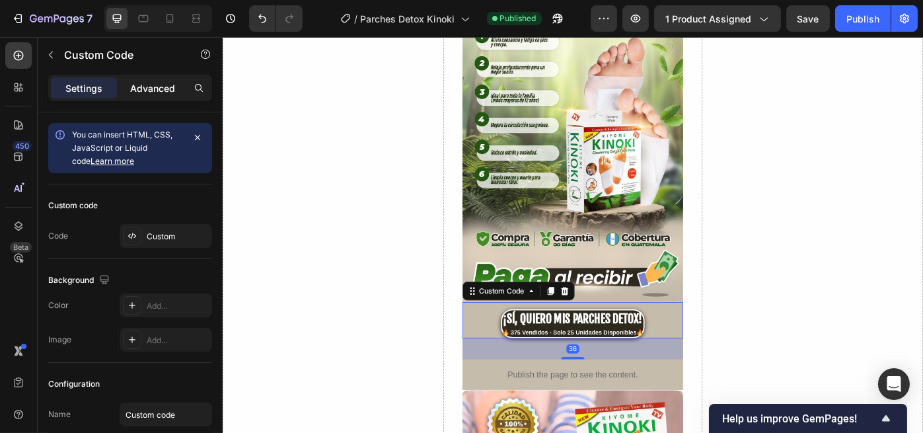
click at [153, 81] on p "Advanced" at bounding box center [152, 88] width 45 height 14
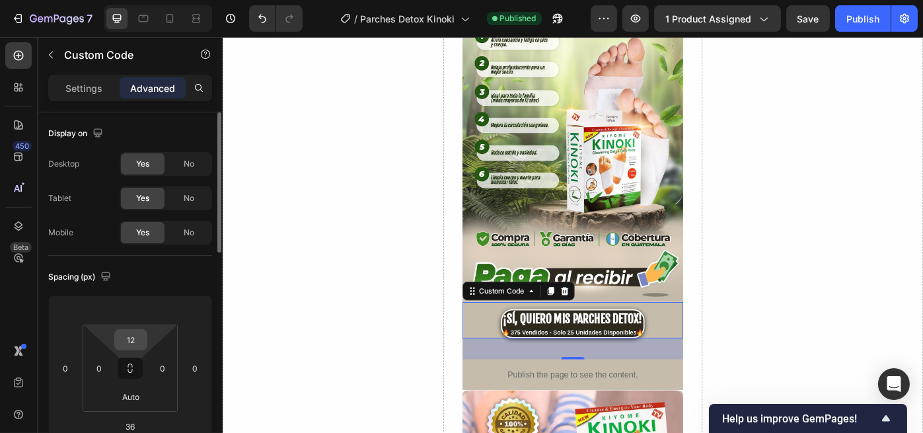
click at [132, 347] on input "12" at bounding box center [131, 340] width 26 height 20
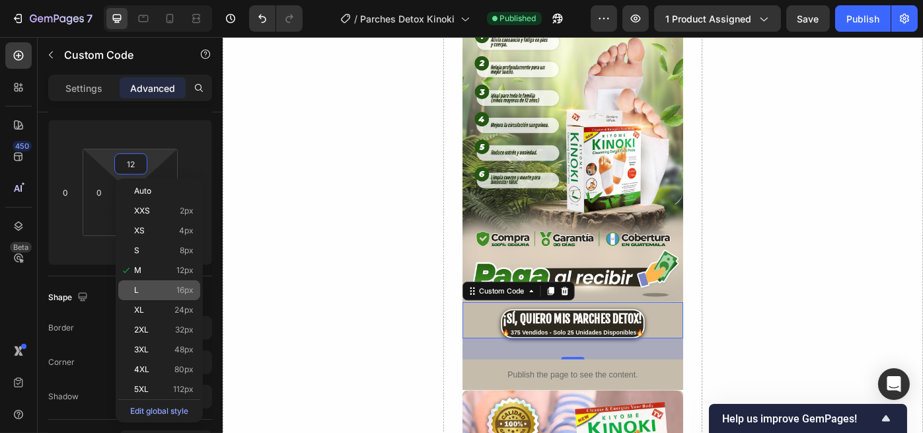
click at [194, 285] on div "L 16px" at bounding box center [159, 290] width 82 height 20
type input "16"
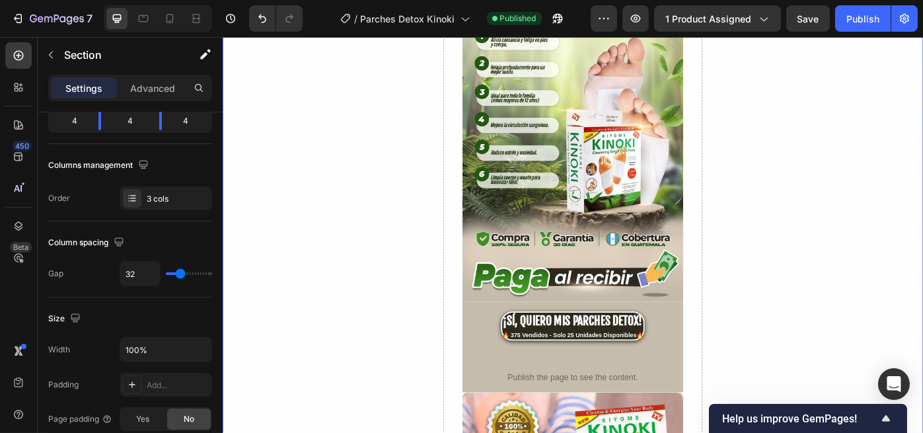
scroll to position [0, 0]
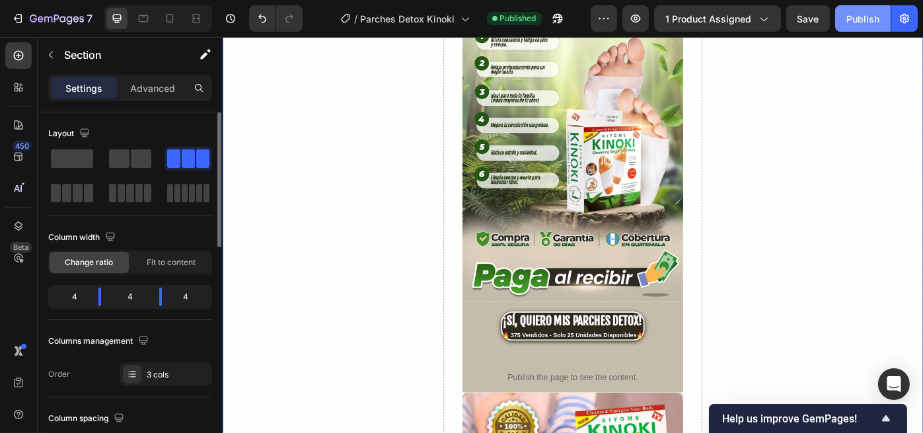
click at [854, 9] on button "Publish" at bounding box center [862, 18] width 55 height 26
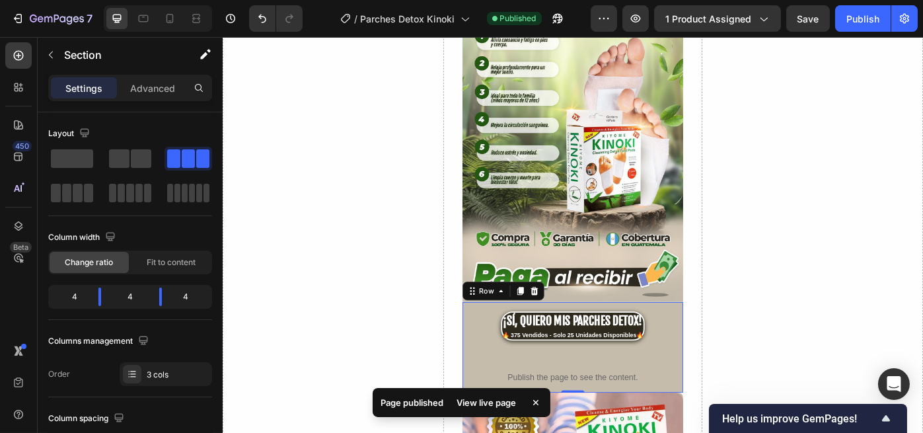
click at [650, 361] on div "¡SÍ, QUIERO MIS PARCHES DETOX! 🔥 375 Vendidos - Solo 25 Unidades Disponibles🔥 C…" at bounding box center [618, 388] width 250 height 103
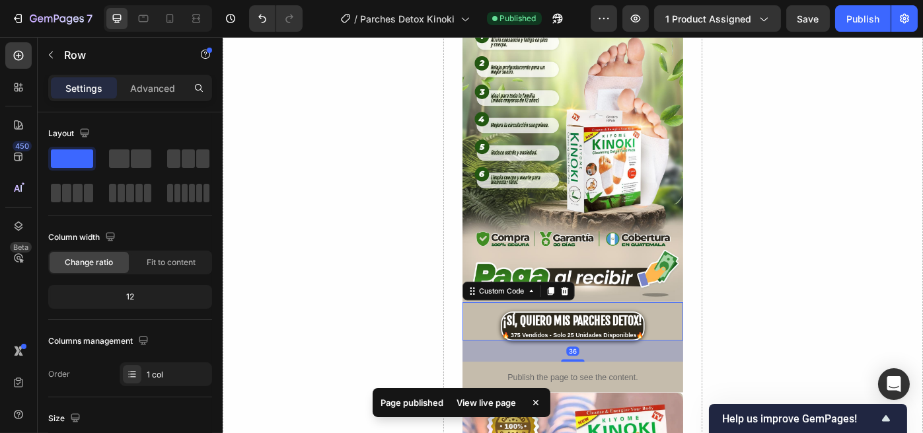
click at [626, 369] on div "🔥 375 Vendidos - Solo 25 Unidades Disponibles🔥" at bounding box center [618, 374] width 160 height 10
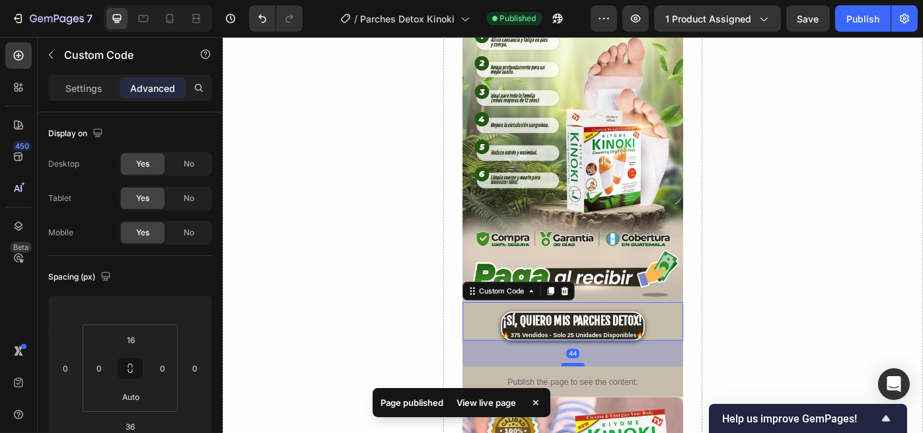
click at [615, 406] on div at bounding box center [618, 408] width 26 height 4
type input "44"
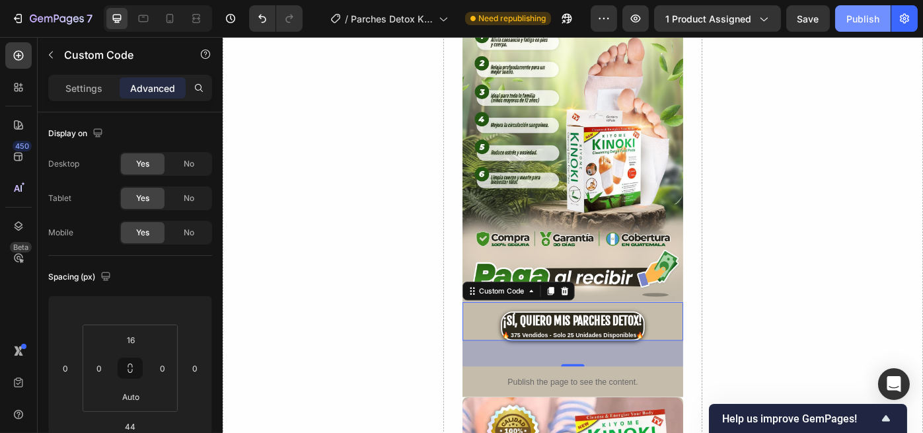
click at [861, 19] on div "Publish" at bounding box center [862, 19] width 33 height 14
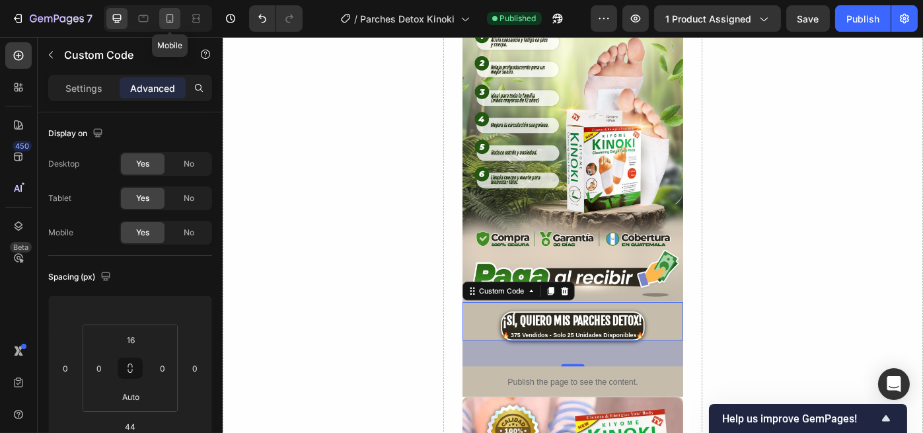
click at [164, 15] on icon at bounding box center [169, 18] width 13 height 13
type input "0"
type input "8"
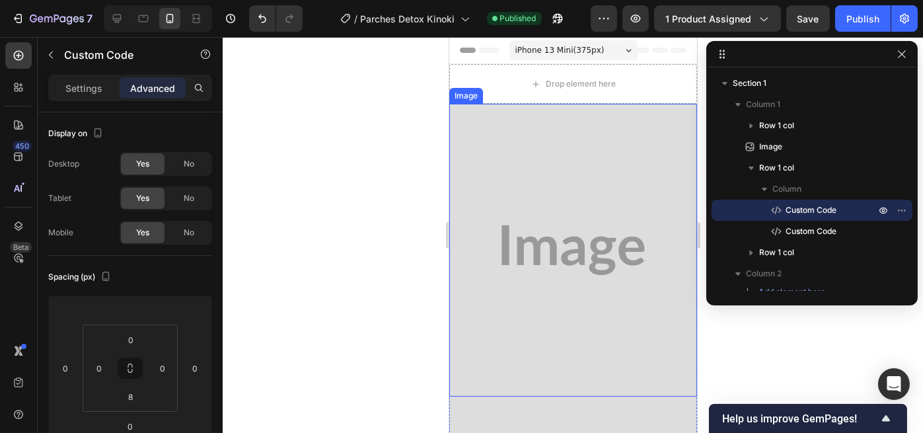
click at [566, 152] on img at bounding box center [573, 250] width 248 height 293
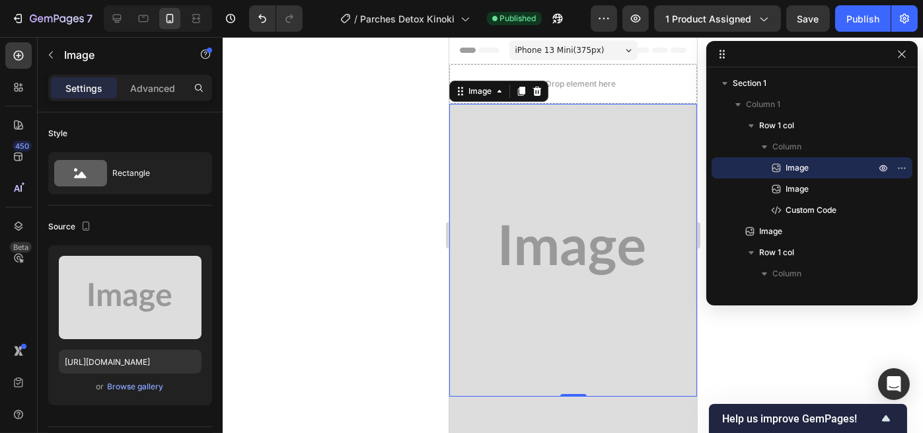
click at [520, 249] on img at bounding box center [573, 250] width 248 height 293
click at [139, 392] on div "Browse gallery" at bounding box center [136, 387] width 56 height 12
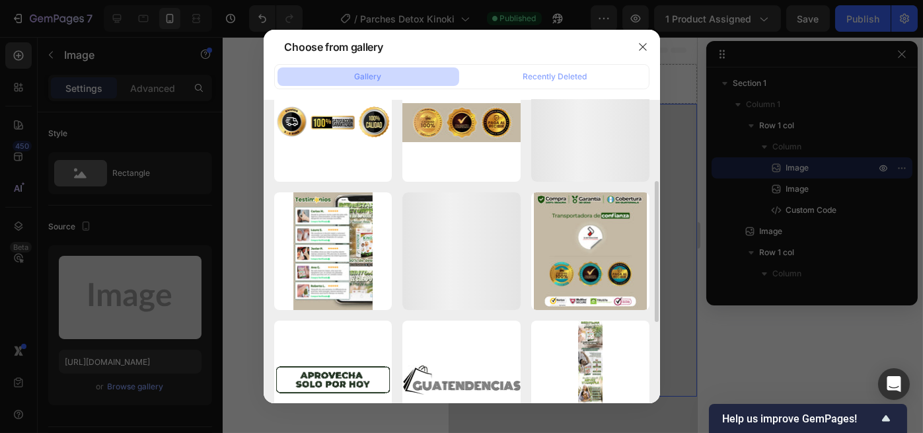
scroll to position [350, 0]
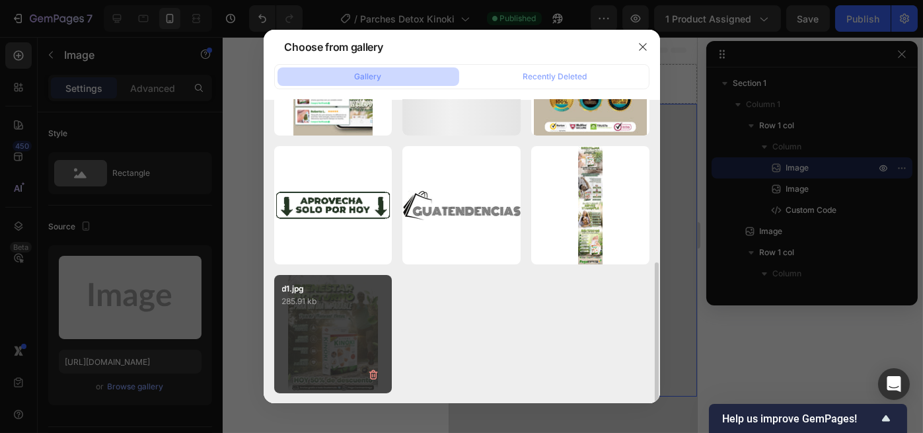
click at [338, 324] on div "d1.jpg 285.91 kb" at bounding box center [333, 334] width 118 height 118
type input "https://cdn.shopify.com/s/files/1/0696/2397/2000/files/gempages_586455606919955…"
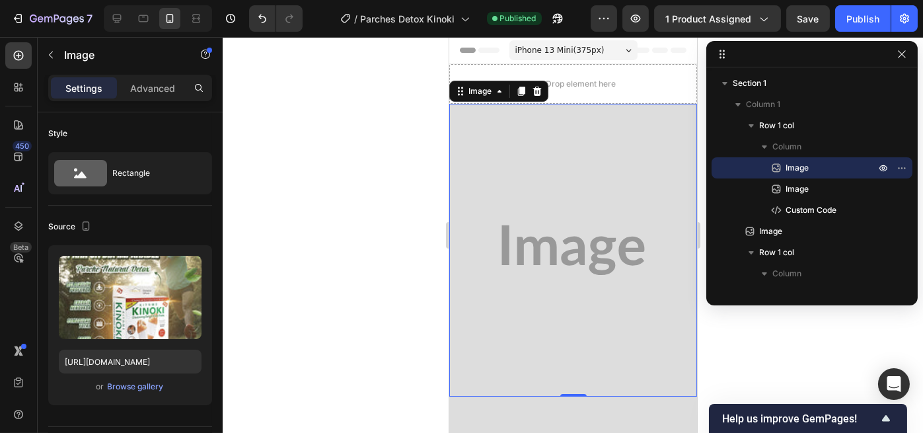
scroll to position [352, 0]
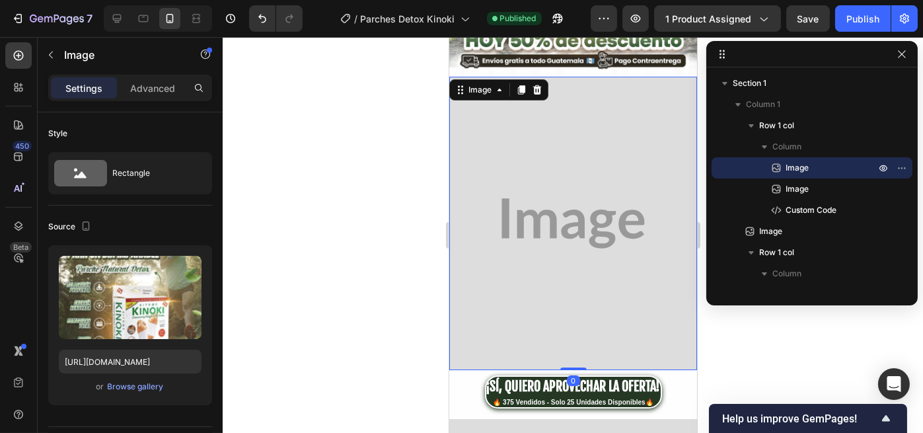
click at [523, 203] on img at bounding box center [573, 223] width 248 height 293
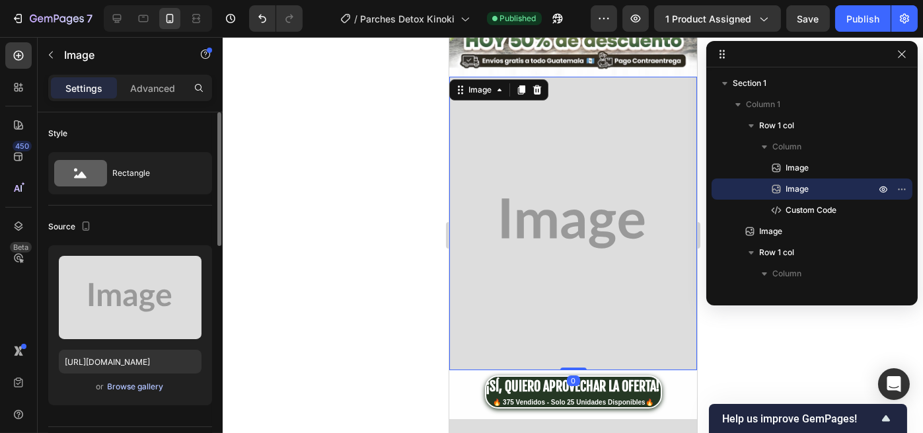
click at [127, 384] on div "Browse gallery" at bounding box center [136, 387] width 56 height 12
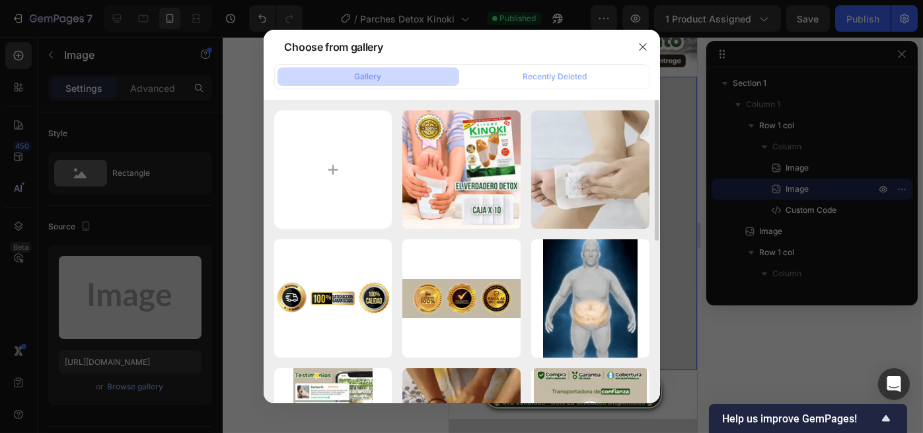
scroll to position [350, 0]
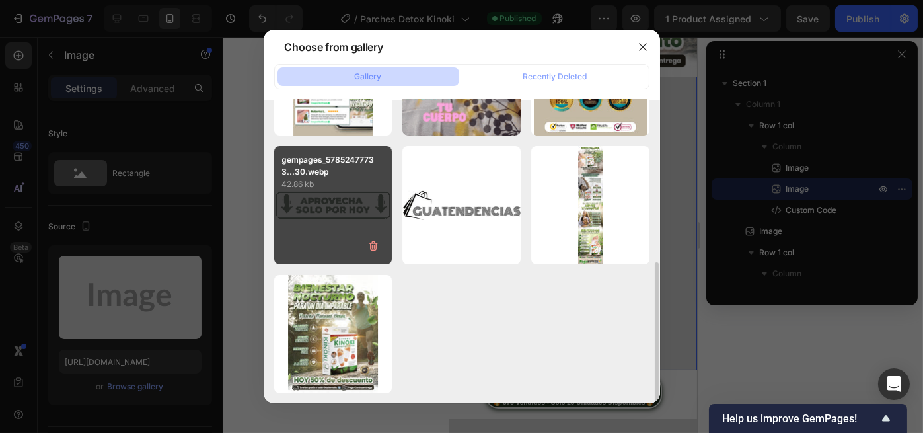
click at [357, 168] on p "gempages_57852477733...30.webp" at bounding box center [333, 166] width 102 height 24
type input "https://cdn.shopify.com/s/files/1/0696/2397/2000/files/gempages_586455606919955…"
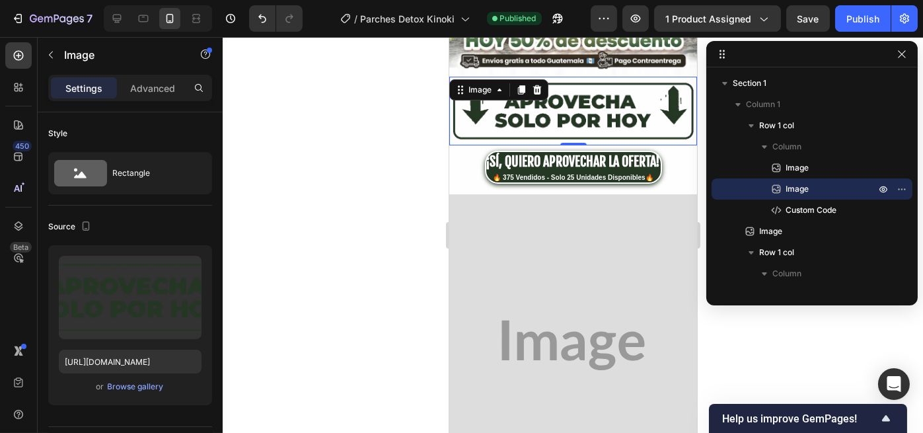
click at [400, 202] on div at bounding box center [573, 235] width 700 height 396
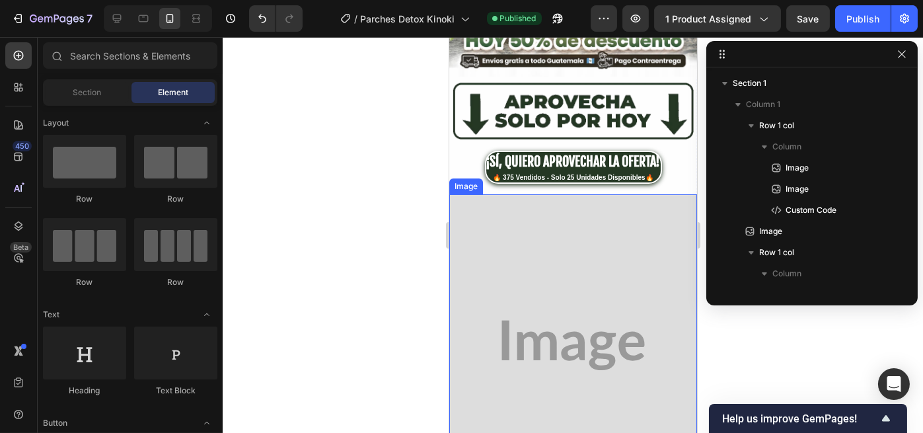
scroll to position [176, 0]
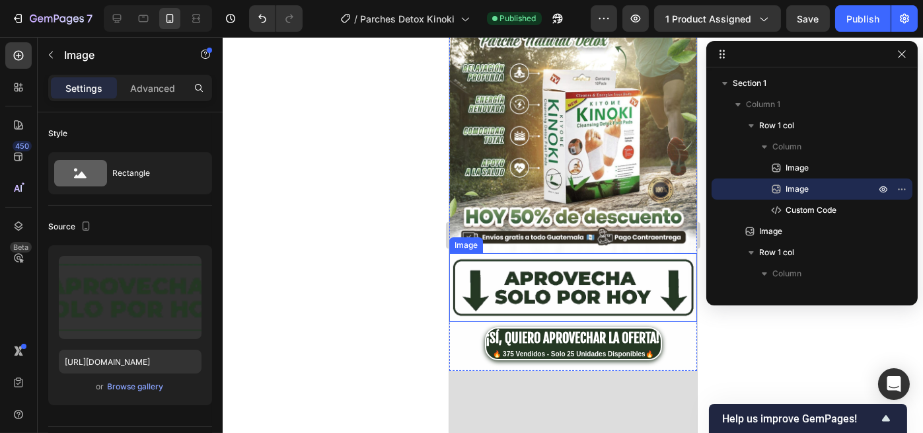
click at [510, 260] on img at bounding box center [573, 287] width 248 height 69
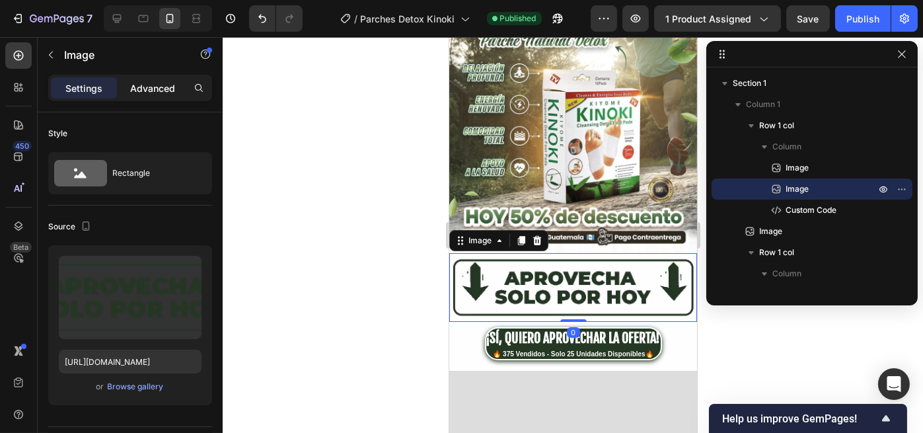
click at [154, 91] on p "Advanced" at bounding box center [152, 88] width 45 height 14
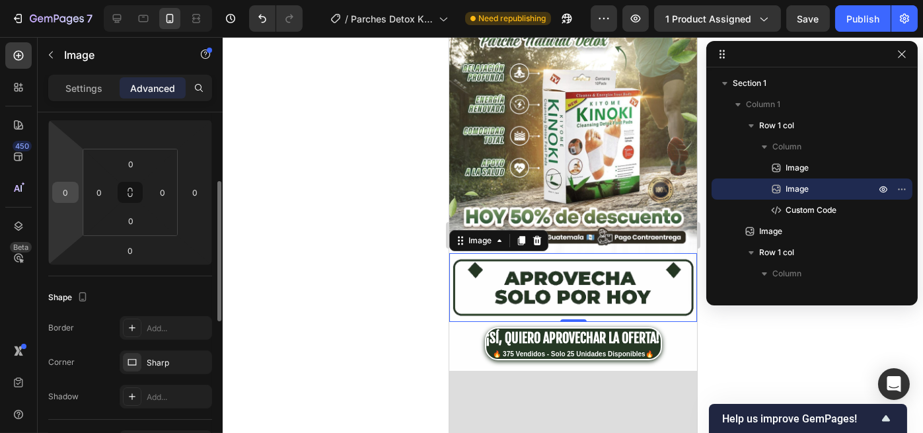
click at [73, 190] on input "0" at bounding box center [65, 192] width 20 height 20
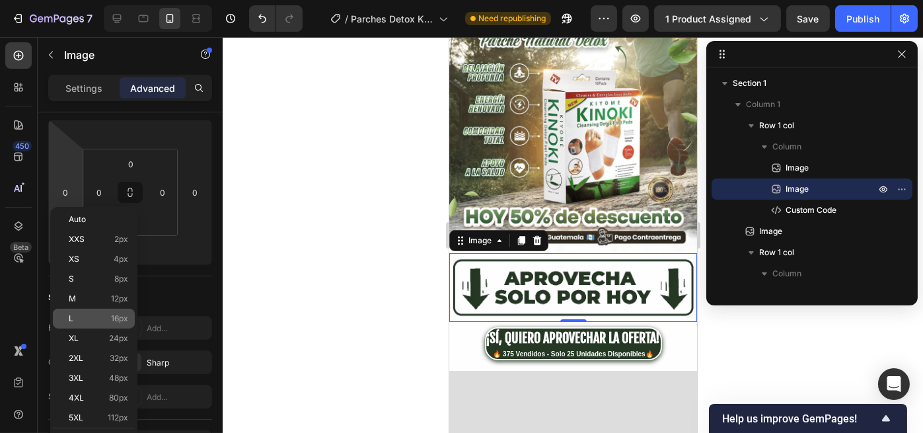
click at [123, 316] on span "16px" at bounding box center [119, 318] width 17 height 9
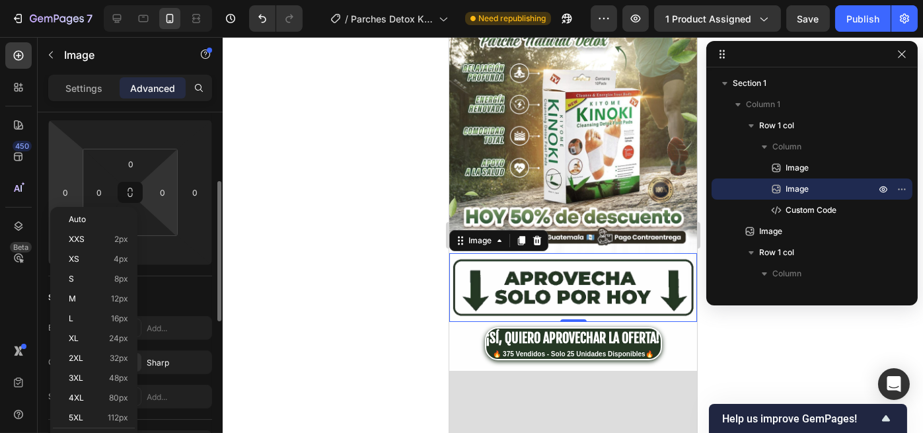
type input "16"
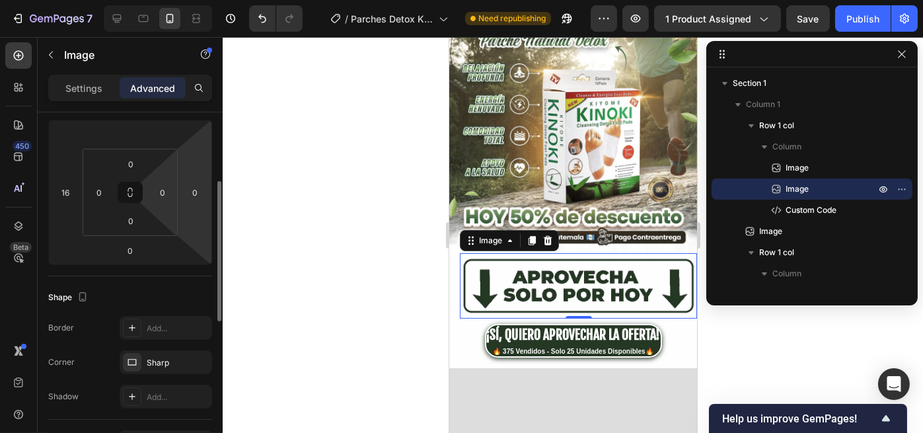
click at [182, 192] on div "0" at bounding box center [195, 192] width 26 height 21
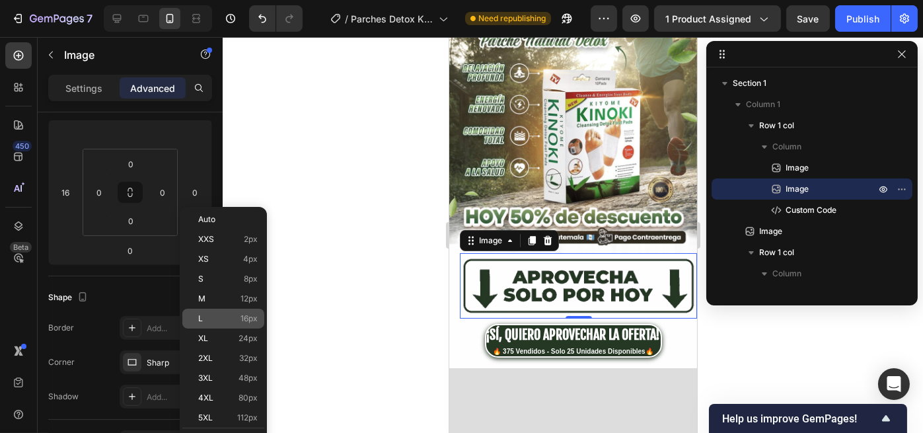
click at [243, 316] on span "16px" at bounding box center [248, 318] width 17 height 9
type input "16"
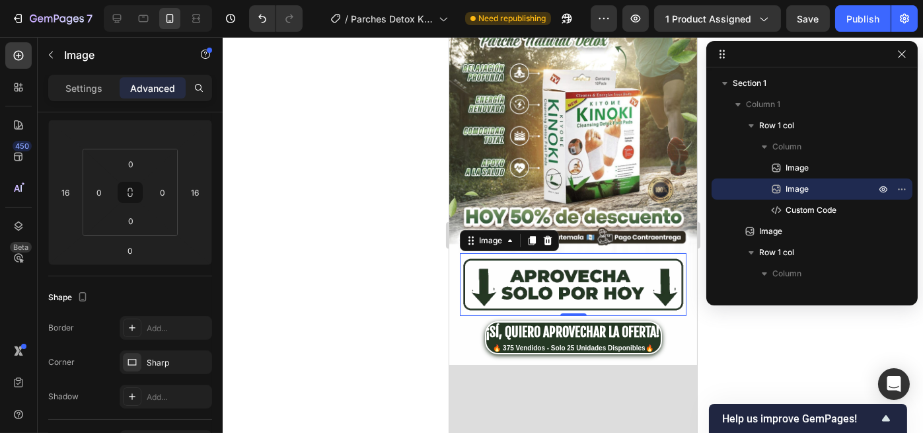
click at [386, 244] on div at bounding box center [573, 235] width 700 height 396
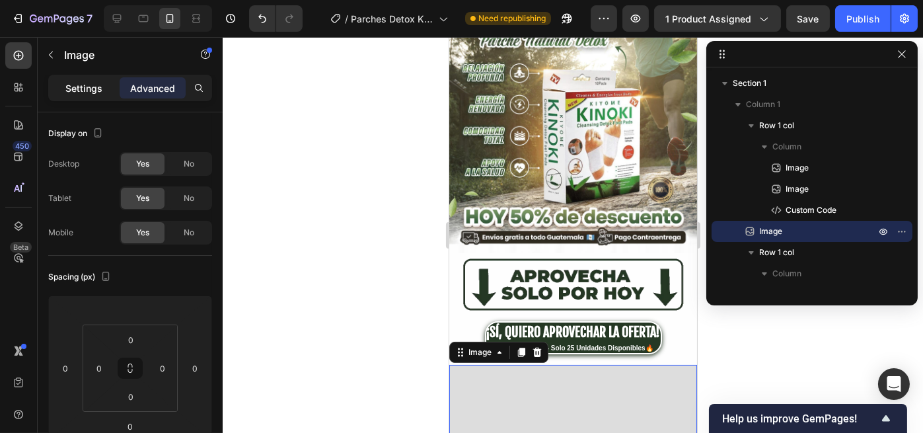
click at [106, 92] on div "Settings" at bounding box center [84, 87] width 66 height 21
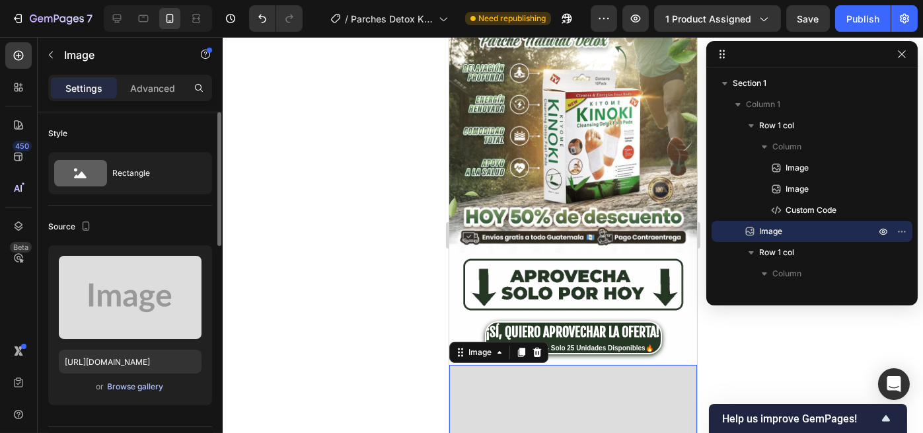
click at [157, 380] on button "Browse gallery" at bounding box center [135, 386] width 57 height 13
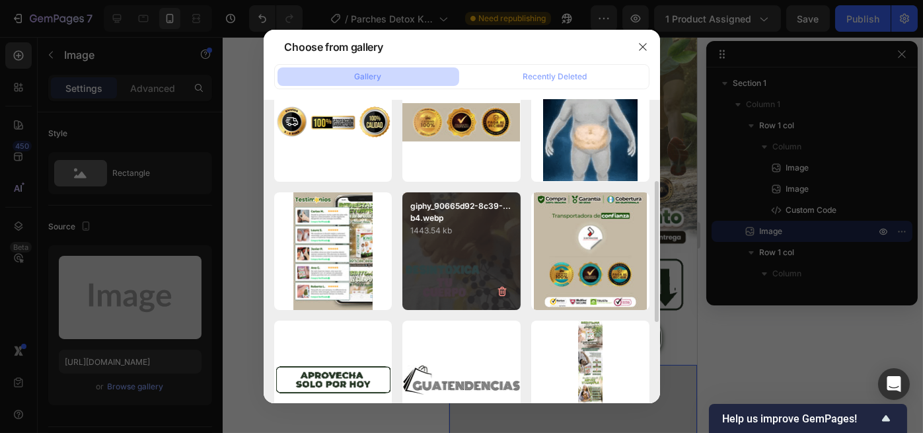
scroll to position [350, 0]
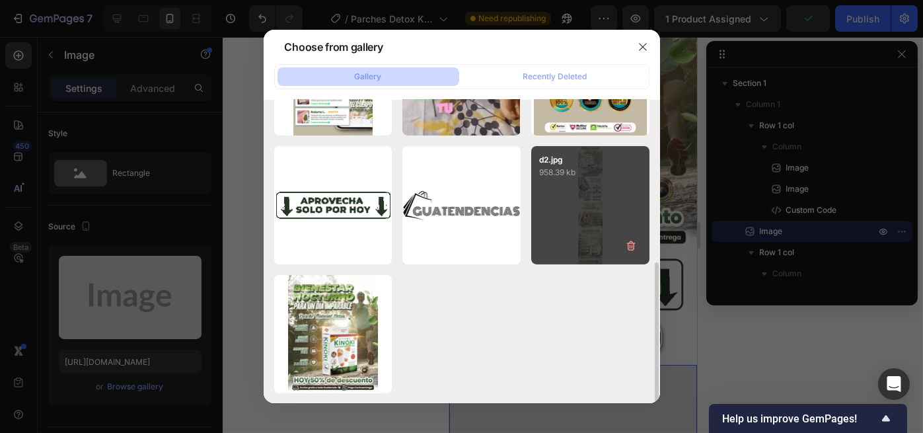
click at [562, 206] on div "d2.jpg 958.39 kb" at bounding box center [590, 205] width 118 height 118
type input "https://cdn.shopify.com/s/files/1/0696/2397/2000/files/gempages_586455606919955…"
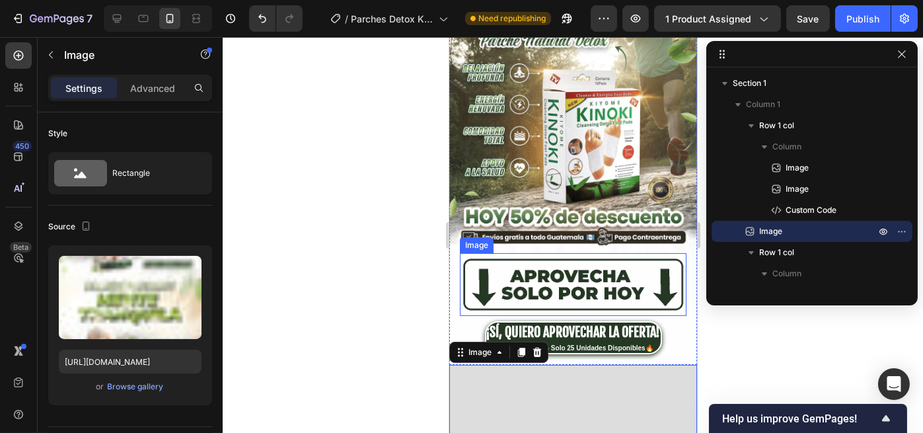
click at [335, 258] on div at bounding box center [573, 235] width 700 height 396
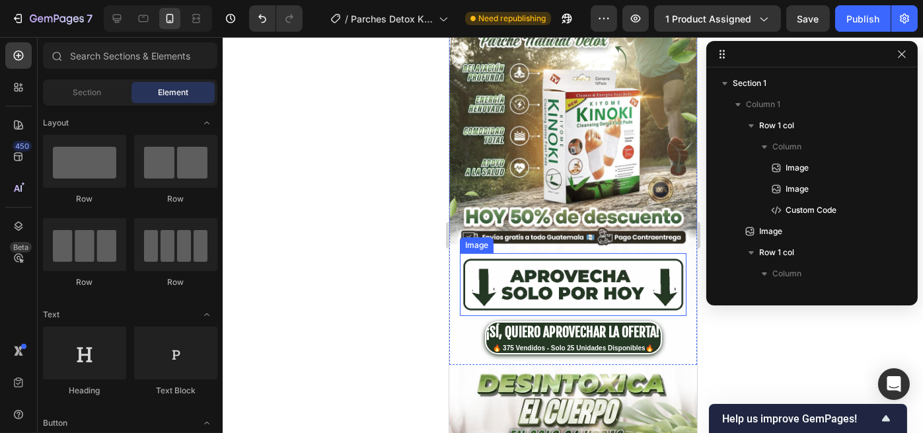
click at [345, 249] on div at bounding box center [573, 235] width 700 height 396
click at [567, 227] on img at bounding box center [573, 90] width 248 height 325
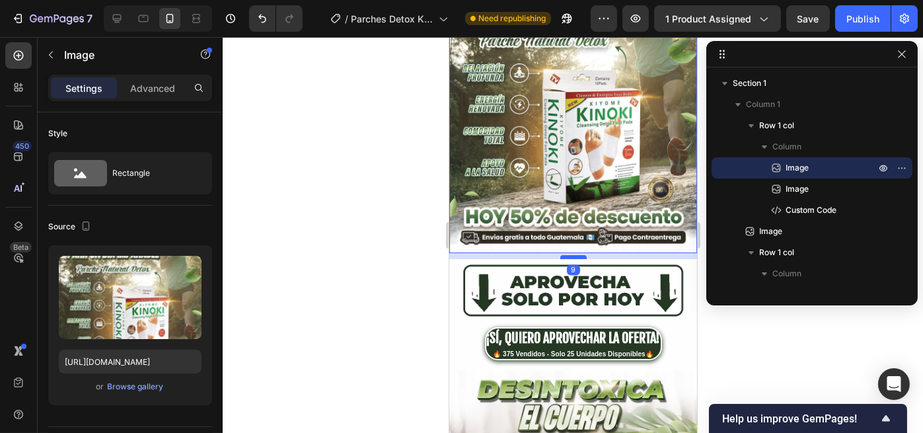
click at [565, 255] on div at bounding box center [573, 257] width 26 height 4
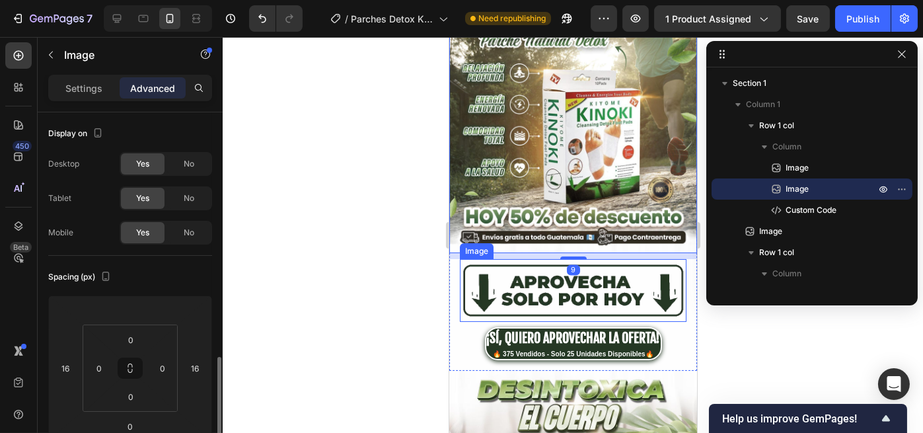
click at [567, 285] on img at bounding box center [572, 290] width 227 height 63
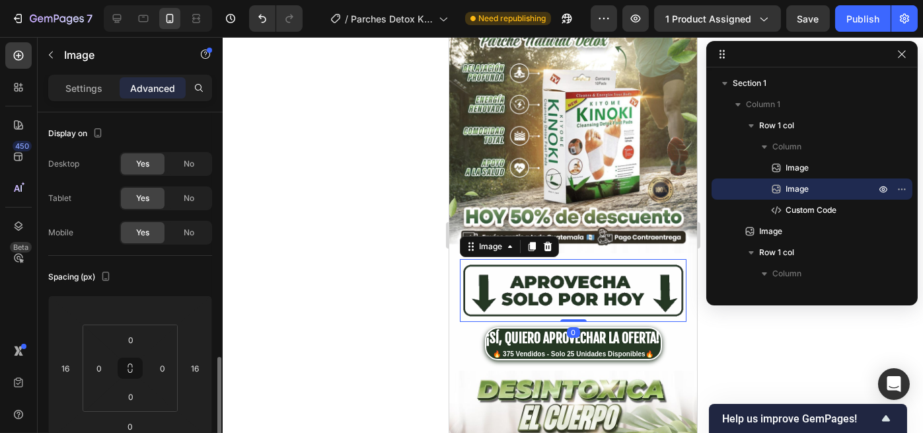
scroll to position [176, 0]
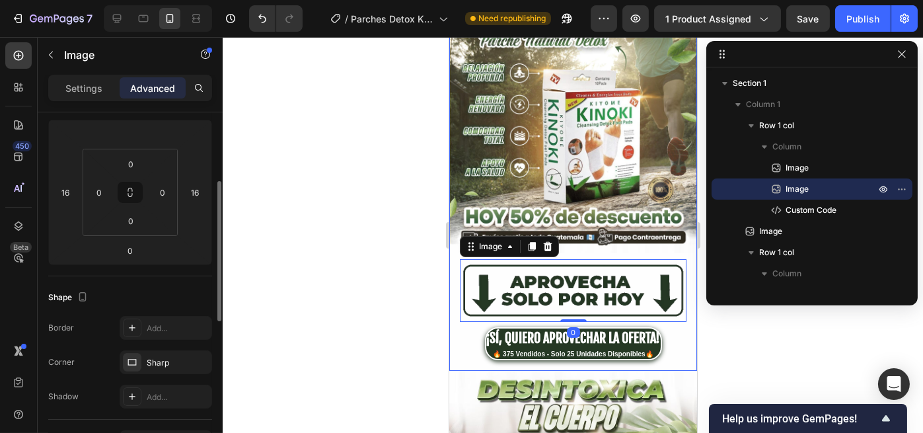
click at [565, 305] on div "Image Image 0 ¡SÍ, QUIERO APROVECHAR LA OFERTA! 🔥 375 Vendidos - Solo 25 Unidad…" at bounding box center [573, 149] width 248 height 443
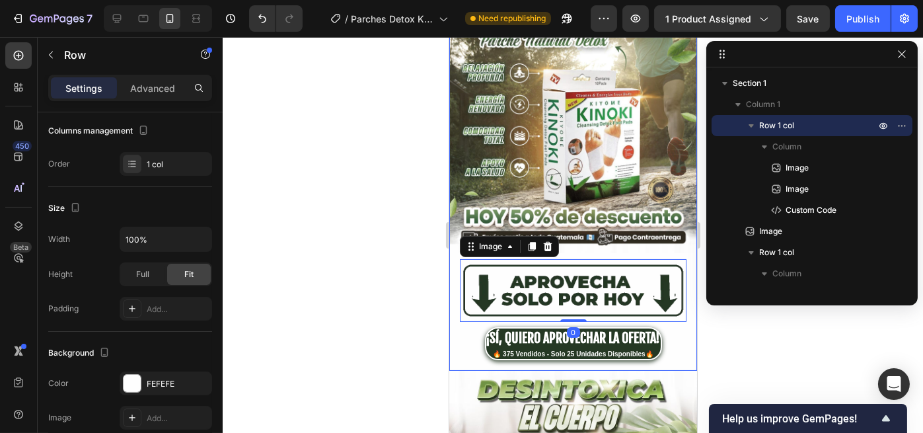
scroll to position [0, 0]
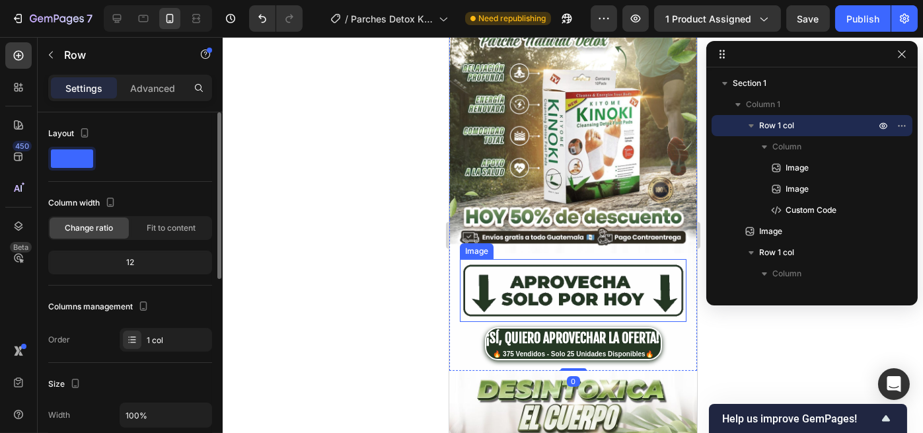
click at [565, 291] on img at bounding box center [572, 290] width 227 height 63
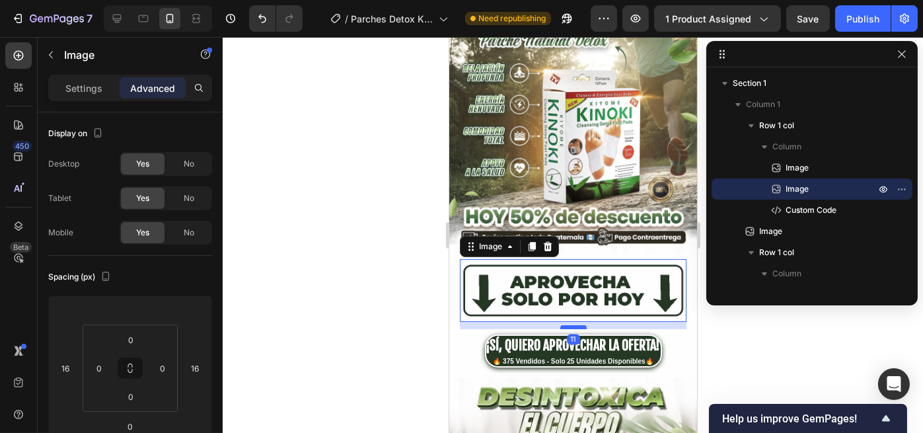
drag, startPoint x: 565, startPoint y: 303, endPoint x: 566, endPoint y: 310, distance: 8.0
click at [566, 325] on div at bounding box center [573, 327] width 26 height 4
type input "12"
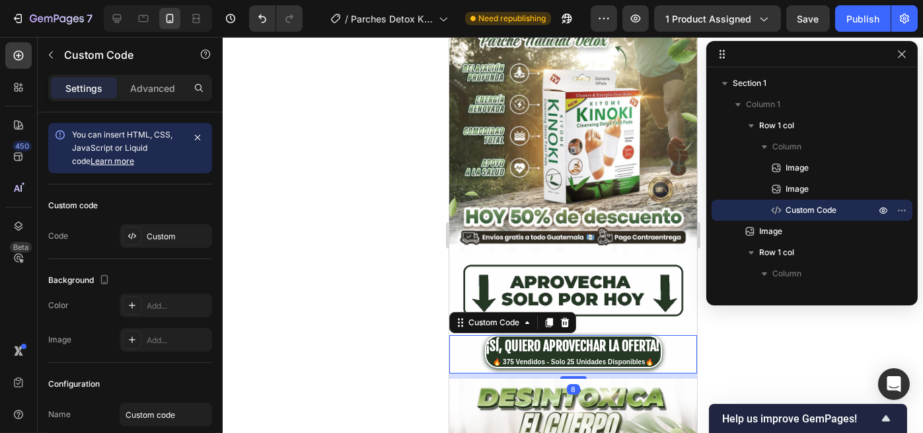
click at [571, 337] on div "¡SÍ, QUIERO APROVECHAR LA OFERTA!" at bounding box center [573, 346] width 174 height 20
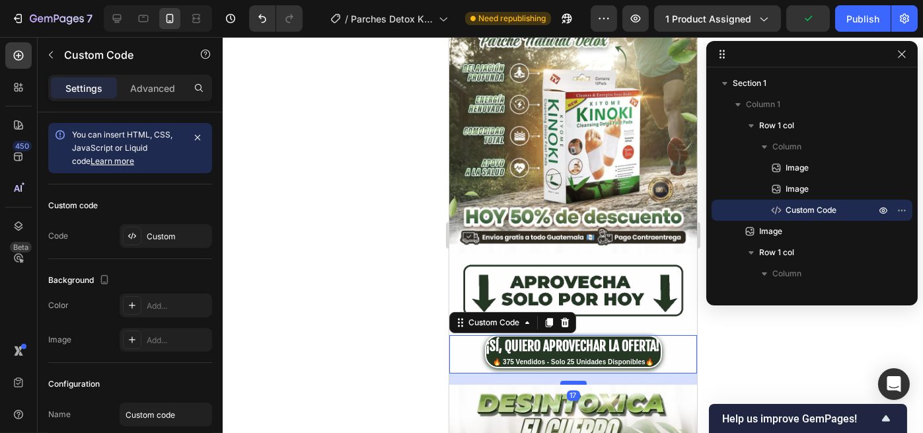
drag, startPoint x: 566, startPoint y: 360, endPoint x: 472, endPoint y: 318, distance: 102.6
click at [562, 382] on div at bounding box center [573, 383] width 26 height 3
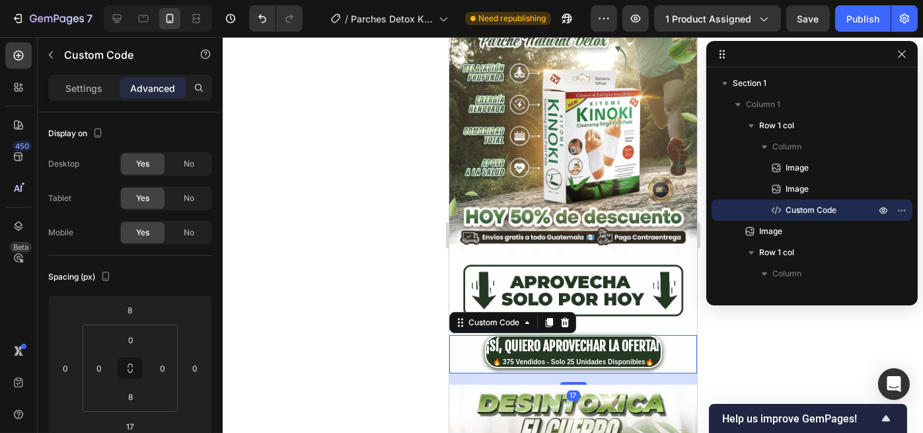
click at [412, 291] on div at bounding box center [573, 235] width 700 height 396
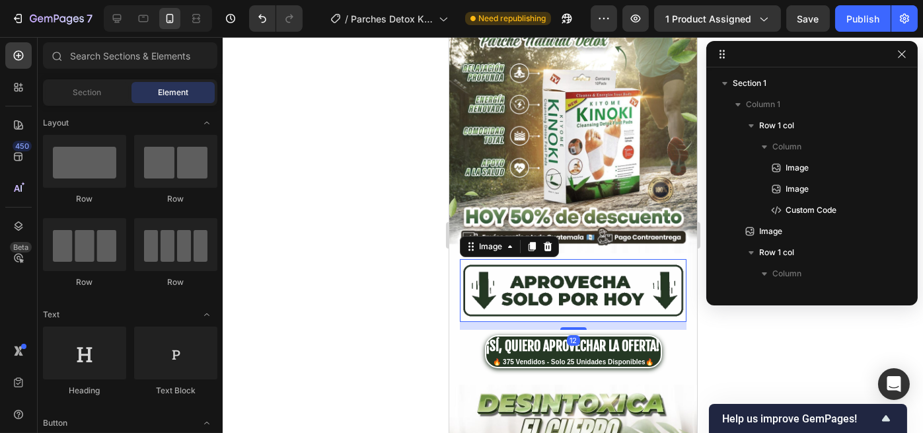
drag, startPoint x: 491, startPoint y: 266, endPoint x: 541, endPoint y: 286, distance: 54.2
click at [491, 266] on img at bounding box center [572, 290] width 227 height 63
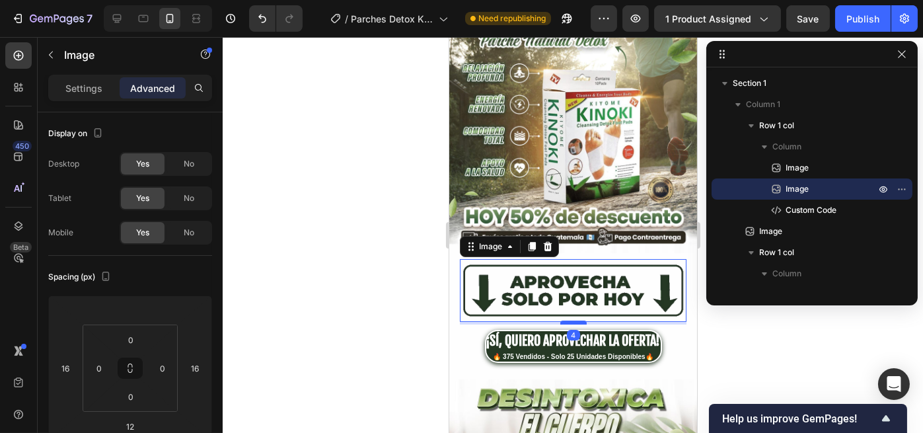
drag, startPoint x: 568, startPoint y: 312, endPoint x: 495, endPoint y: 295, distance: 74.7
click at [567, 322] on div "4" at bounding box center [572, 322] width 227 height 0
type input "4"
click at [330, 254] on div at bounding box center [573, 235] width 700 height 396
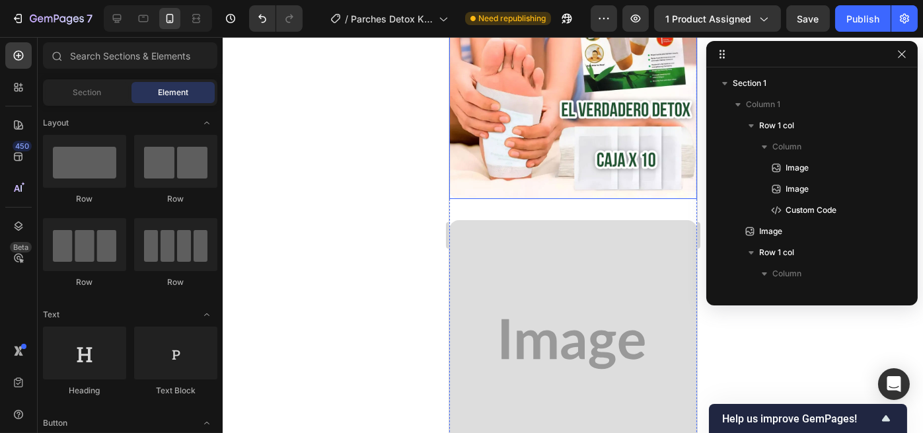
scroll to position [2114, 0]
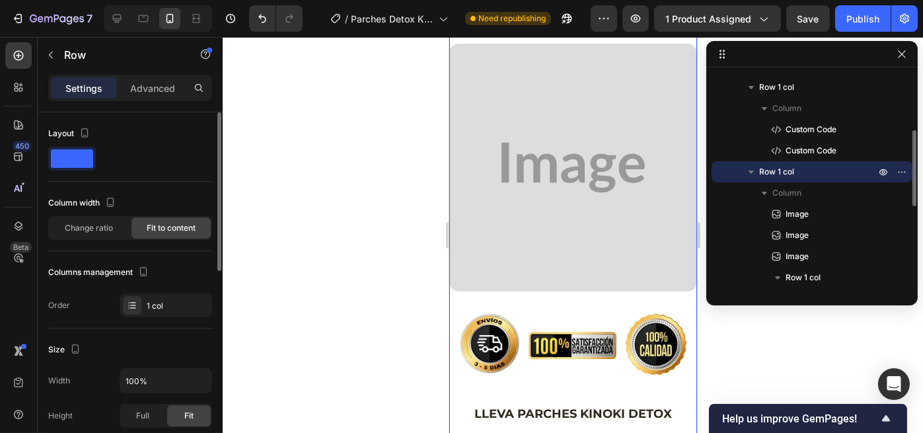
scroll to position [352, 0]
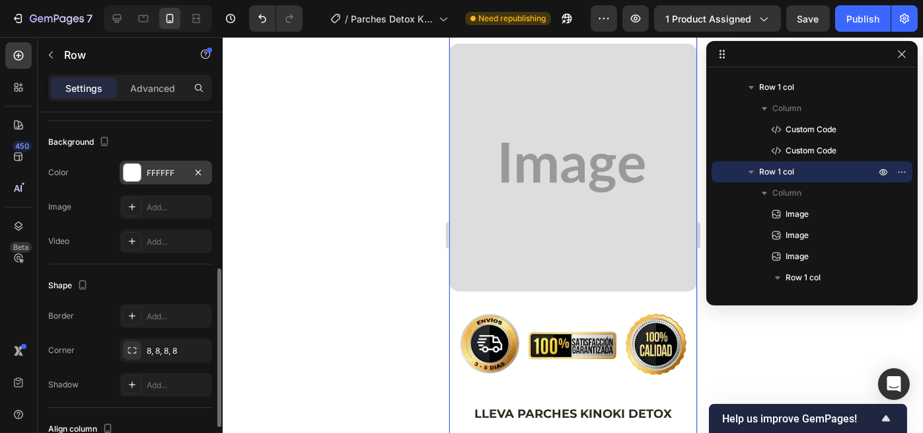
click at [151, 175] on div "FFFFFF" at bounding box center [166, 173] width 38 height 12
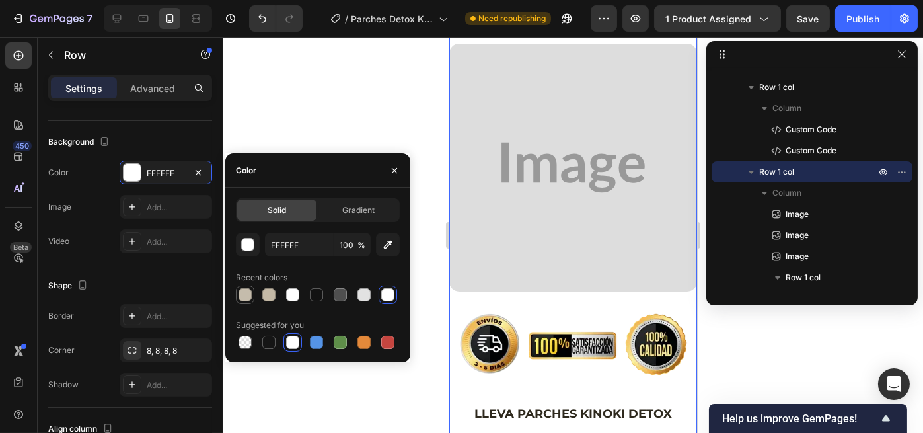
click at [238, 295] on div at bounding box center [244, 294] width 13 height 13
type input "C5BCAC"
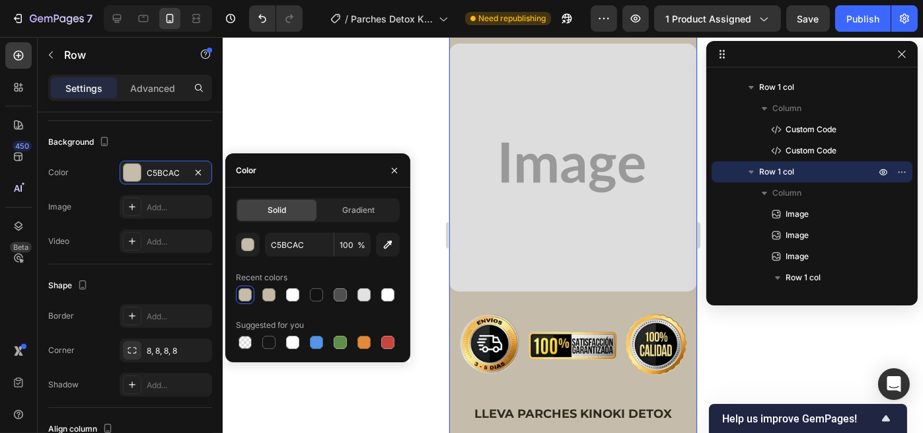
click at [356, 81] on div at bounding box center [573, 235] width 700 height 396
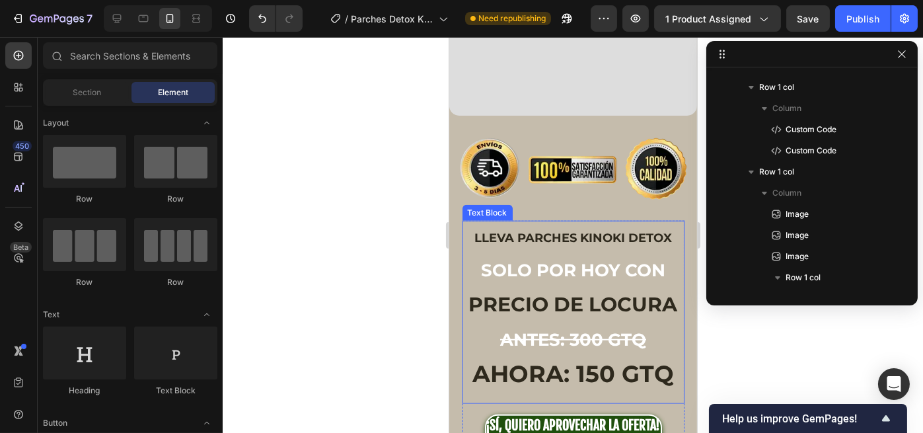
scroll to position [2466, 0]
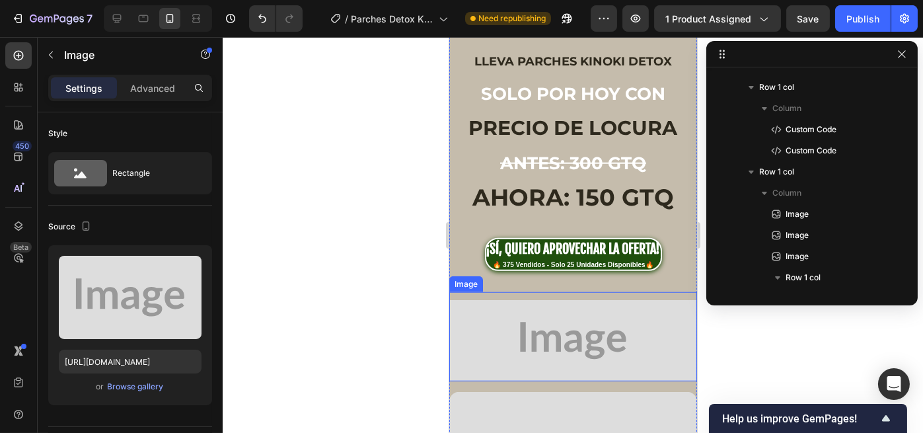
click at [536, 300] on img at bounding box center [573, 340] width 248 height 81
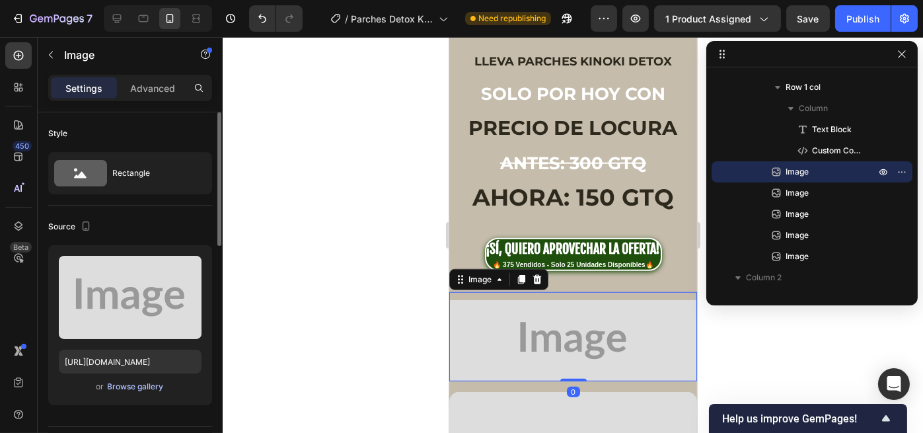
click at [148, 382] on div "Browse gallery" at bounding box center [136, 387] width 56 height 12
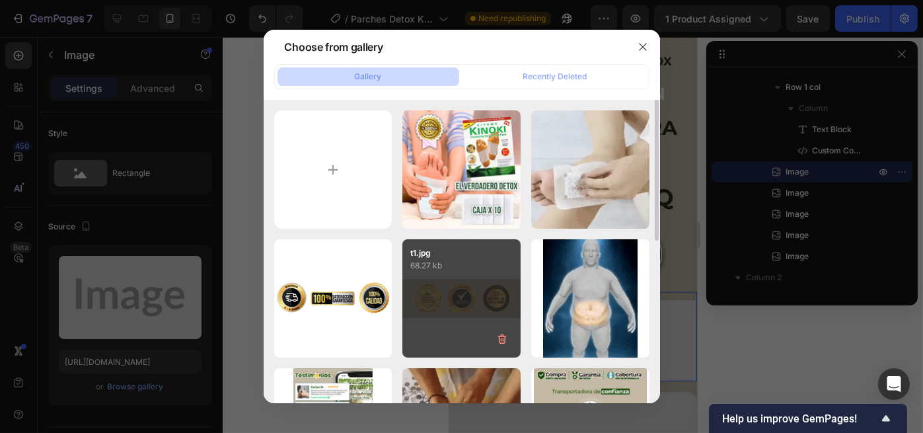
scroll to position [176, 0]
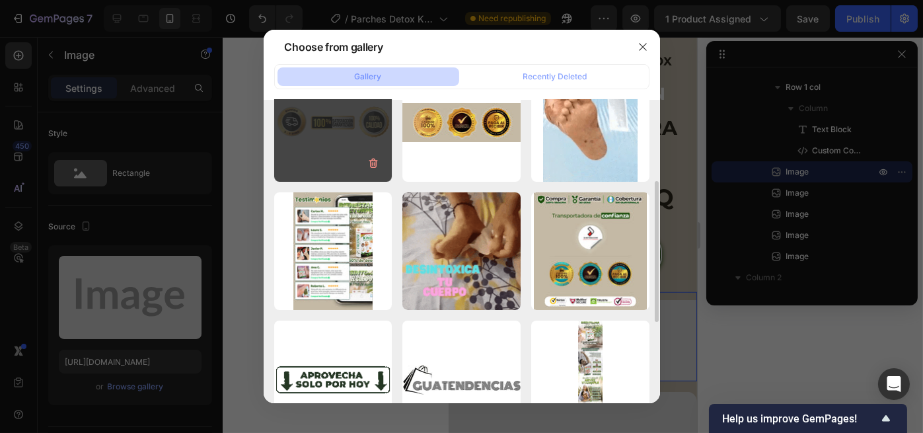
click at [345, 149] on div "sellos.webp 16.44 kb" at bounding box center [333, 122] width 118 height 118
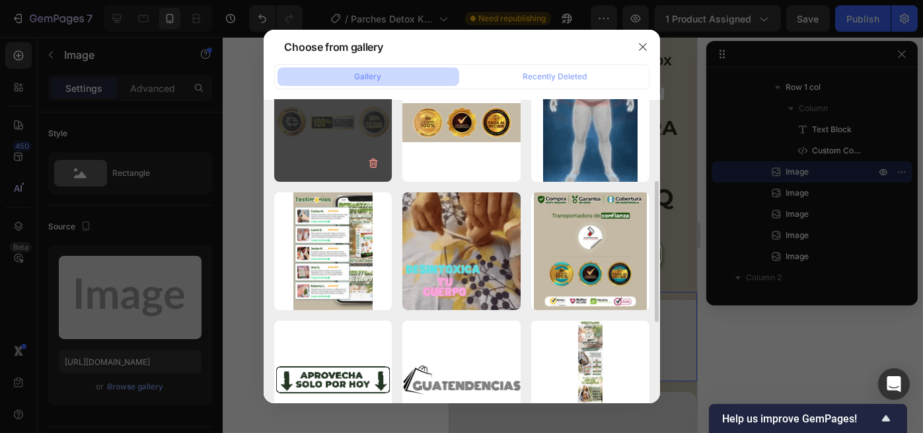
type input "https://cdn.shopify.com/s/files/1/0696/2397/2000/files/gempages_586455606919955…"
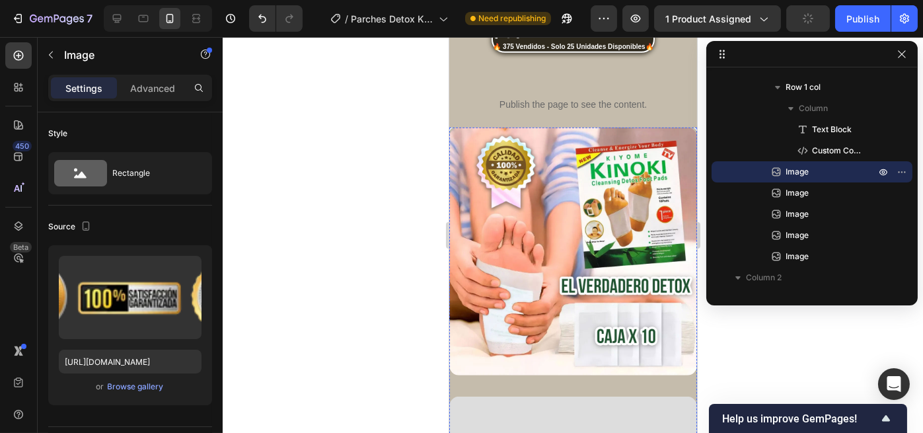
scroll to position [1938, 0]
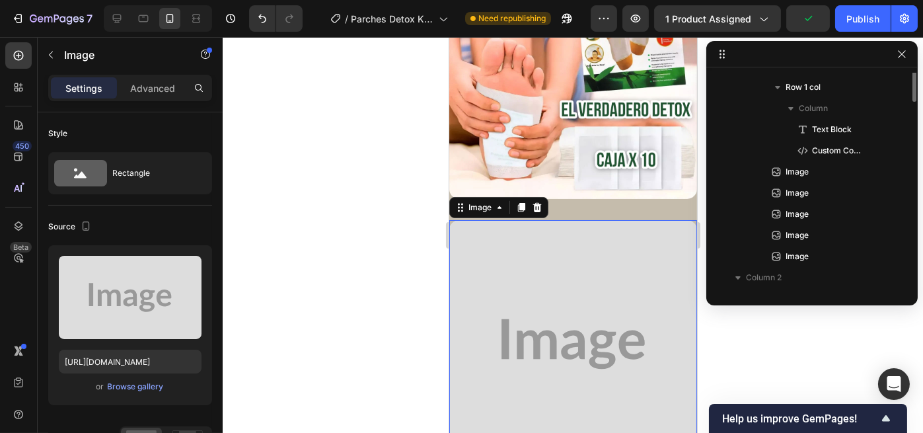
click at [591, 240] on img at bounding box center [573, 344] width 248 height 248
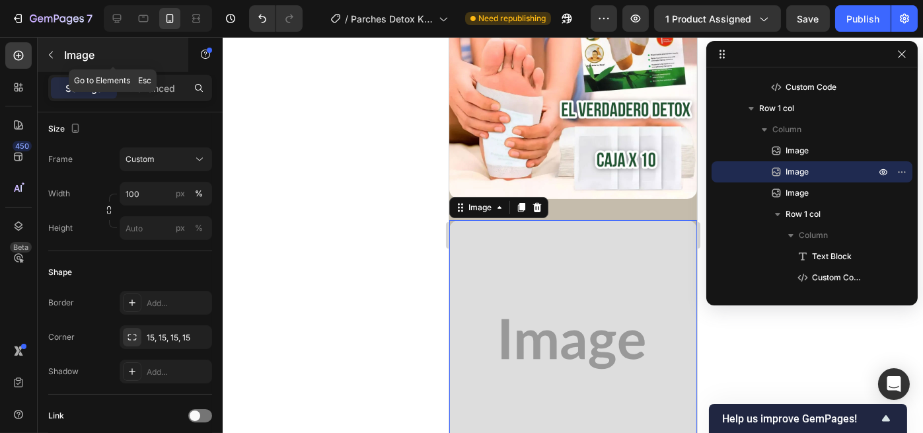
click at [53, 56] on icon "button" at bounding box center [51, 55] width 11 height 11
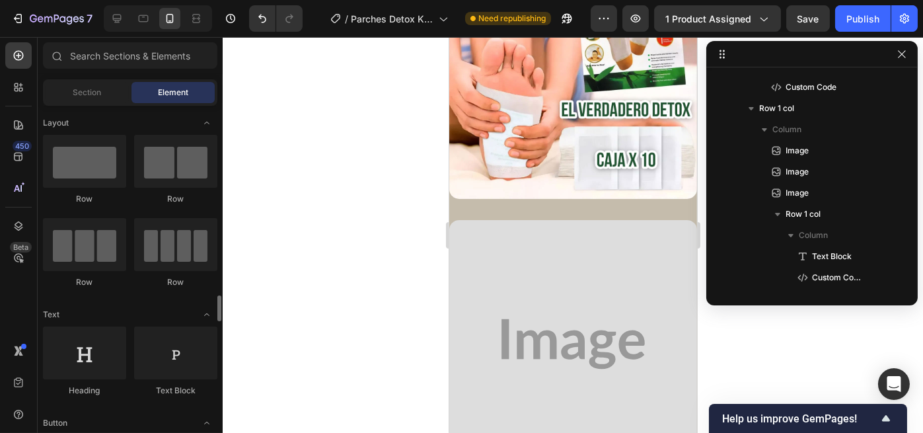
scroll to position [0, 0]
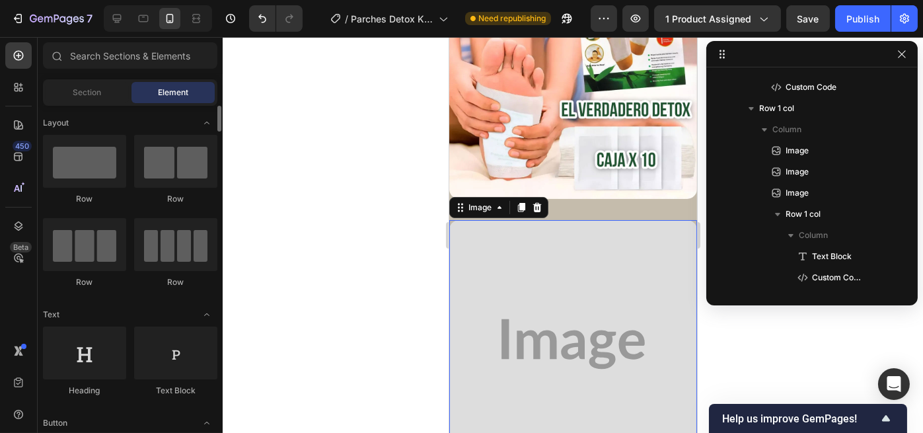
click at [639, 347] on img at bounding box center [573, 344] width 248 height 248
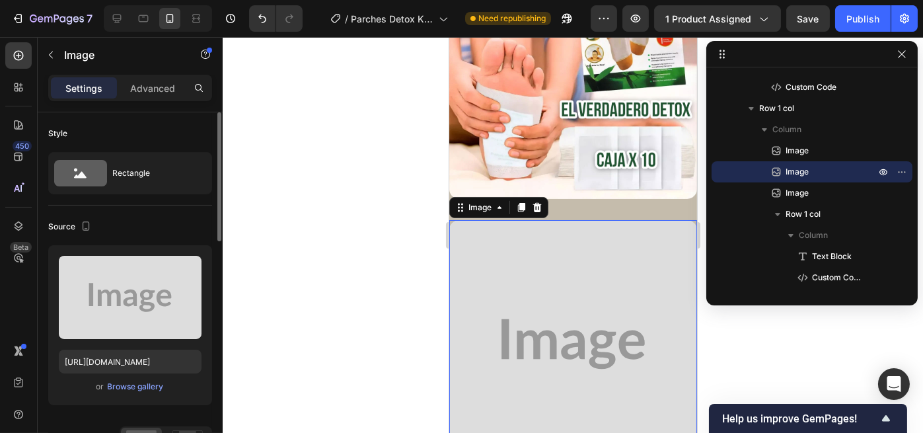
click at [137, 379] on div "or Browse gallery" at bounding box center [130, 387] width 143 height 16
click at [139, 384] on div "Browse gallery" at bounding box center [136, 387] width 56 height 12
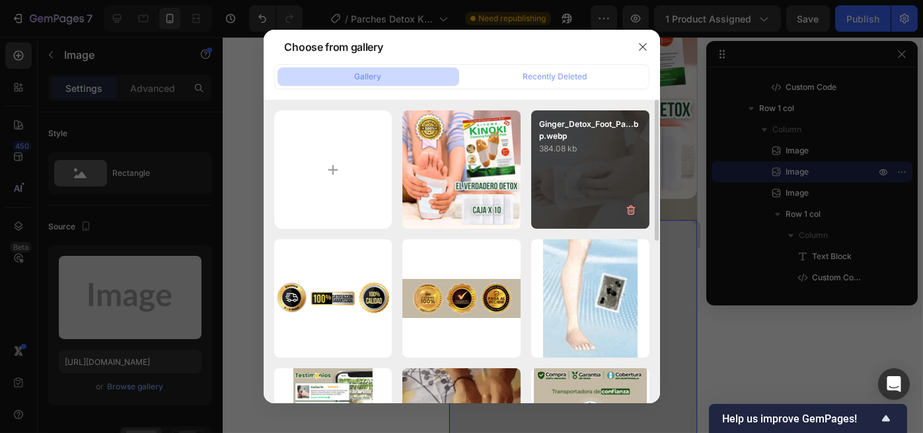
click at [576, 143] on p "384.08 kb" at bounding box center [590, 148] width 102 height 13
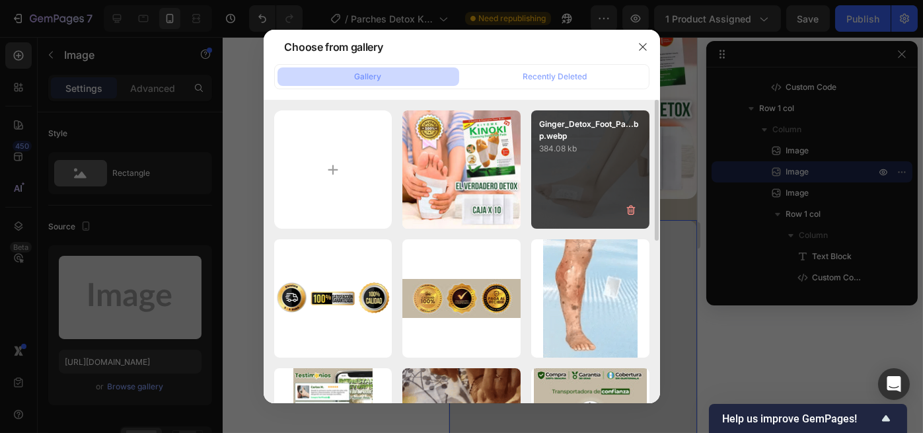
type input "https://cdn.shopify.com/s/files/1/0696/2397/2000/files/gempages_586455606919955…"
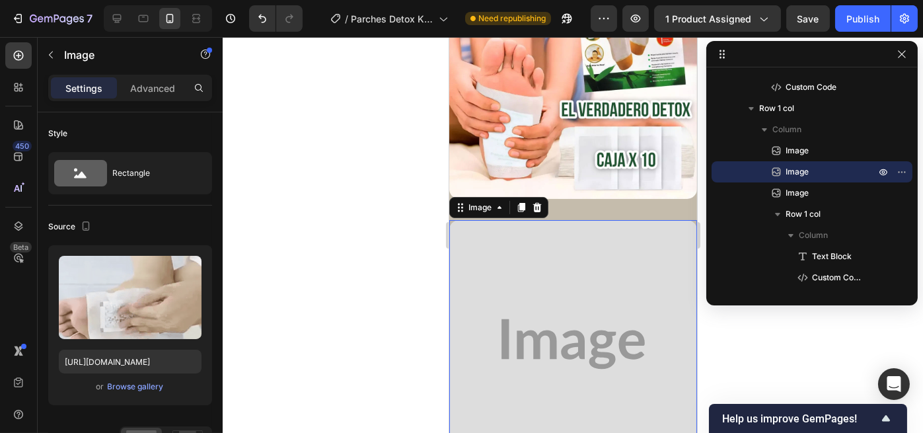
scroll to position [2290, 0]
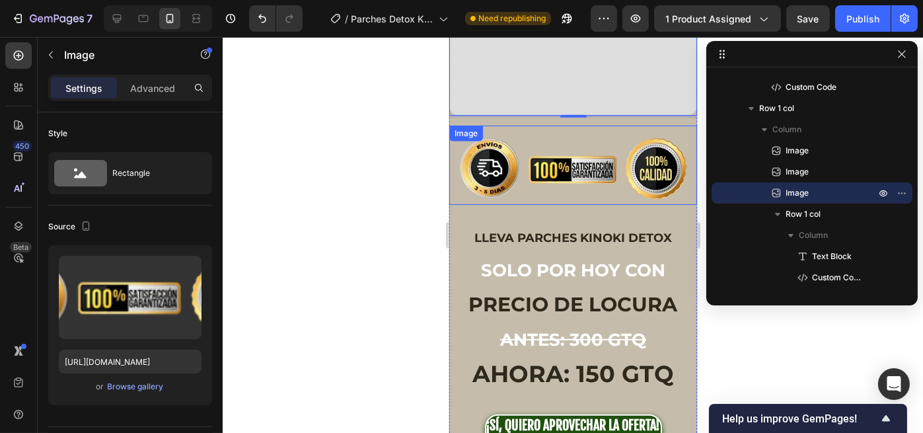
click at [562, 133] on img at bounding box center [572, 168] width 237 height 71
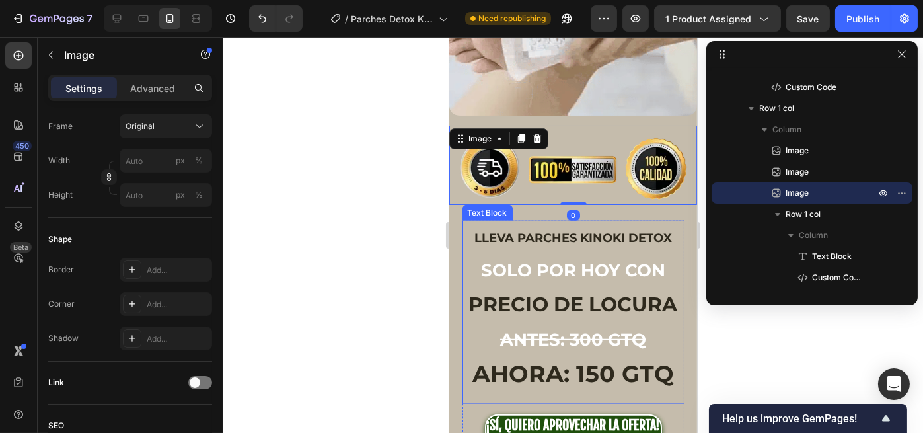
scroll to position [2466, 0]
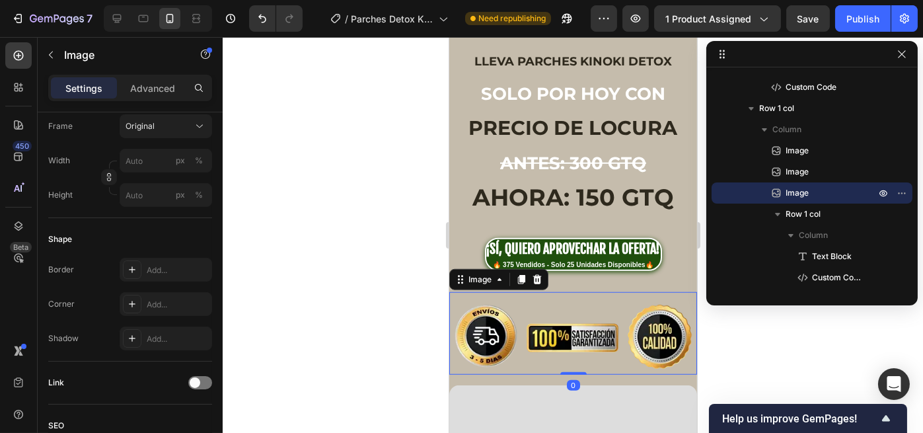
click at [565, 300] on img at bounding box center [573, 337] width 248 height 75
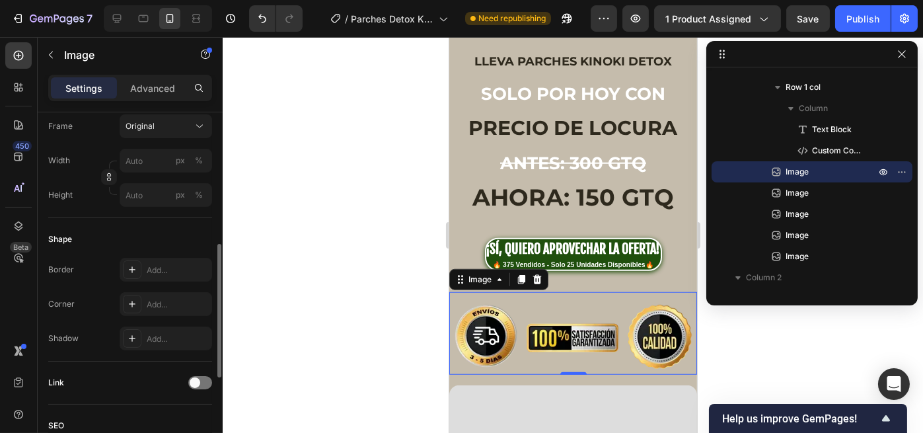
scroll to position [0, 0]
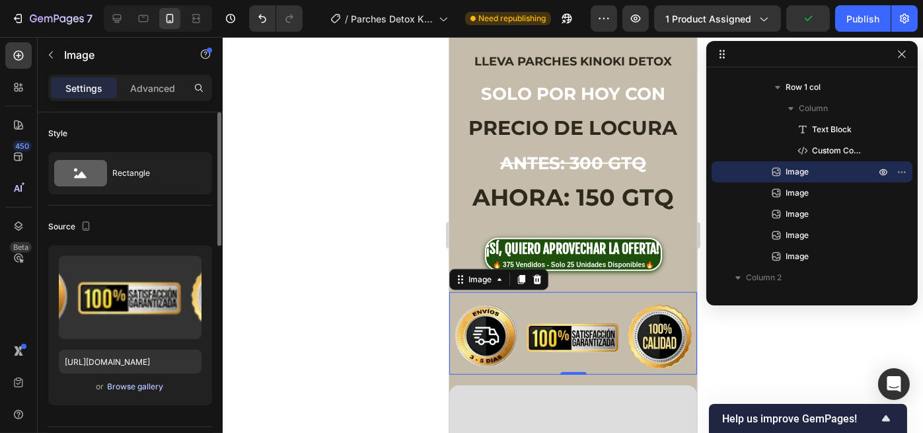
click at [118, 385] on div "Browse gallery" at bounding box center [136, 387] width 56 height 12
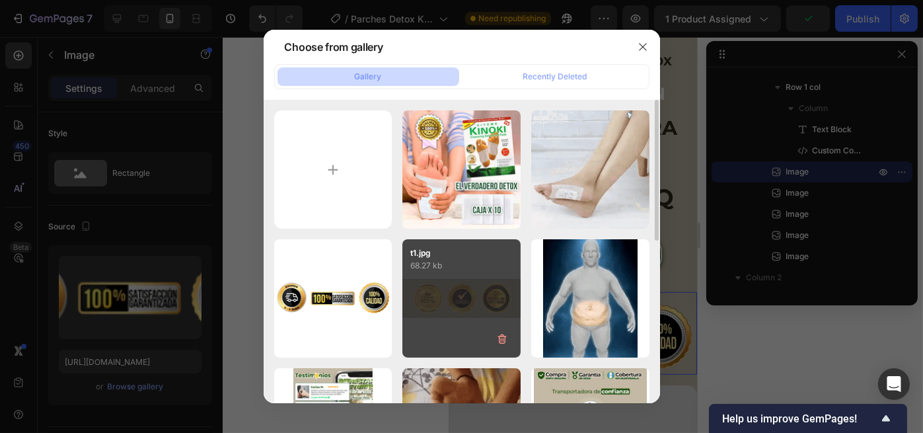
click at [437, 297] on div "t1.jpg 68.27 kb" at bounding box center [461, 298] width 118 height 118
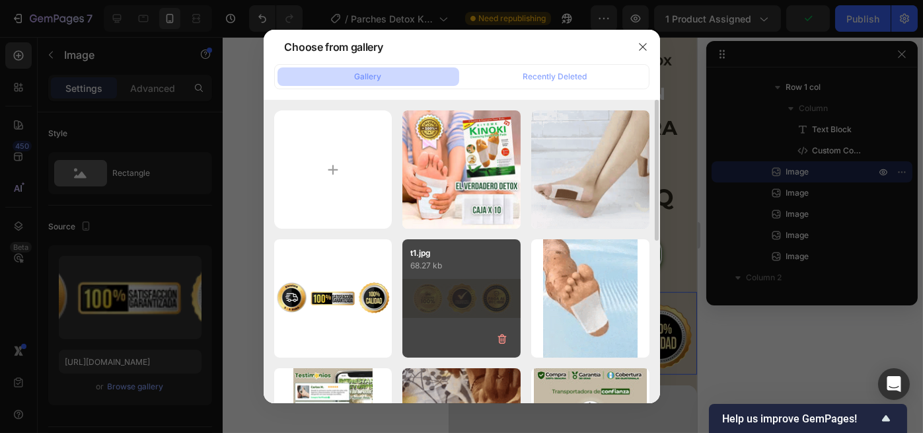
type input "https://cdn.shopify.com/s/files/1/0696/2397/2000/files/gempages_586455606919955…"
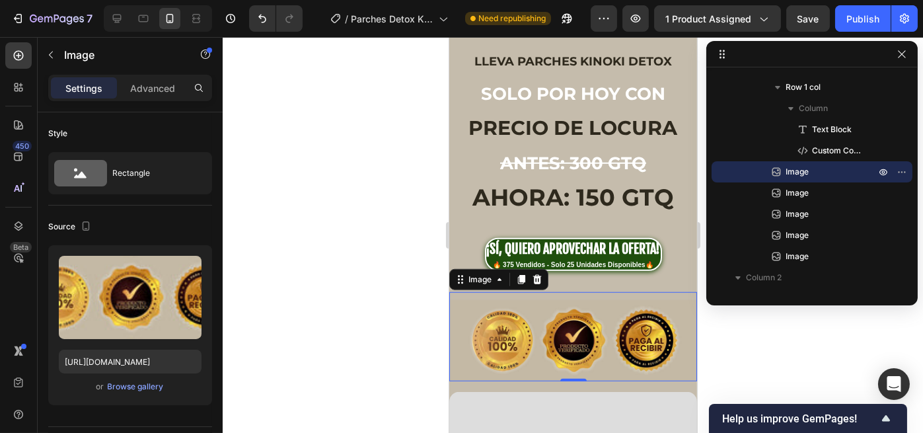
scroll to position [2642, 0]
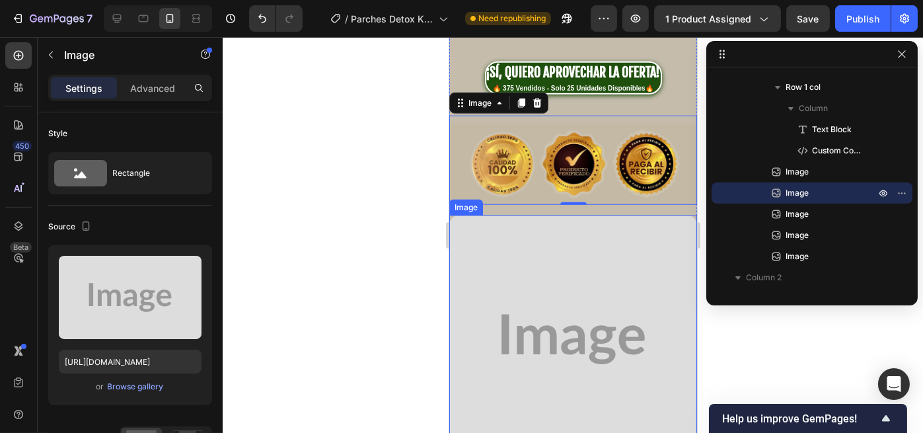
click at [570, 215] on img at bounding box center [573, 339] width 248 height 248
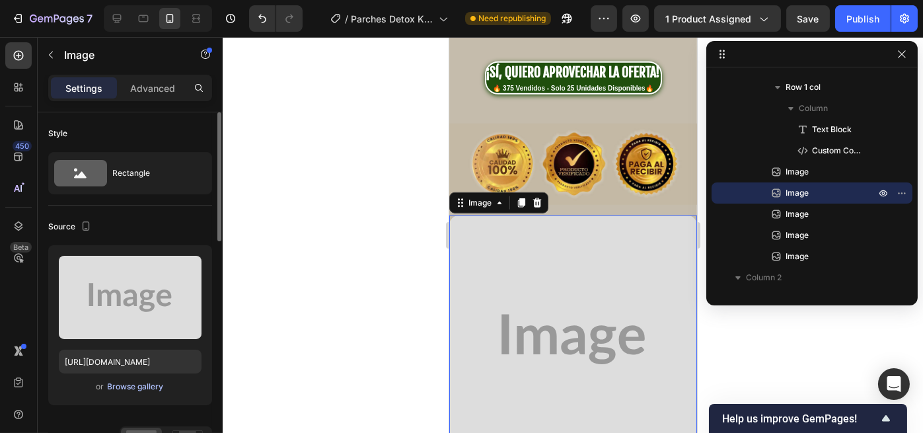
click at [147, 386] on div "Browse gallery" at bounding box center [136, 387] width 56 height 12
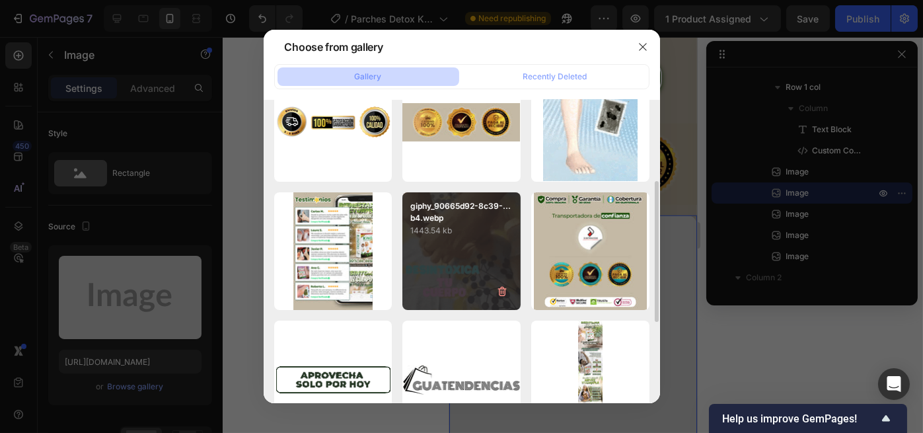
scroll to position [0, 0]
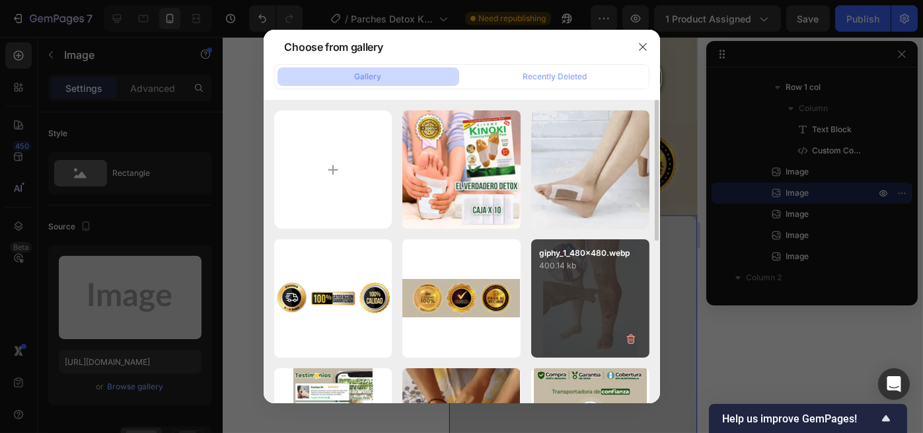
click at [573, 282] on div "giphy_1_480x480.webp 400.14 kb" at bounding box center [590, 298] width 118 height 118
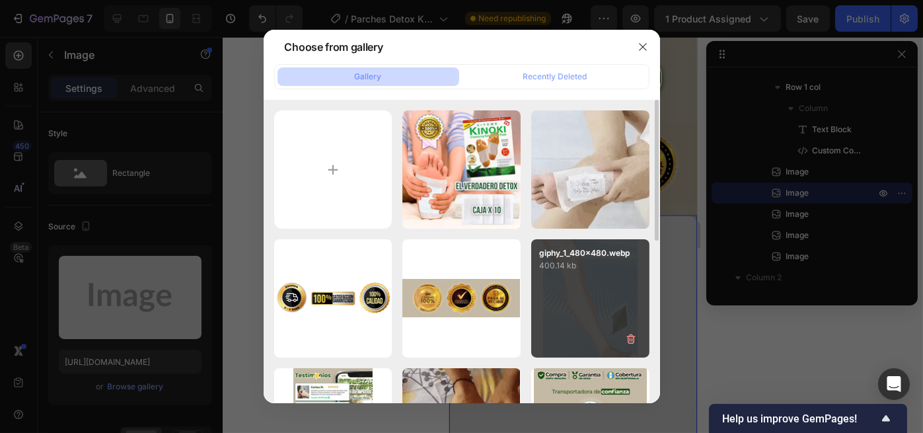
type input "https://cdn.shopify.com/s/files/1/0696/2397/2000/files/gempages_586455606919955…"
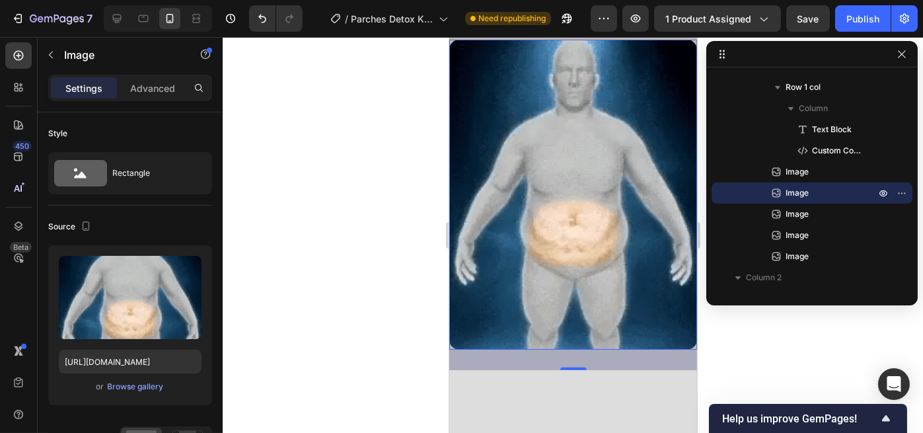
scroll to position [2994, 0]
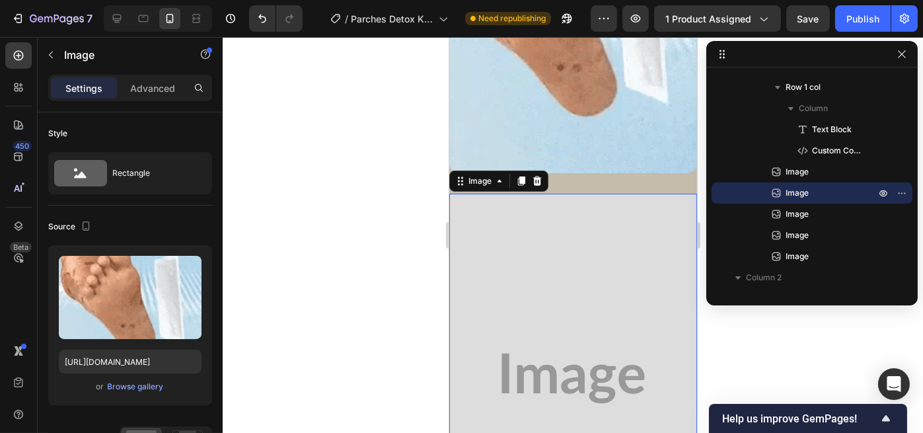
click at [647, 260] on img at bounding box center [573, 378] width 248 height 369
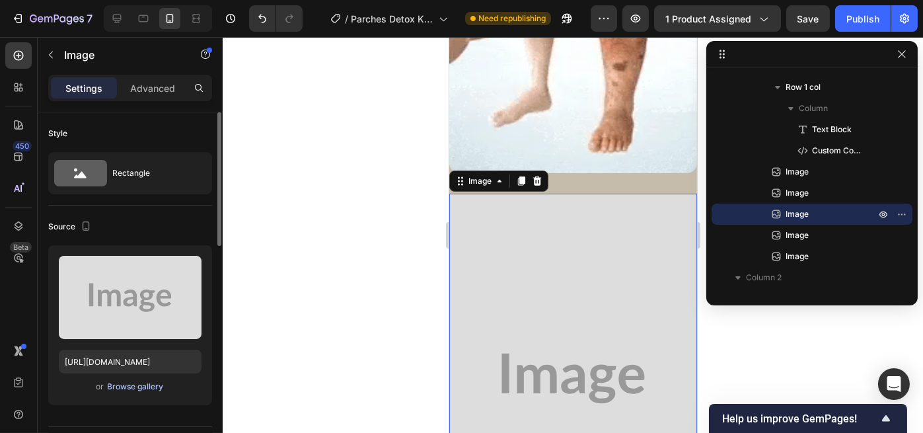
click at [127, 386] on div "Browse gallery" at bounding box center [136, 387] width 56 height 12
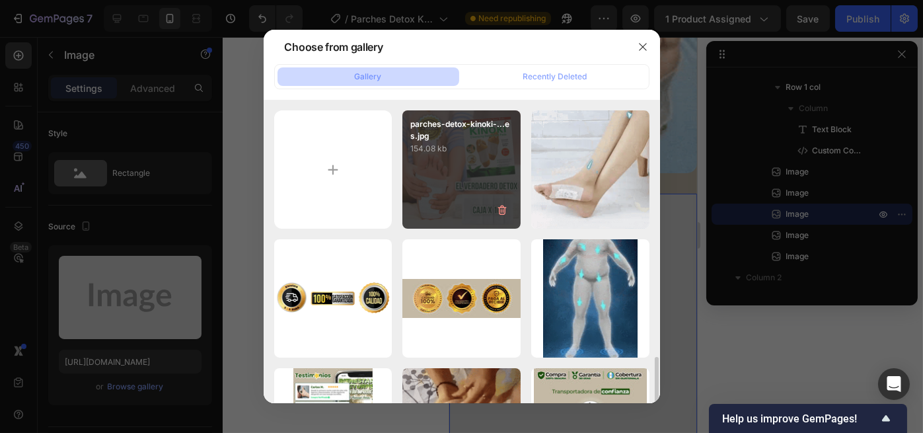
scroll to position [176, 0]
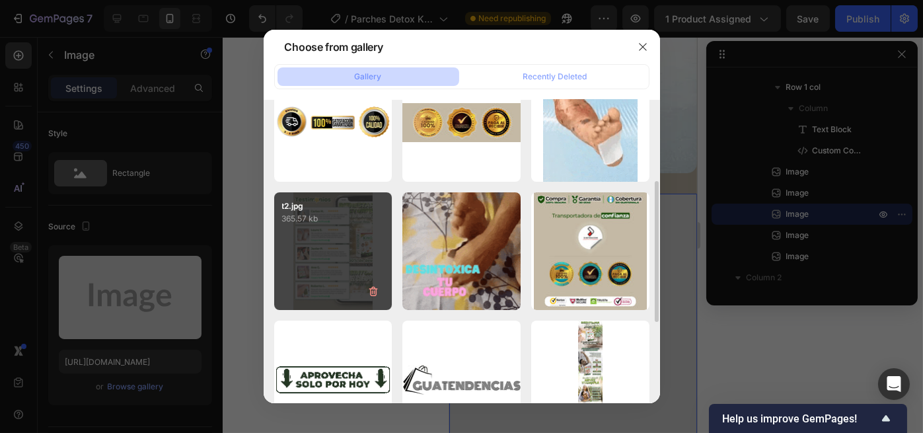
click at [379, 246] on div "t2.jpg 365.57 kb" at bounding box center [333, 251] width 118 height 118
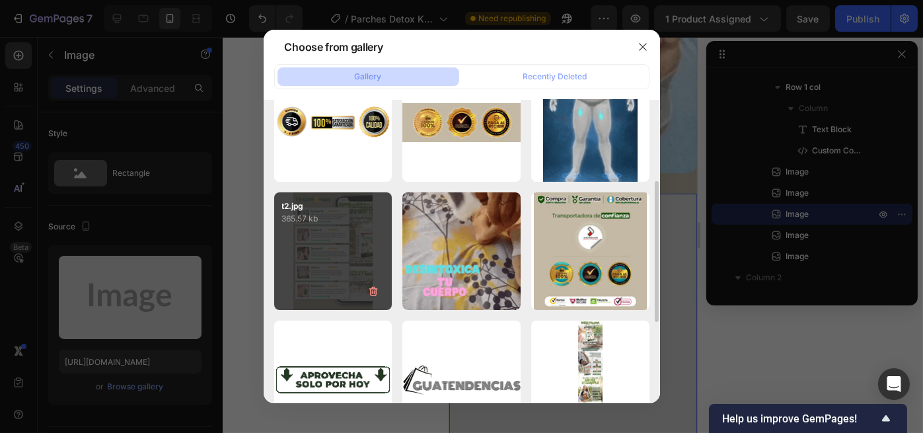
type input "https://cdn.shopify.com/s/files/1/0696/2397/2000/files/gempages_586455606919955…"
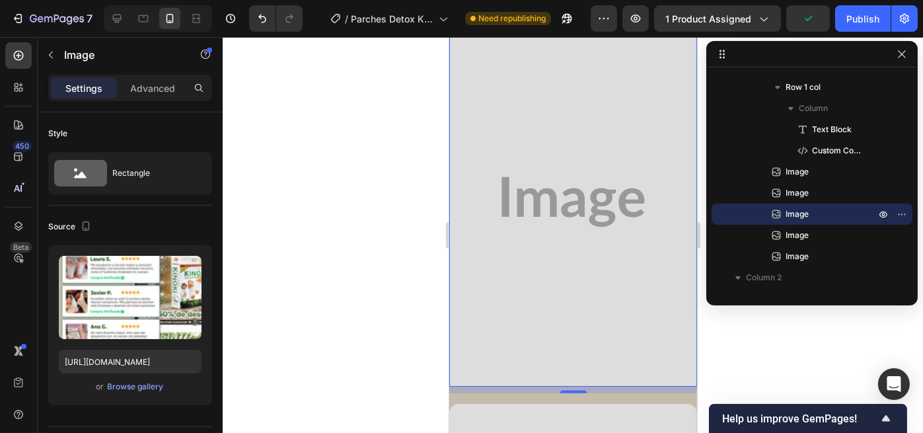
scroll to position [3347, 0]
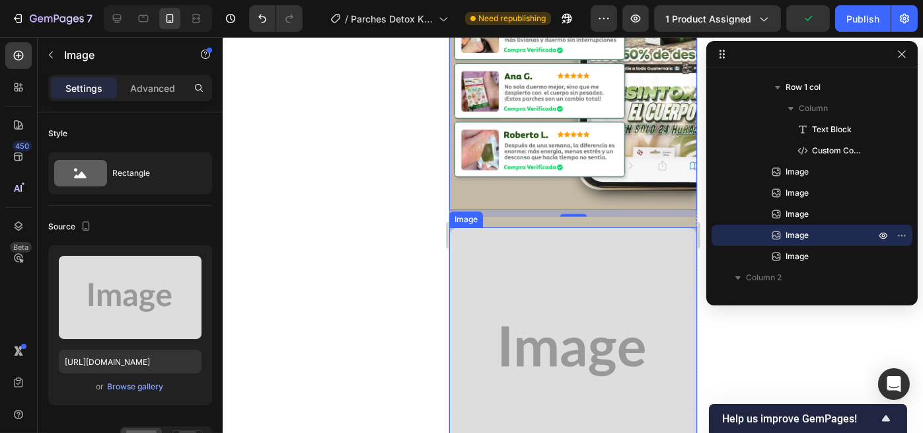
click at [578, 227] on img at bounding box center [573, 351] width 248 height 248
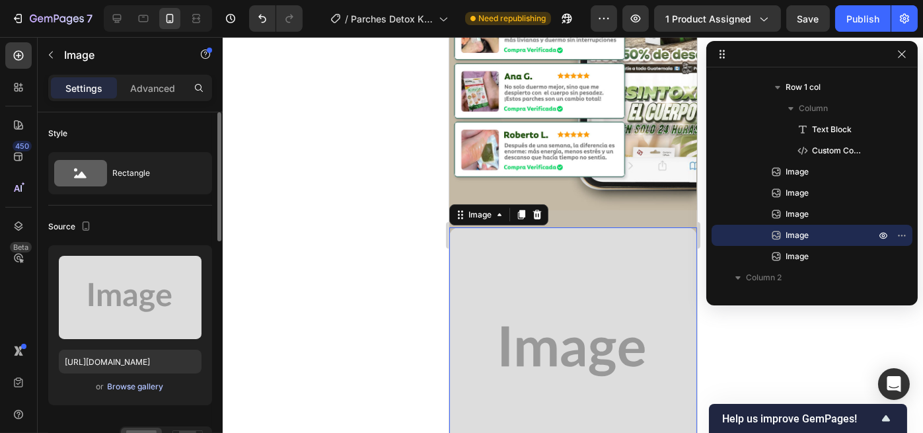
click at [145, 390] on div "Browse gallery" at bounding box center [136, 387] width 56 height 12
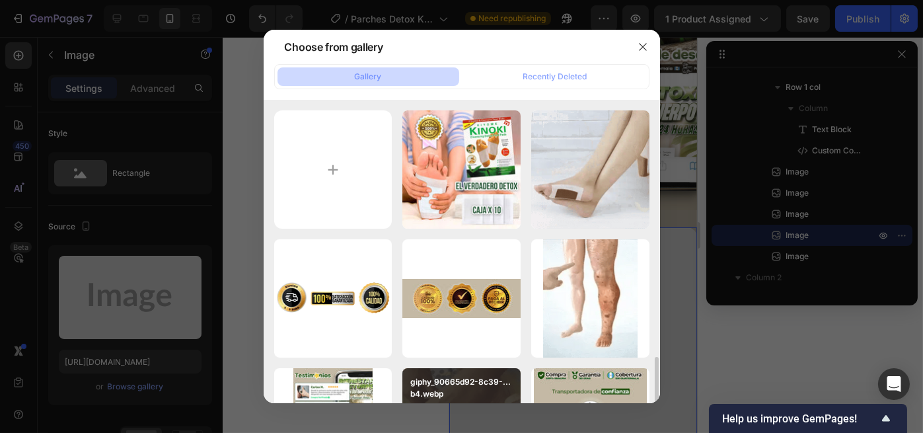
scroll to position [176, 0]
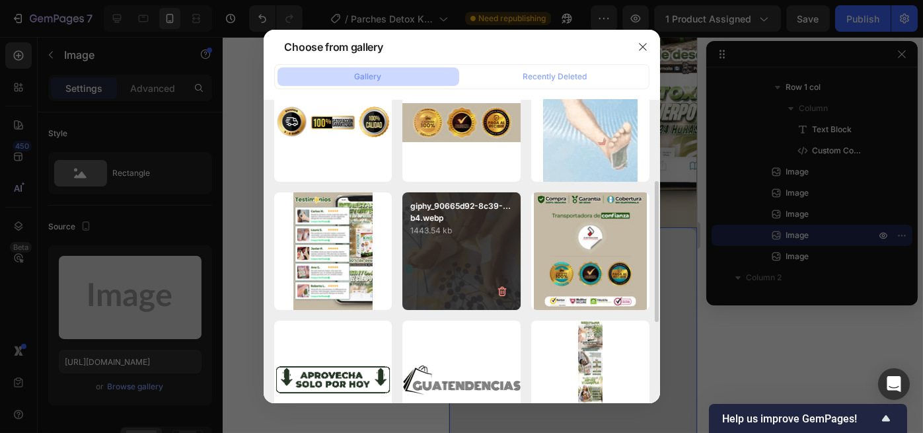
click at [472, 260] on div "giphy_90665d92-8c39-...b4.webp 1443.54 kb" at bounding box center [461, 251] width 118 height 118
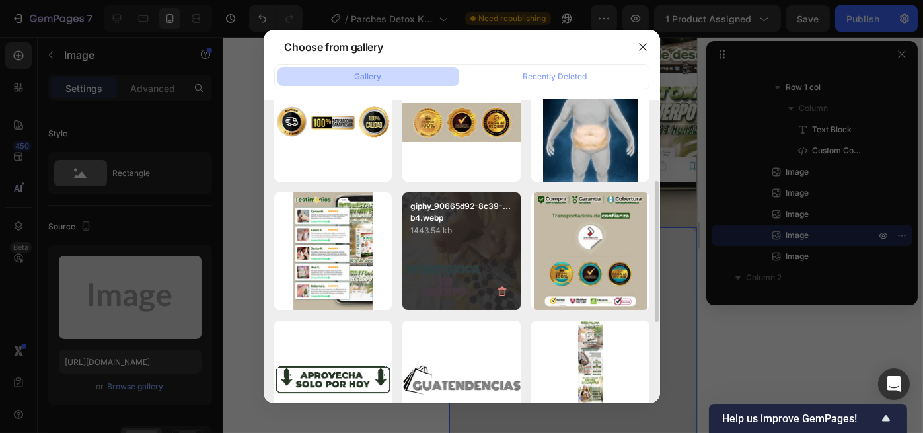
type input "https://cdn.shopify.com/s/files/1/0696/2397/2000/files/gempages_586455606919955…"
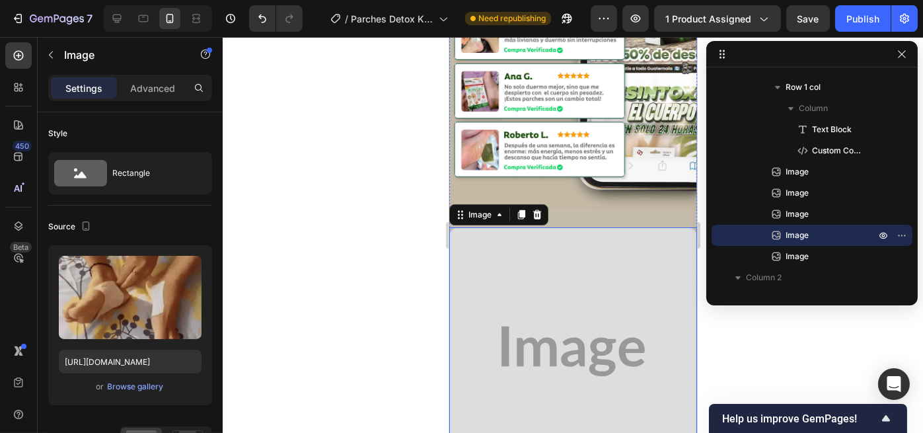
scroll to position [3699, 0]
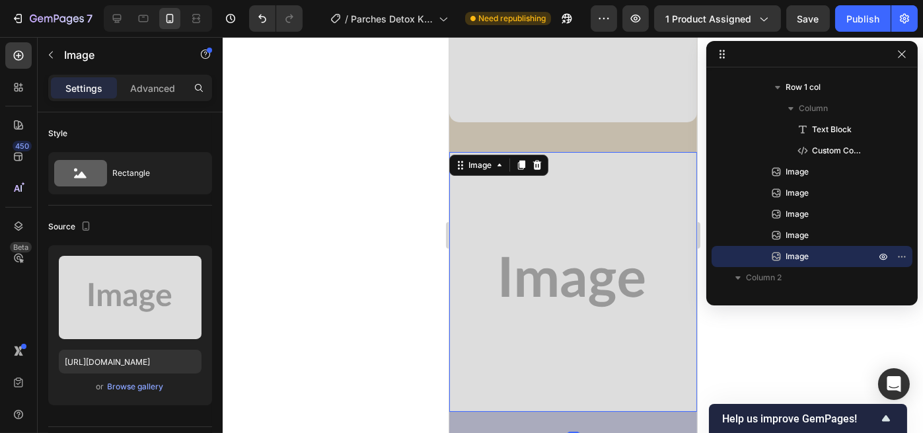
click at [563, 203] on img at bounding box center [573, 281] width 248 height 259
click at [128, 395] on div "Upload Image https://placehold.co/1080x1130?text=Image or Browse gallery" at bounding box center [130, 325] width 164 height 160
click at [126, 387] on div "Browse gallery" at bounding box center [136, 387] width 56 height 12
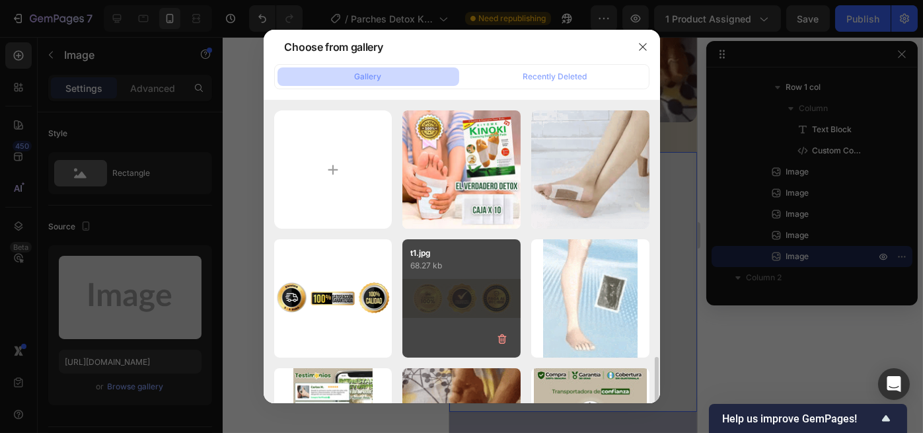
scroll to position [176, 0]
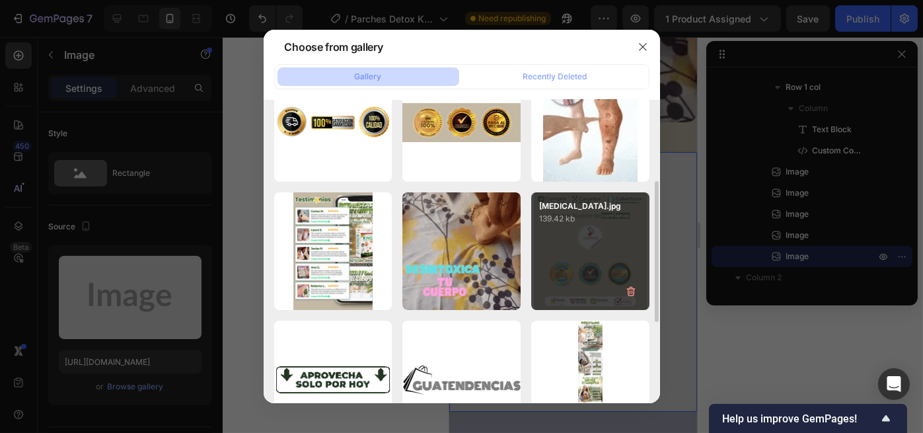
click at [565, 252] on div "t3.jpg 139.42 kb" at bounding box center [590, 251] width 118 height 118
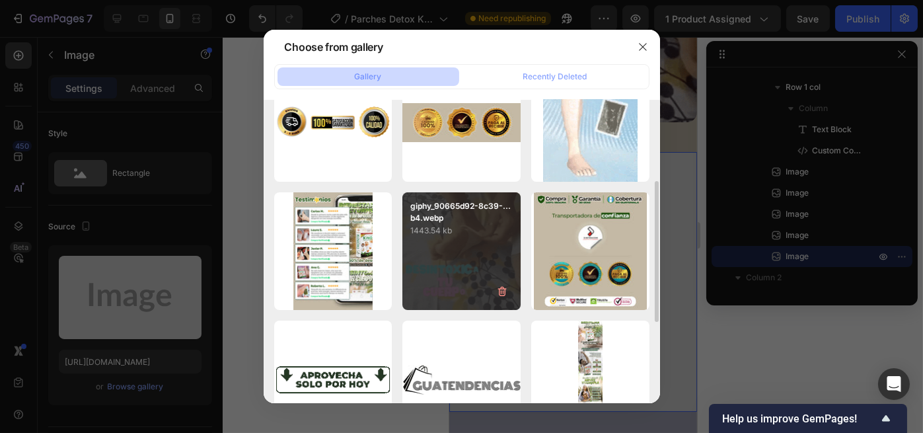
type input "https://cdn.shopify.com/s/files/1/0696/2397/2000/files/gempages_586455606919955…"
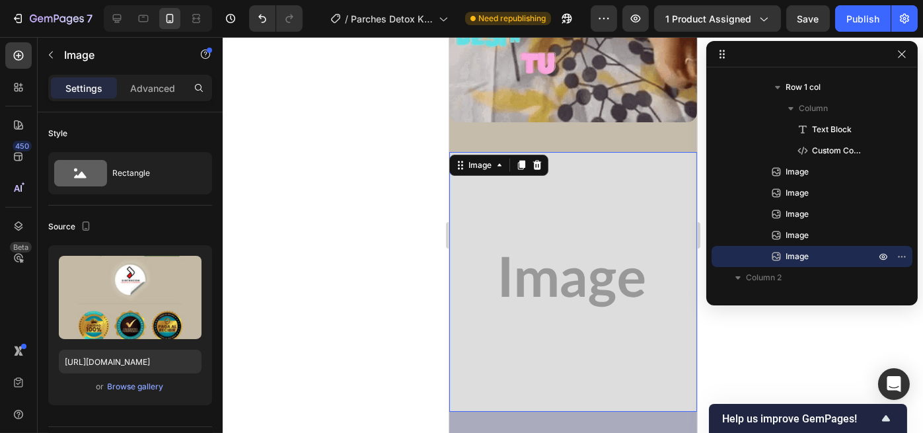
click at [313, 254] on div at bounding box center [573, 235] width 700 height 396
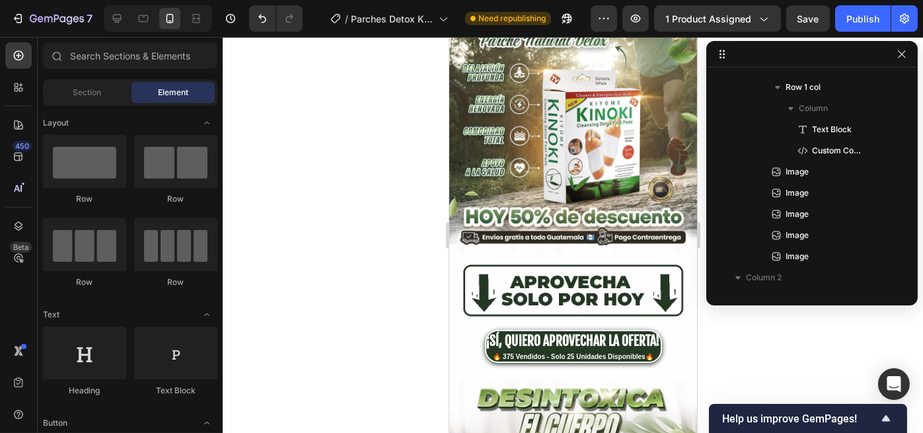
scroll to position [0, 0]
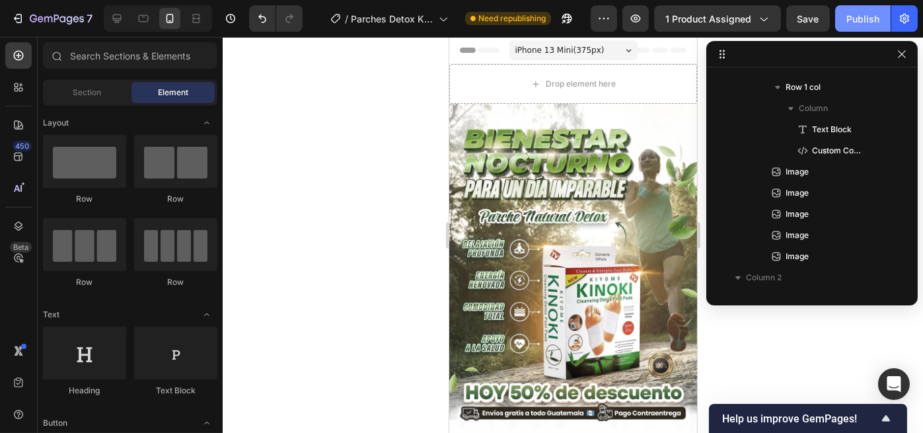
click at [871, 24] on div "Publish" at bounding box center [862, 19] width 33 height 14
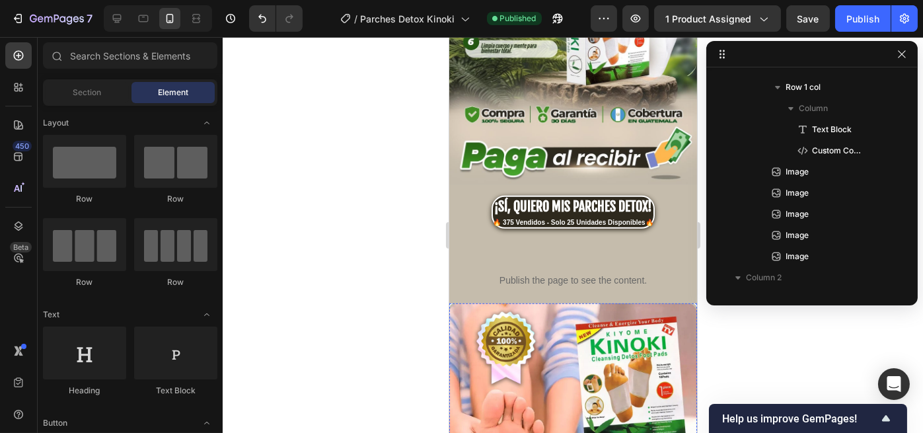
scroll to position [1409, 0]
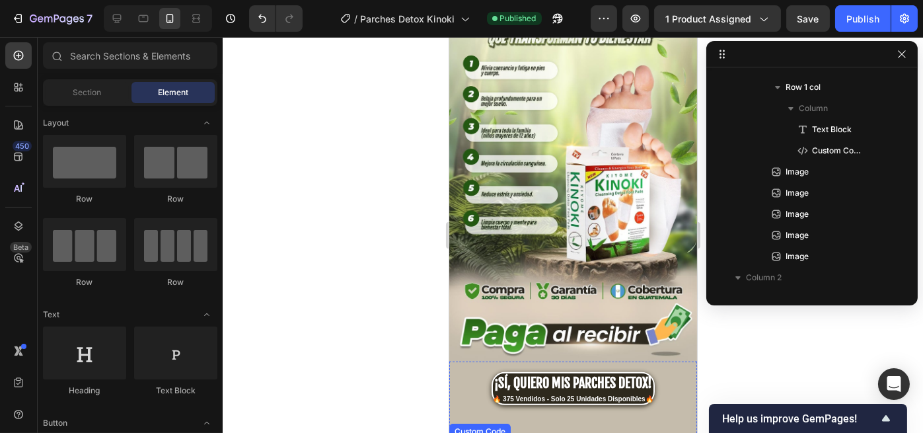
drag, startPoint x: 530, startPoint y: 388, endPoint x: 524, endPoint y: 384, distance: 7.1
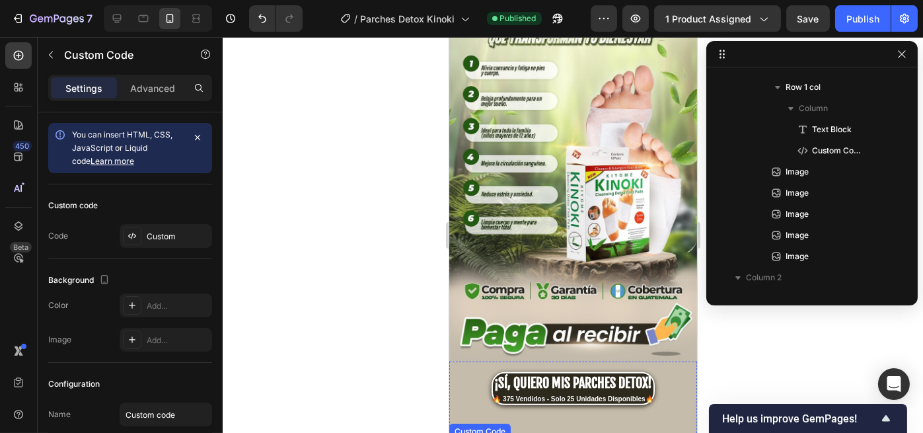
scroll to position [144, 0]
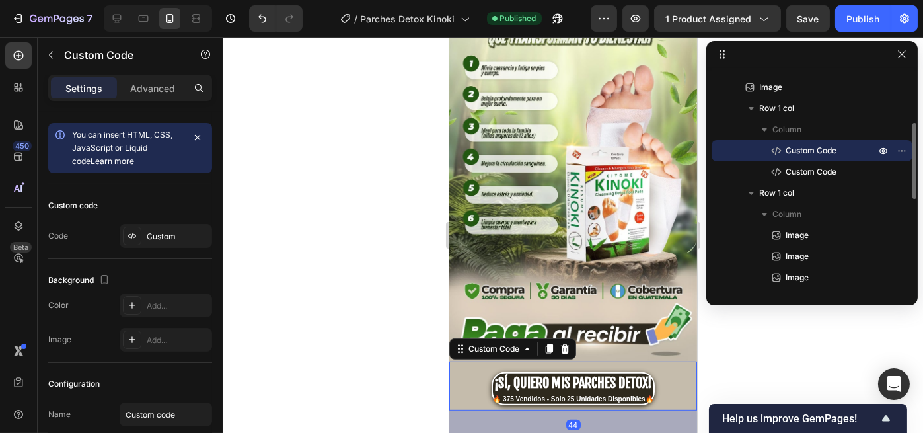
click at [548, 373] on div "¡SÍ, QUIERO MIS PARCHES DETOX!" at bounding box center [572, 383] width 160 height 20
drag, startPoint x: 571, startPoint y: 371, endPoint x: 562, endPoint y: 383, distance: 15.2
click at [567, 432] on div at bounding box center [573, 433] width 26 height 3
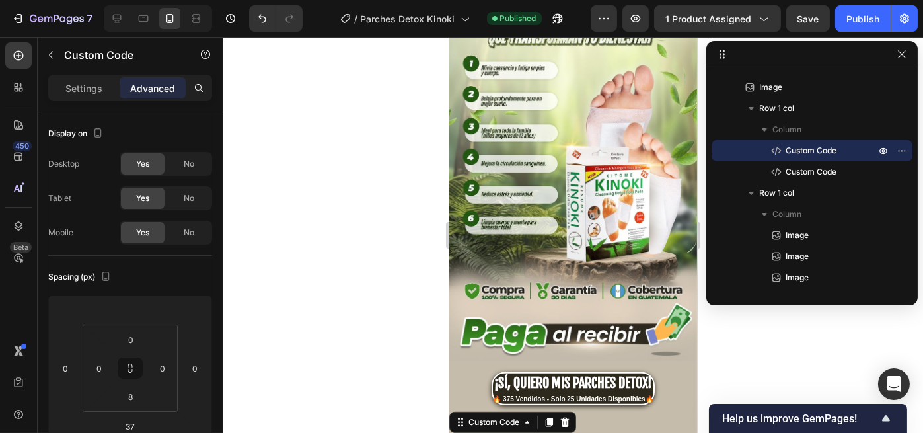
drag, startPoint x: 557, startPoint y: 388, endPoint x: 477, endPoint y: 371, distance: 81.8
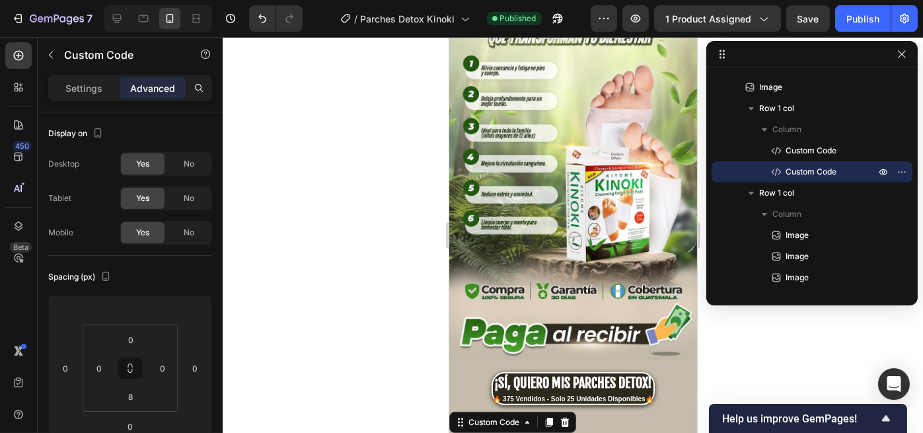
click at [65, 99] on div "Settings Advanced" at bounding box center [130, 88] width 164 height 26
click at [83, 94] on p "Settings" at bounding box center [83, 88] width 37 height 14
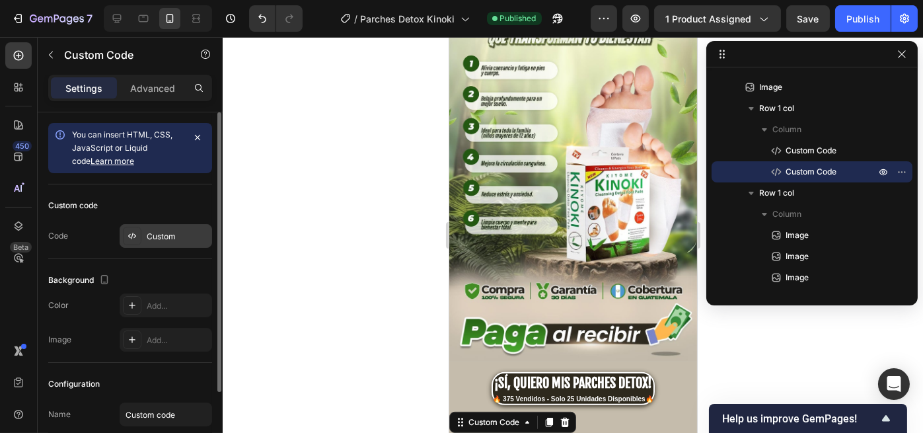
click at [157, 247] on div "Custom code Code Custom" at bounding box center [130, 221] width 164 height 75
click at [159, 240] on div "Custom" at bounding box center [178, 237] width 62 height 12
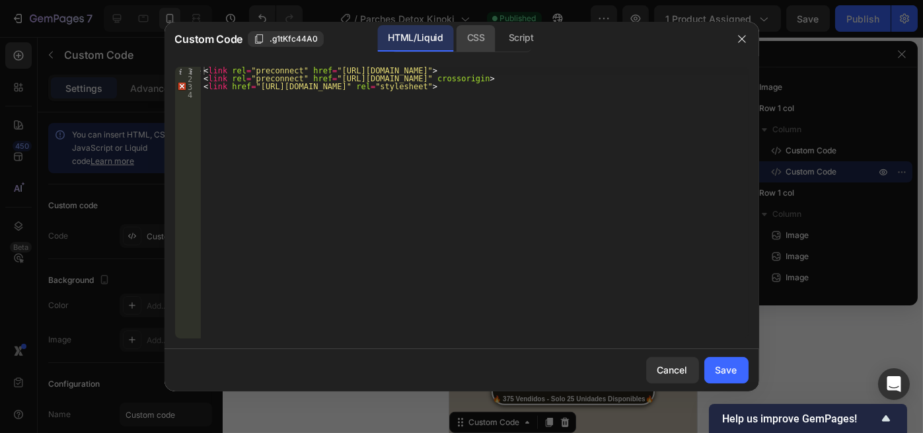
click at [489, 31] on div "CSS" at bounding box center [475, 38] width 39 height 26
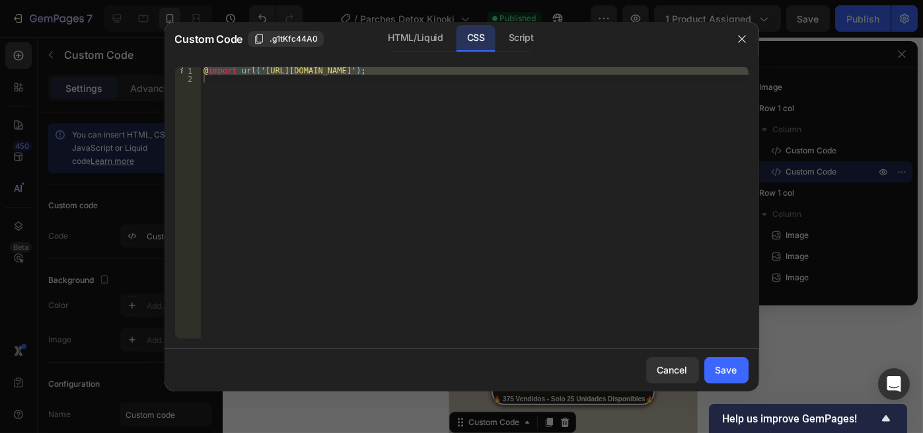
click at [574, 71] on div "@ import url( 'https://fonts.googleapis.com/css2?family=Fjalla+One&display=swap…" at bounding box center [475, 203] width 548 height 272
type textarea "@import url('https://fonts.googleapis.com/css2?family=Fjalla+One&display=swap');"
paste textarea "}"
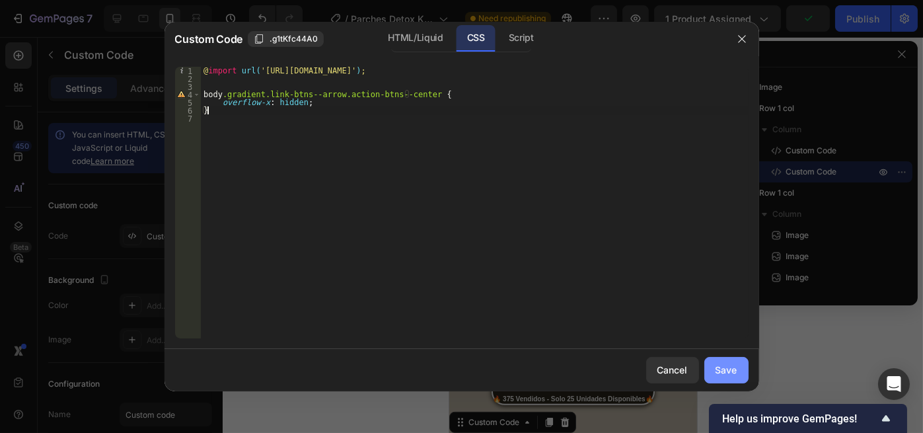
type textarea "}"
click at [729, 369] on div "Save" at bounding box center [726, 370] width 22 height 14
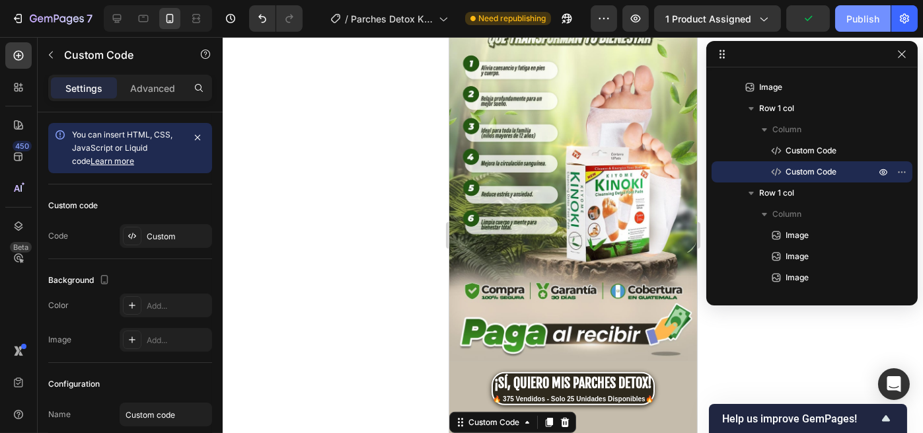
click at [852, 13] on div "Publish" at bounding box center [862, 19] width 33 height 14
